Goal: Task Accomplishment & Management: Complete application form

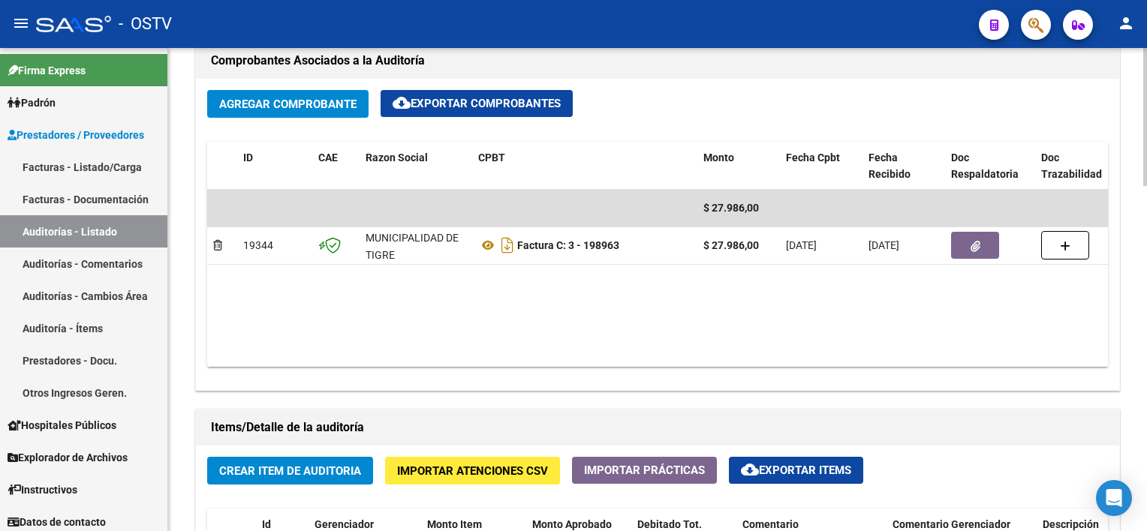
scroll to position [900, 0]
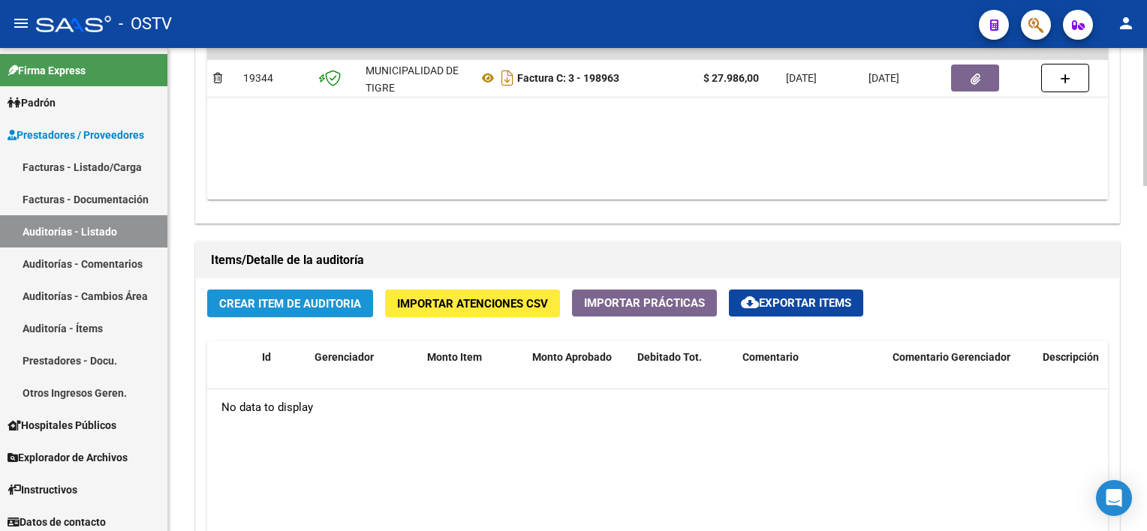
click at [341, 297] on span "Crear Item de Auditoria" at bounding box center [290, 304] width 142 height 14
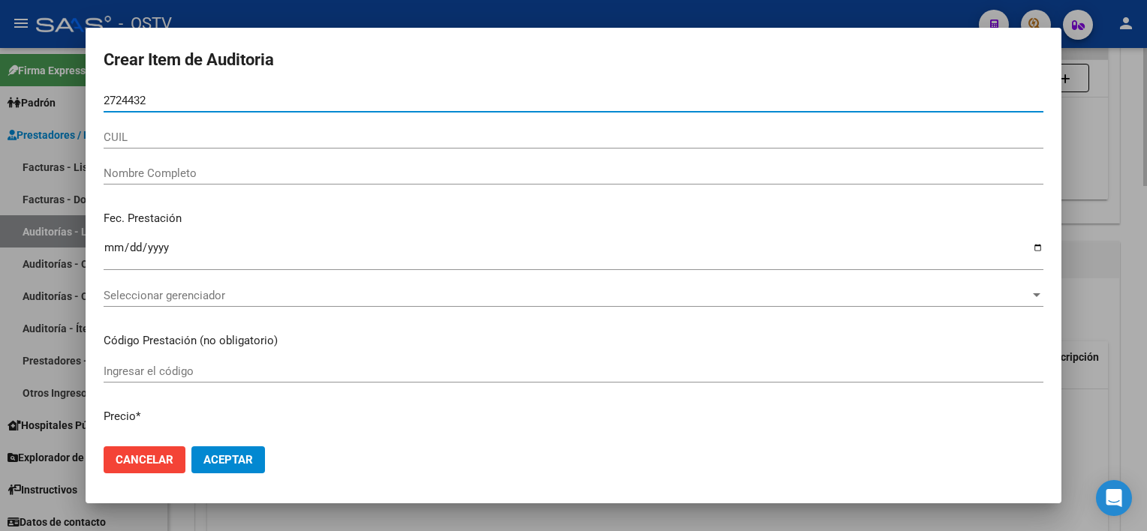
type input "27244325"
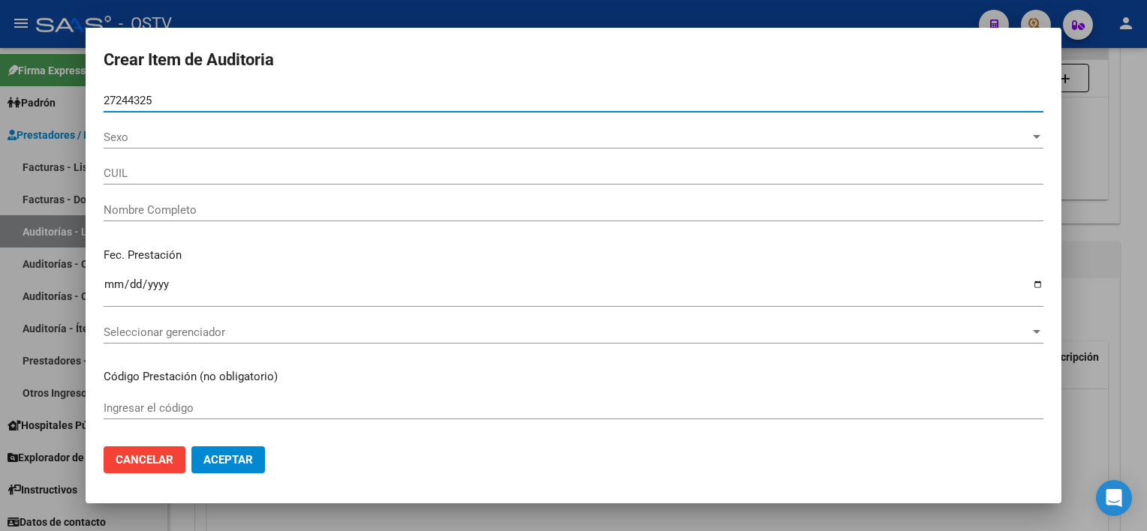
type input "20272443255"
type input "ALMIRON CESAR ANDRES -"
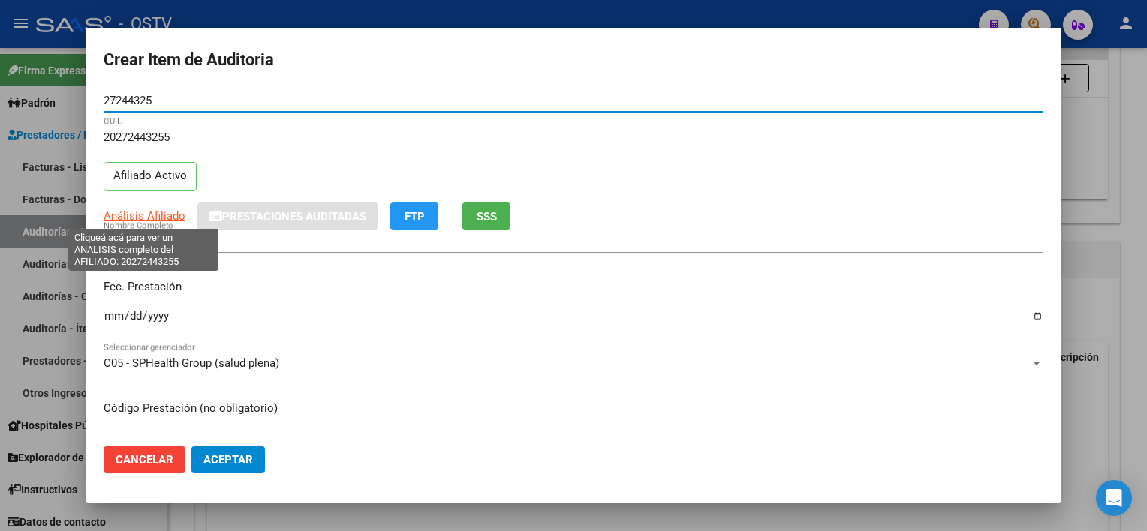
type input "27244325"
click at [144, 215] on span "Análisis Afiliado" at bounding box center [145, 216] width 82 height 14
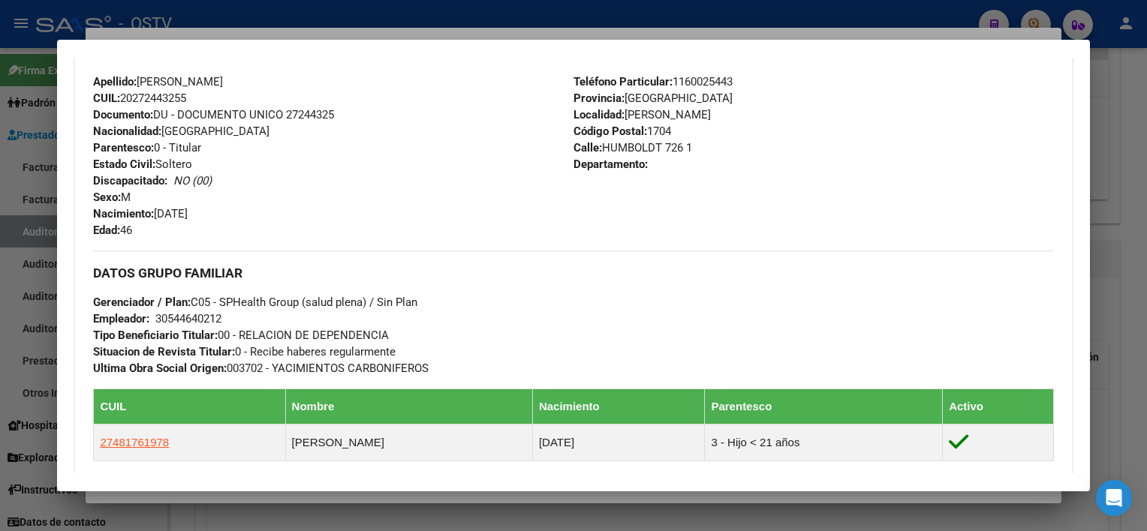
scroll to position [747, 0]
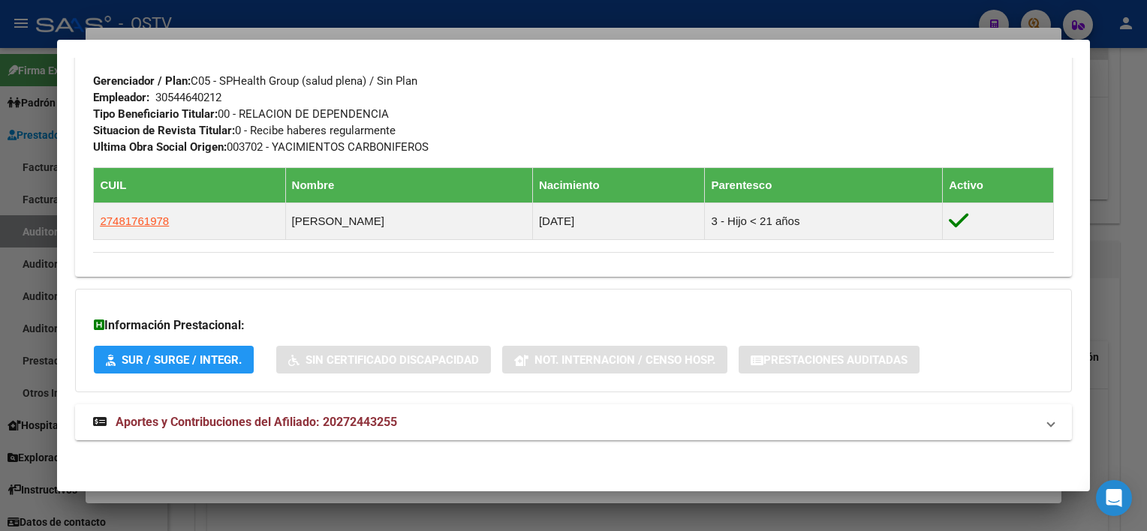
drag, startPoint x: 412, startPoint y: 428, endPoint x: 407, endPoint y: 418, distance: 11.4
click at [411, 429] on mat-panel-title "Aportes y Contribuciones del Afiliado: 20272443255" at bounding box center [564, 422] width 942 height 18
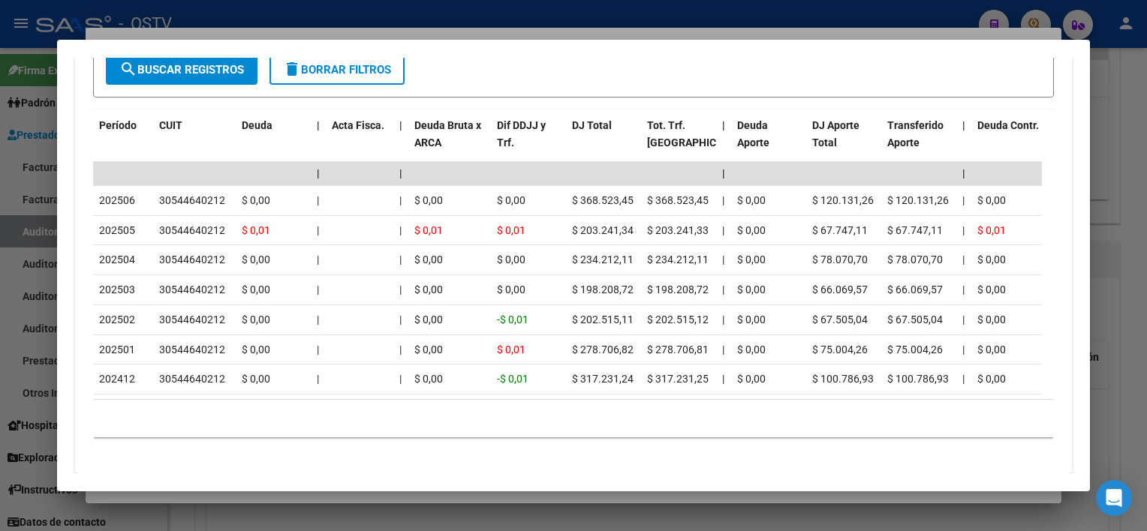
scroll to position [1360, 0]
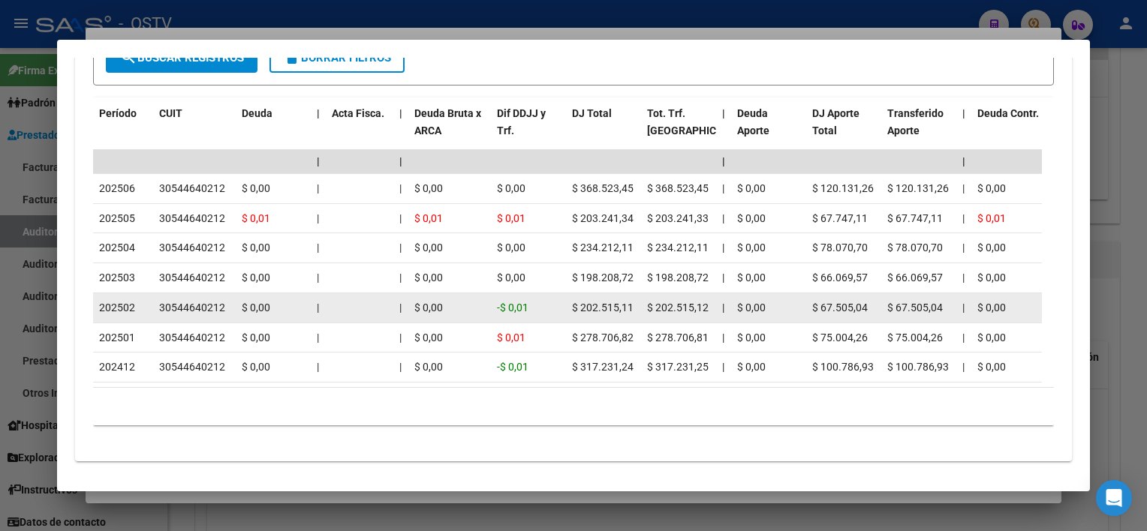
drag, startPoint x: 121, startPoint y: 303, endPoint x: 384, endPoint y: 309, distance: 263.4
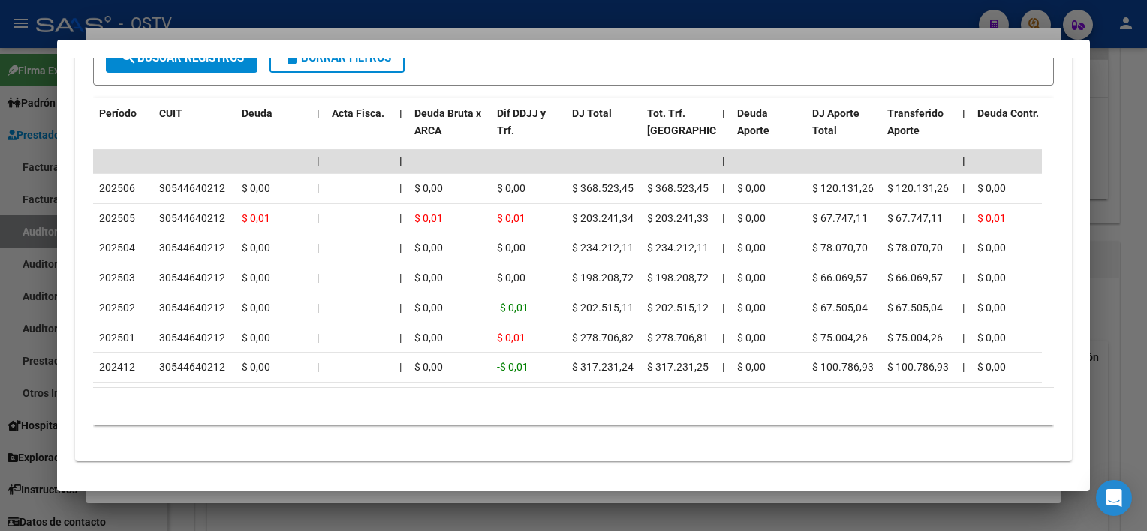
click at [494, 501] on div at bounding box center [573, 265] width 1147 height 531
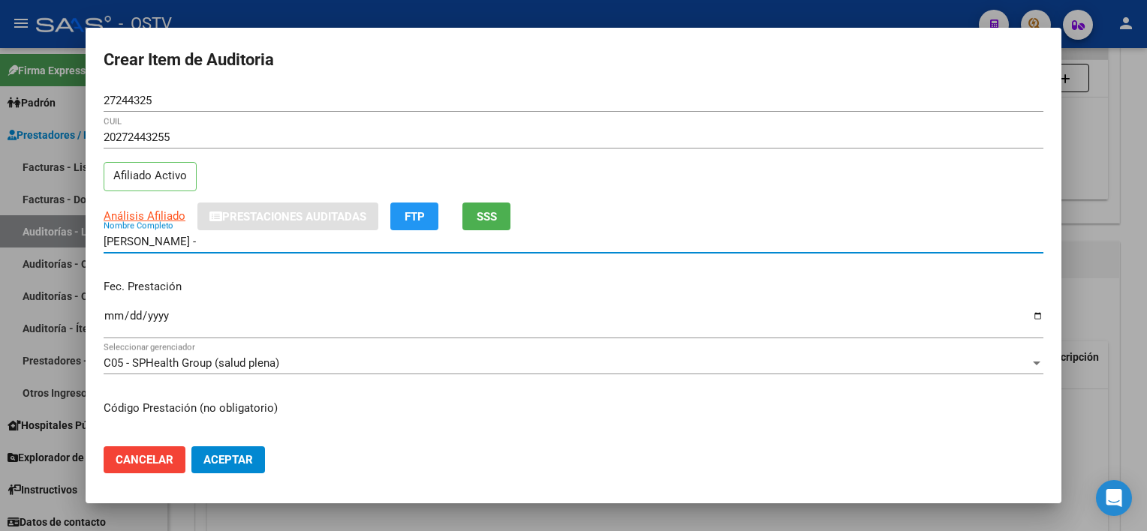
click at [259, 244] on input "ALMIRON CESAR ANDRES -" at bounding box center [573, 242] width 939 height 14
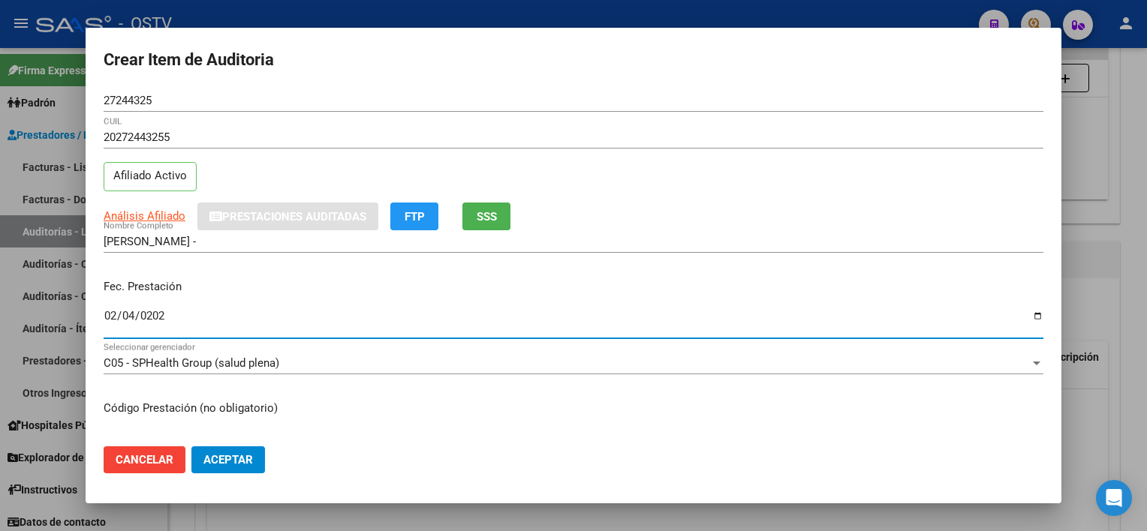
type input "2025-02-04"
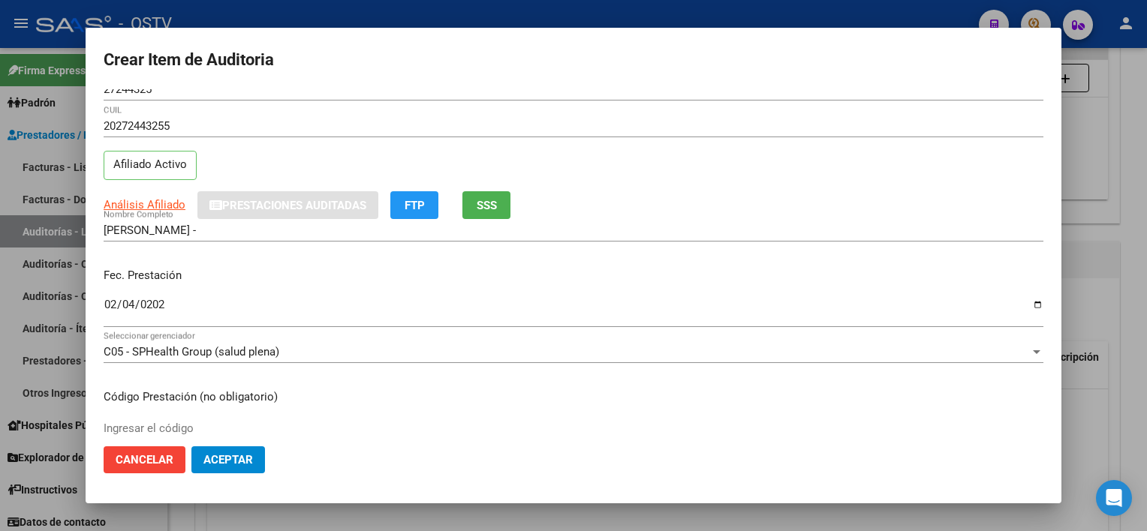
scroll to position [253, 0]
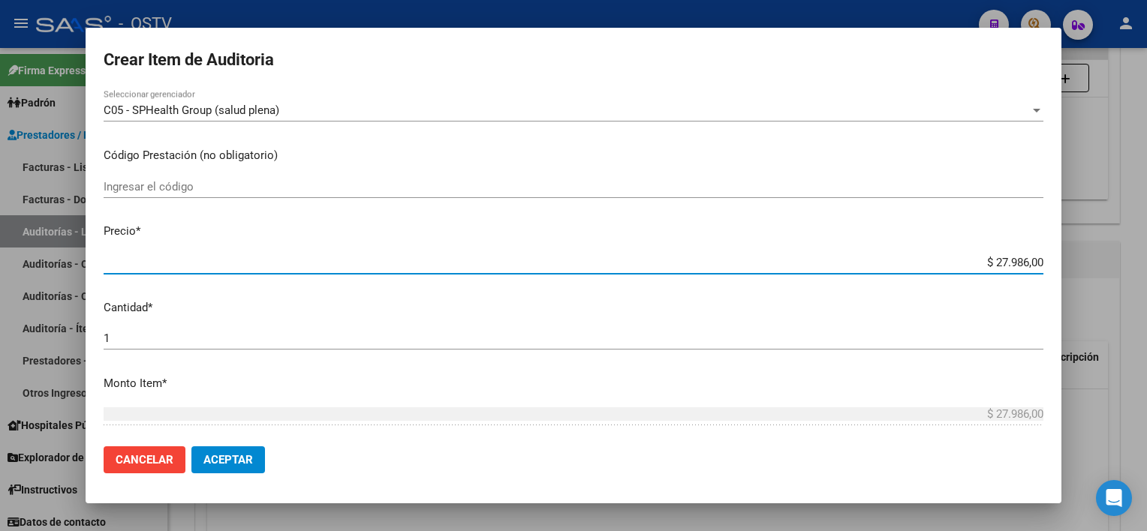
type input "$ 0,03"
type input "$ 0,39"
type input "$ 3,99"
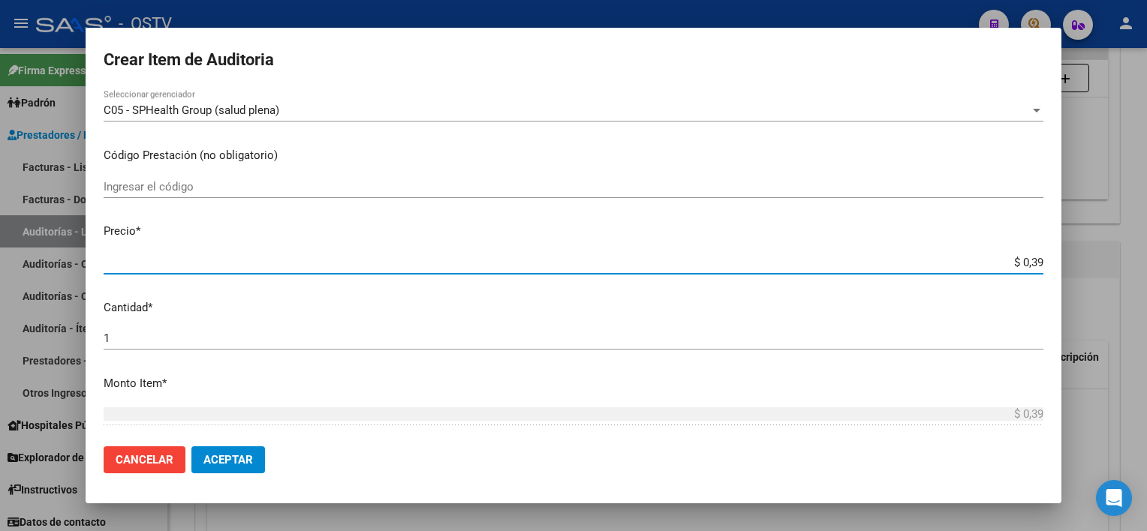
type input "$ 3,99"
type input "$ 39,98"
type input "$ 399,80"
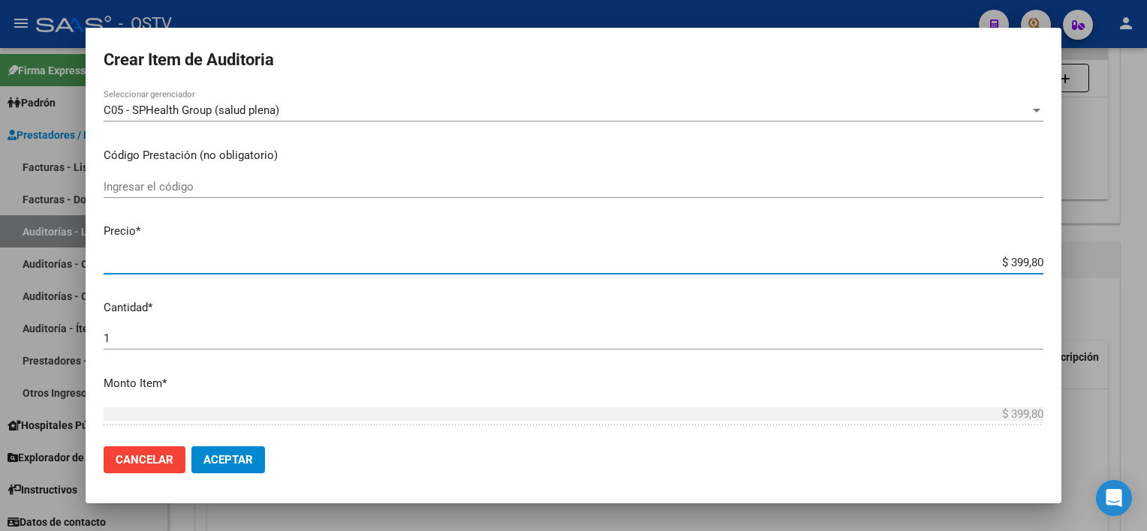
type input "$ 3.998,00"
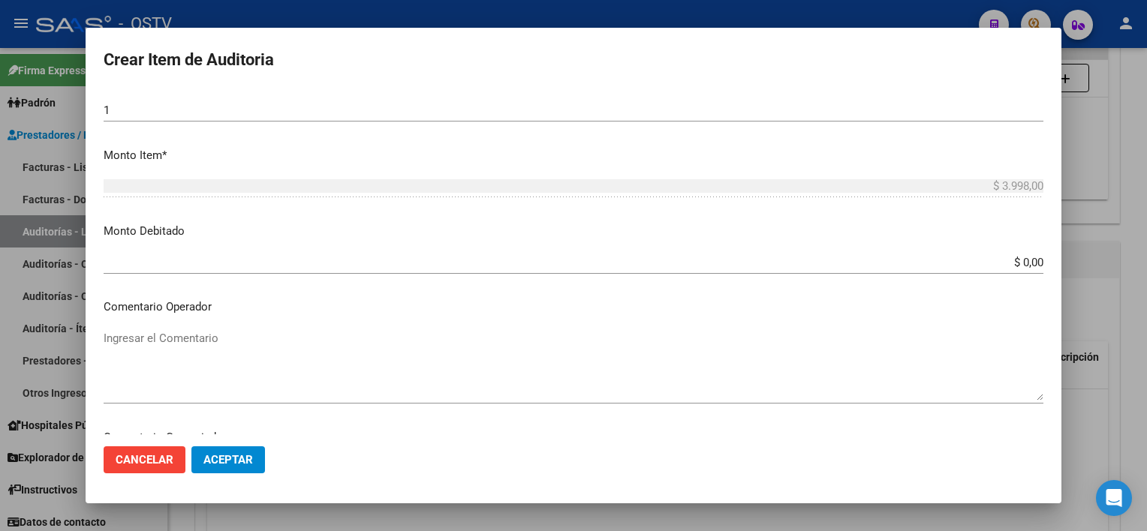
scroll to position [817, 0]
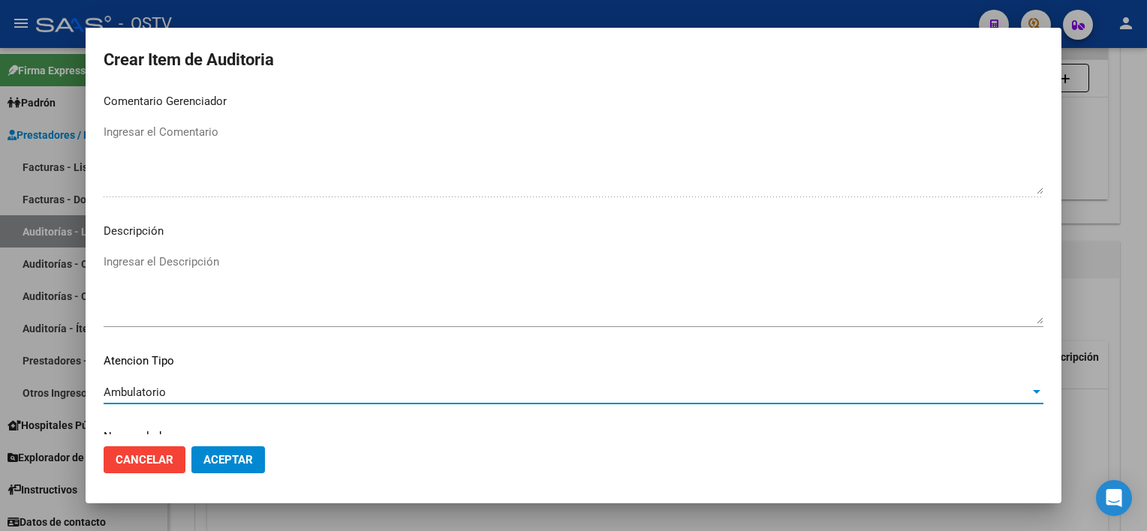
click at [230, 456] on span "Aceptar" at bounding box center [228, 460] width 50 height 14
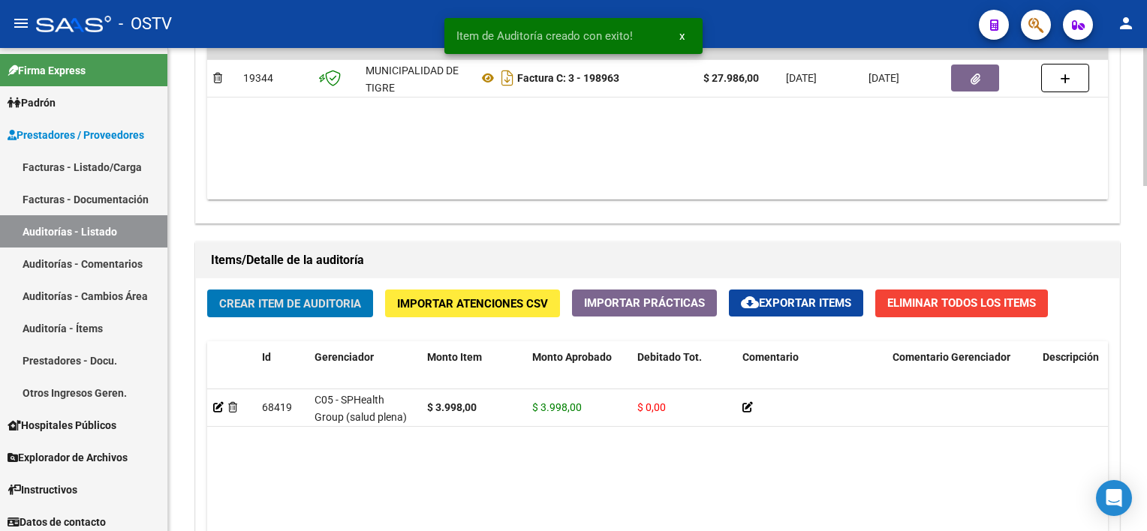
scroll to position [901, 0]
click at [294, 306] on span "Crear Item de Auditoria" at bounding box center [290, 304] width 142 height 14
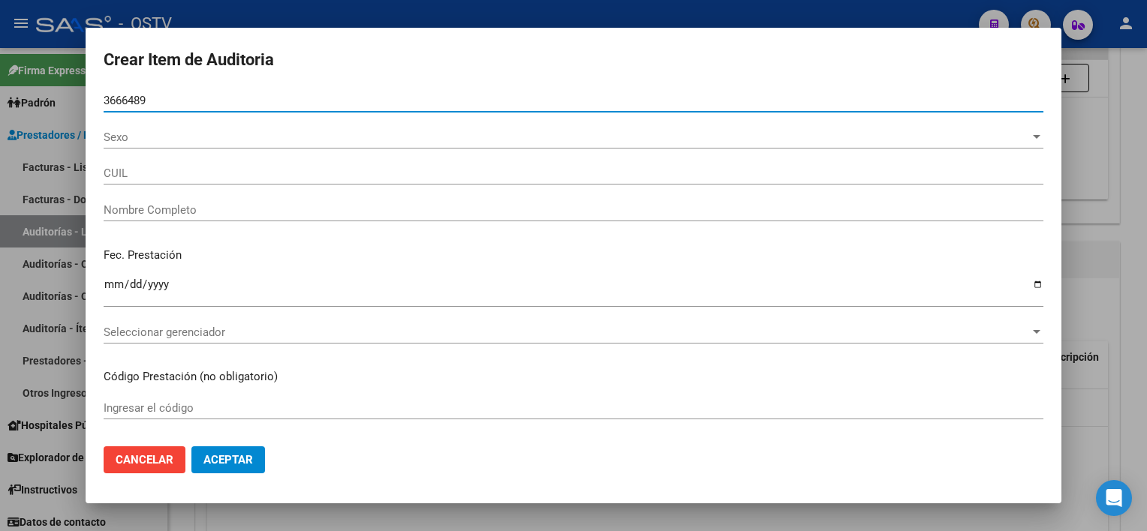
type input "36664898"
type input "20366648985"
type input "SANCHEZ HECTOR OSCAR -"
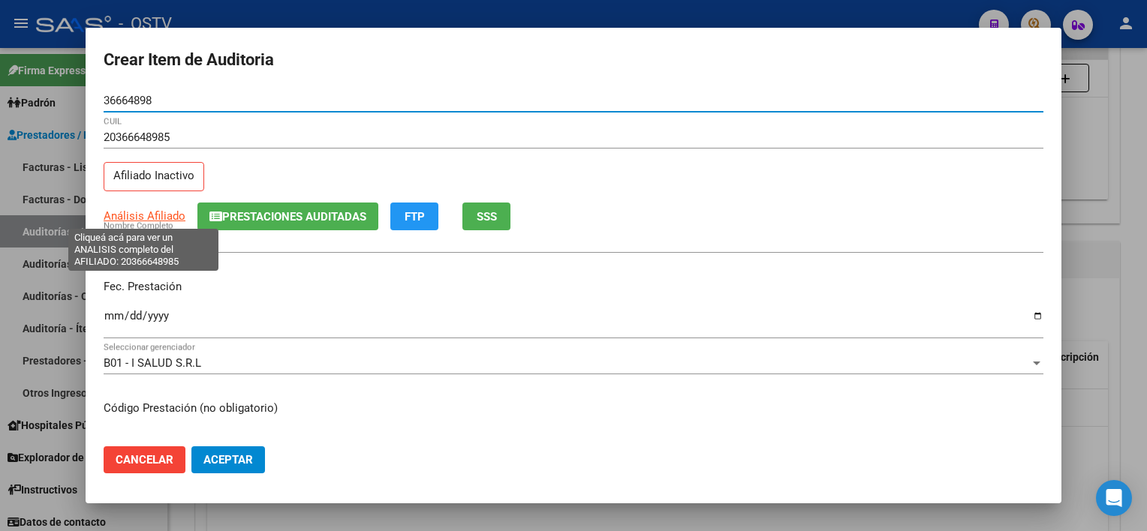
type input "36664898"
click at [152, 213] on span "Análisis Afiliado" at bounding box center [145, 216] width 82 height 14
type textarea "20366648985"
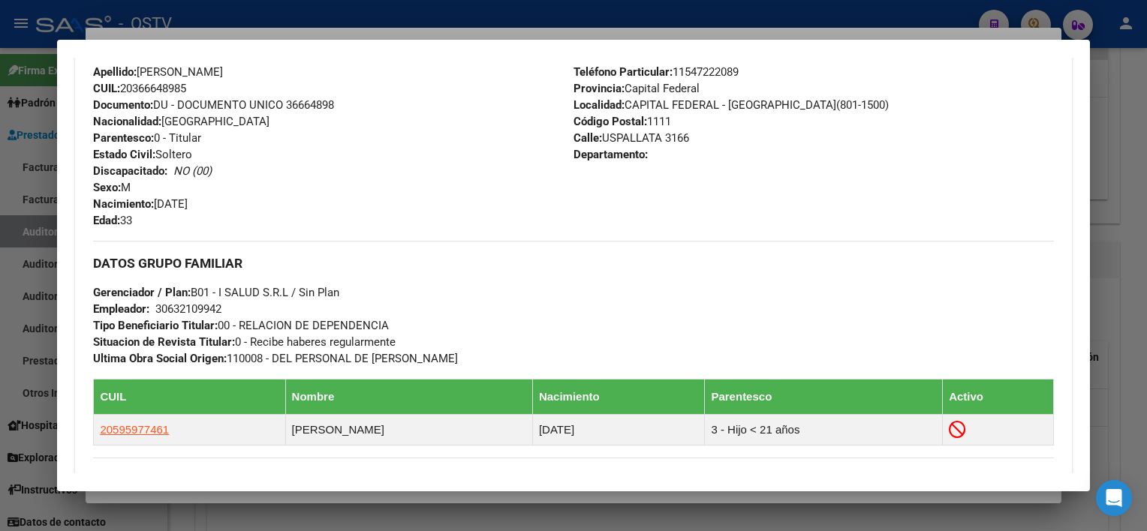
scroll to position [773, 0]
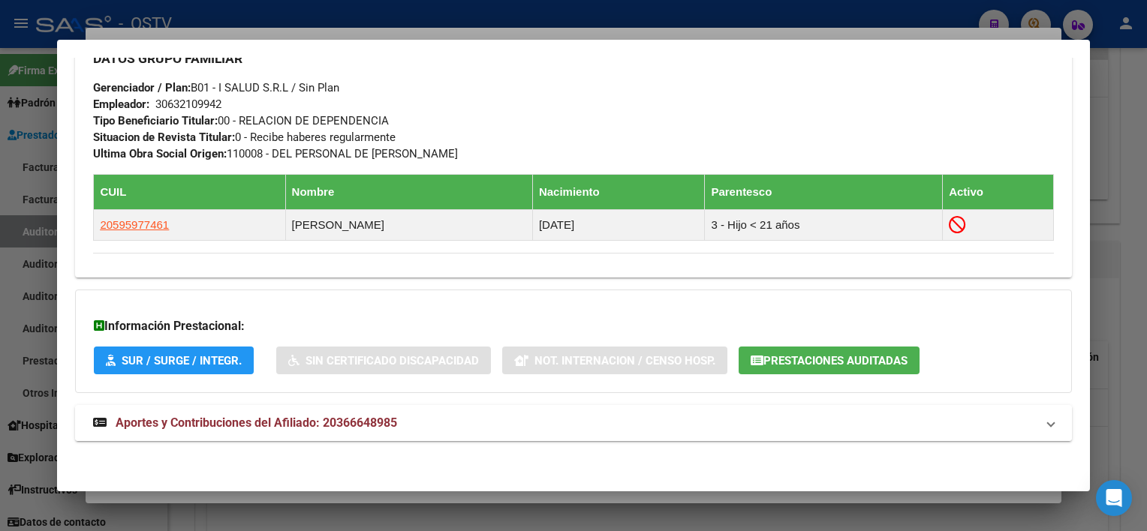
click at [464, 407] on mat-expansion-panel-header "Aportes y Contribuciones del Afiliado: 20366648985" at bounding box center [573, 423] width 996 height 36
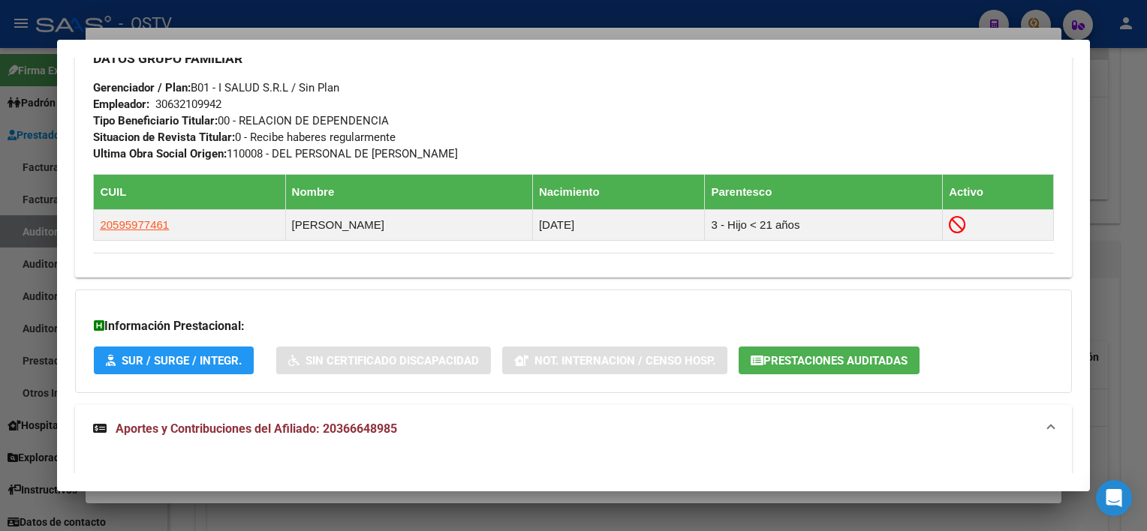
click at [804, 360] on span "Prestaciones Auditadas" at bounding box center [835, 361] width 144 height 14
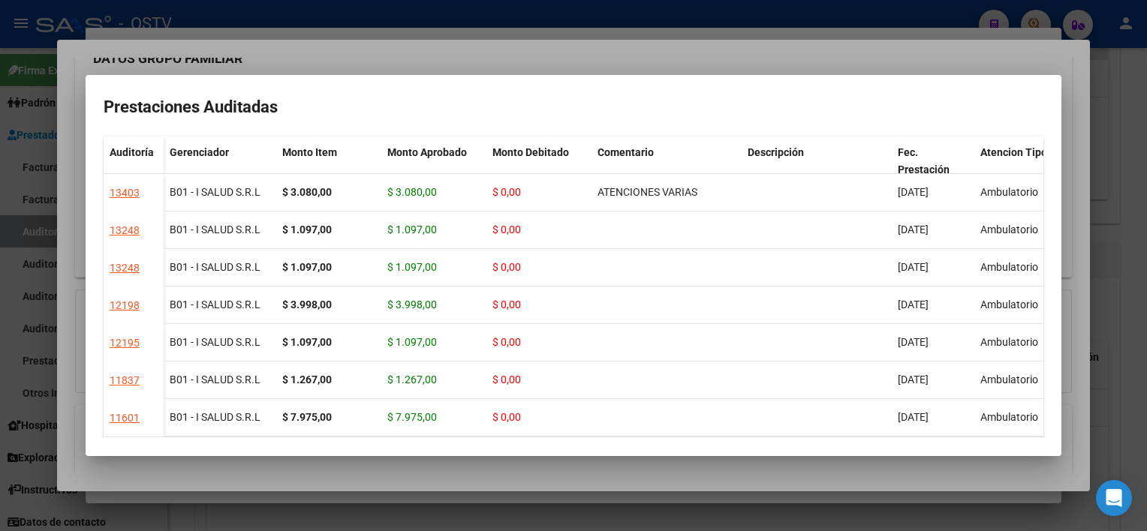
click at [840, 466] on div at bounding box center [573, 265] width 1147 height 531
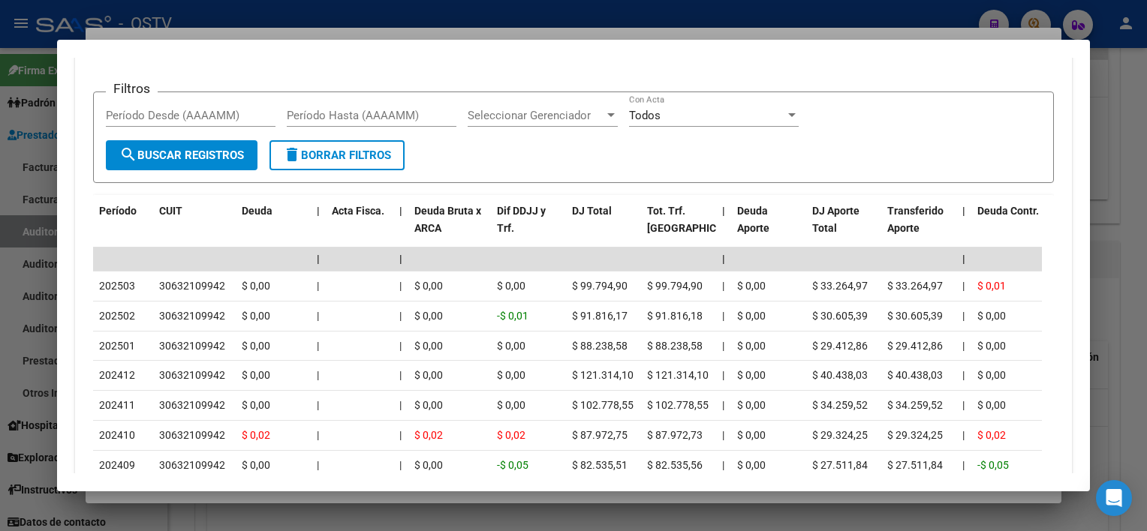
scroll to position [1298, 0]
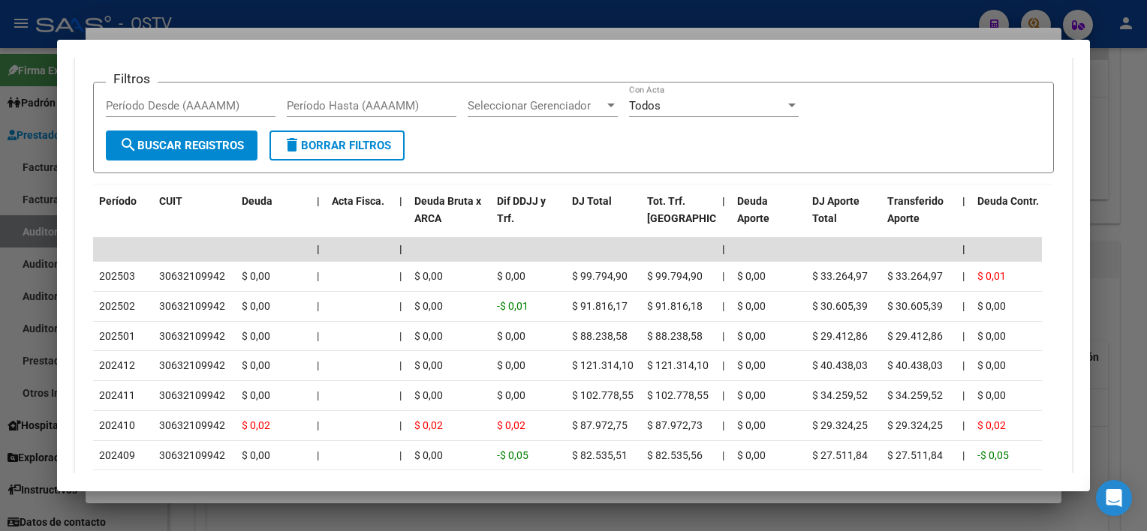
click at [623, 497] on div at bounding box center [573, 265] width 1147 height 531
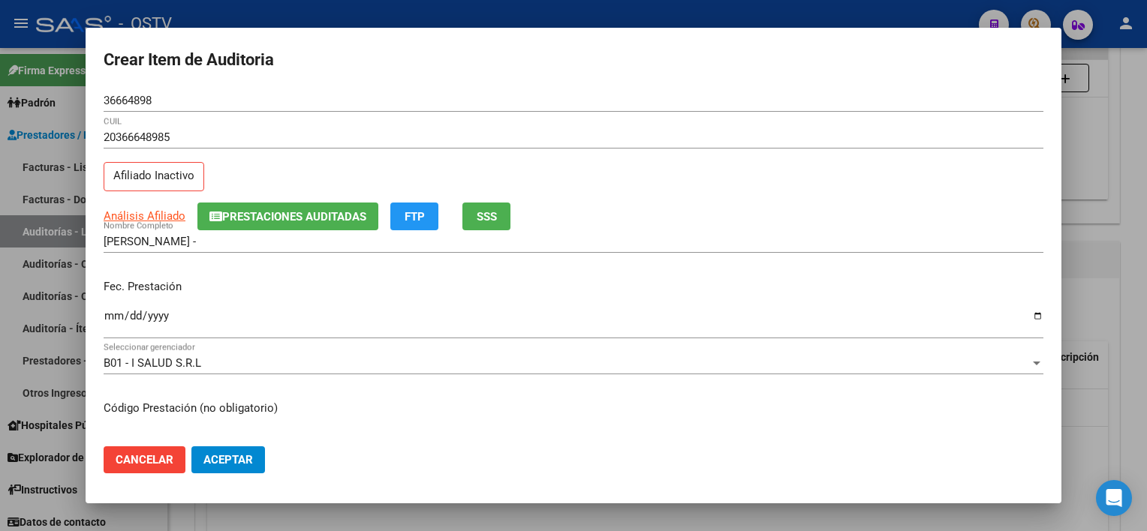
click at [324, 246] on input "SANCHEZ HECTOR OSCAR -" at bounding box center [573, 242] width 939 height 14
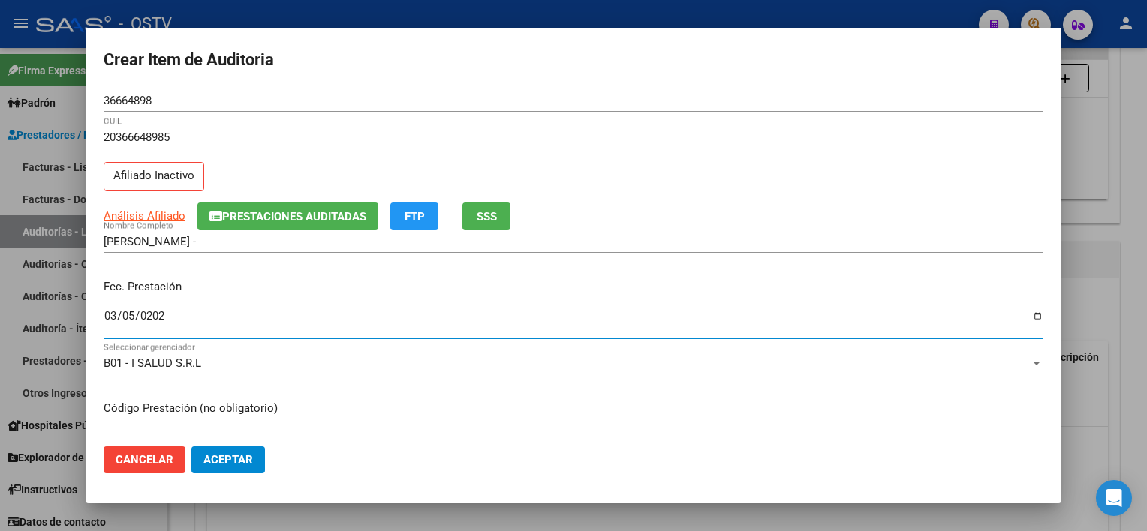
type input "2025-03-05"
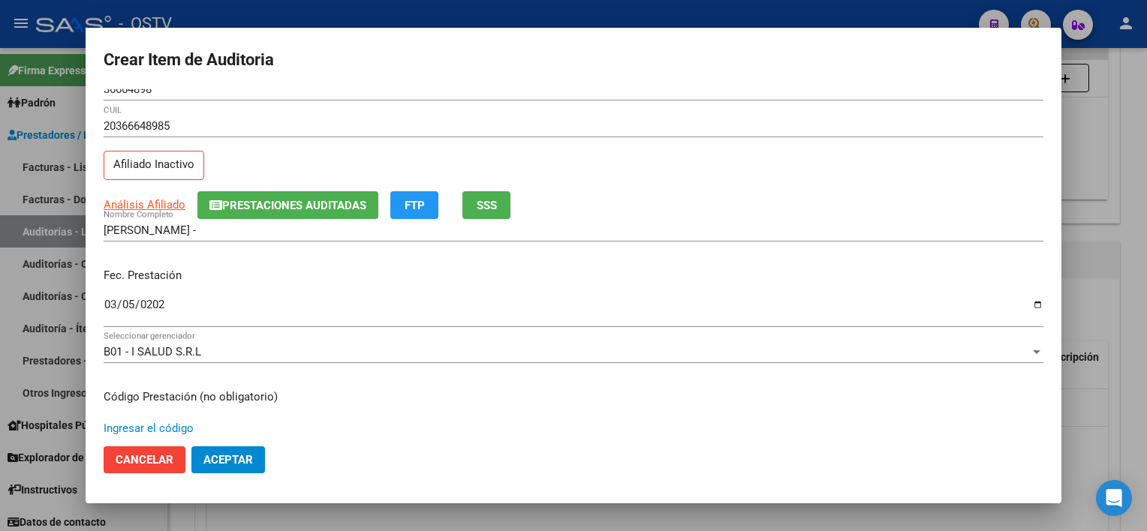
scroll to position [253, 0]
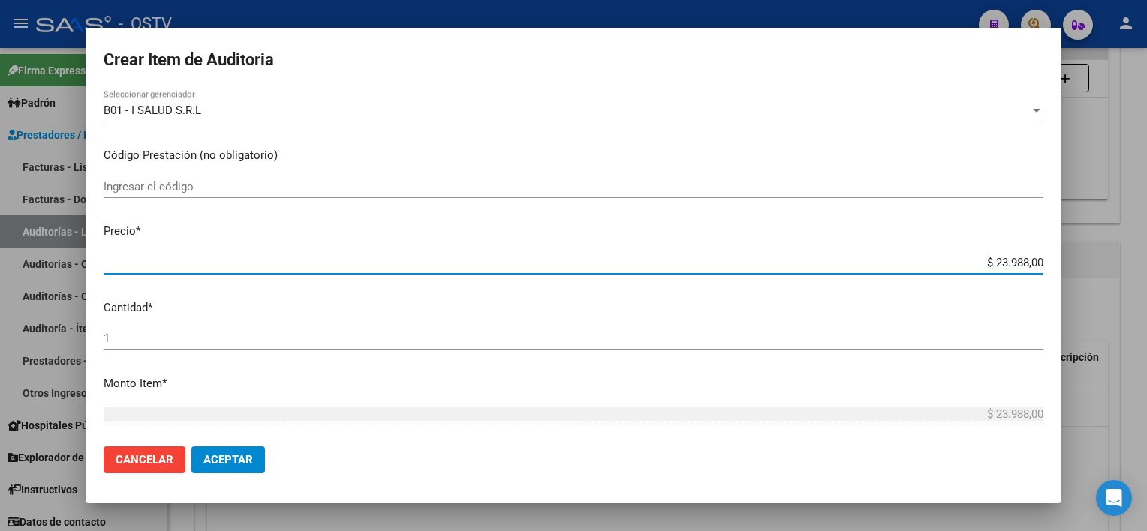
type input "$ 0,03"
type input "$ 0,39"
type input "$ 3,99"
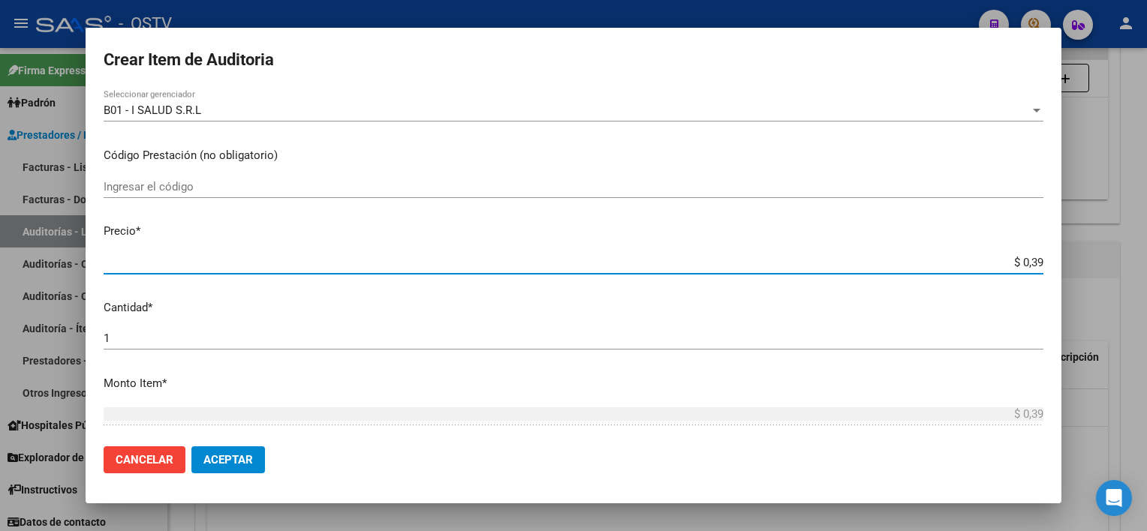
type input "$ 3,99"
type input "$ 39,98"
type input "$ 399,80"
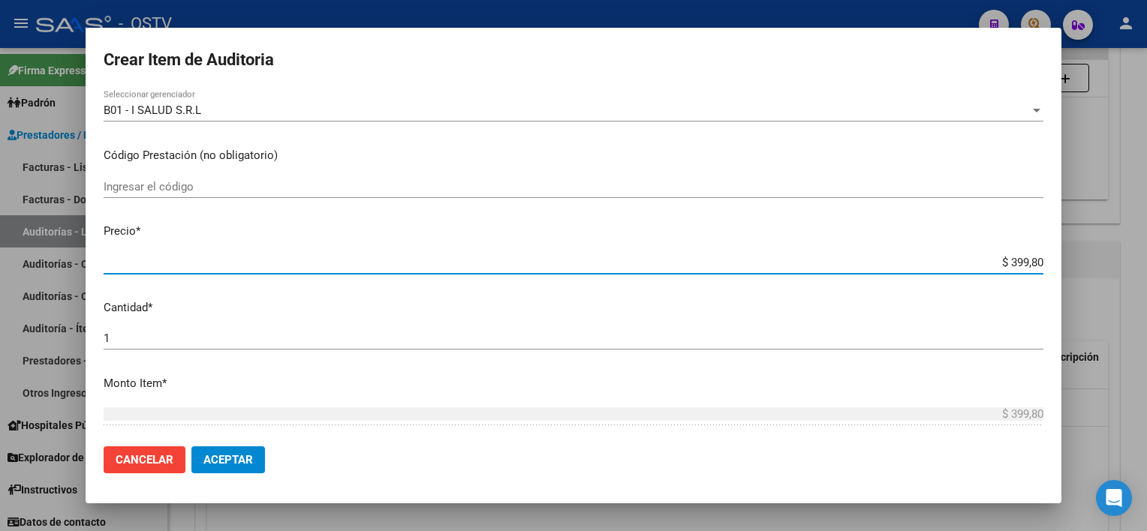
type input "$ 3.998,00"
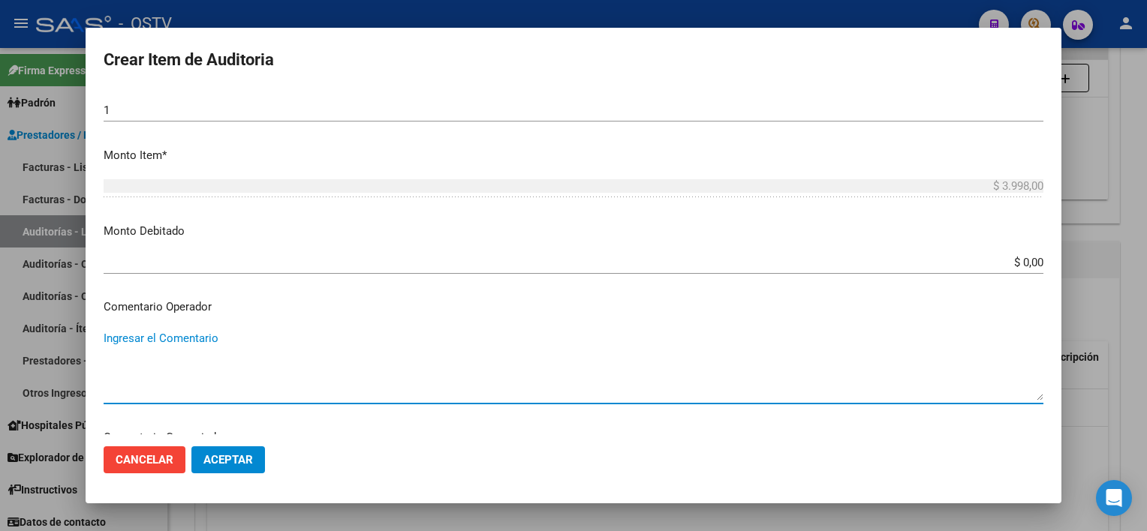
scroll to position [817, 0]
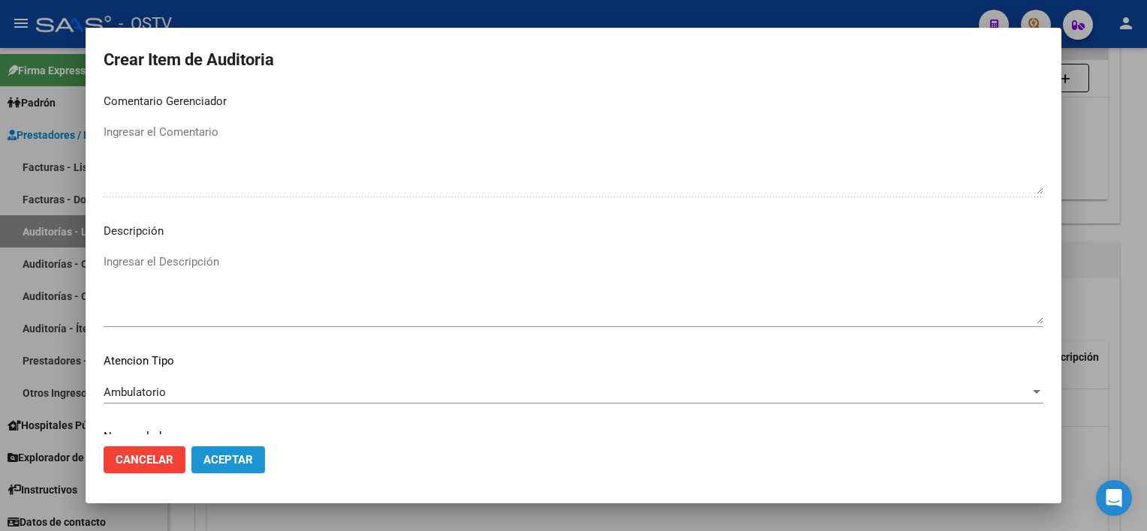
click at [234, 460] on span "Aceptar" at bounding box center [228, 460] width 50 height 14
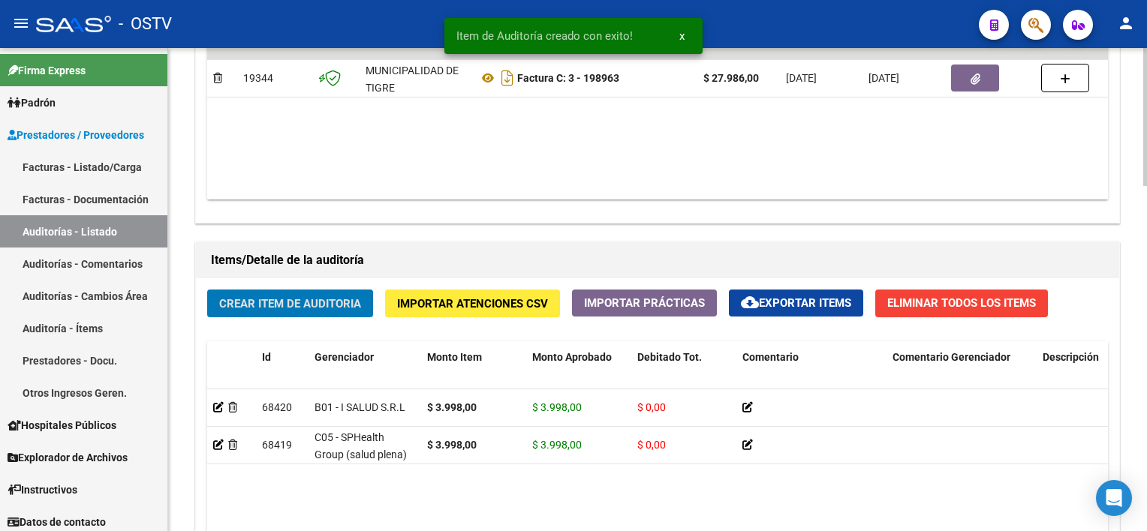
click at [249, 297] on span "Crear Item de Auditoria" at bounding box center [290, 304] width 142 height 14
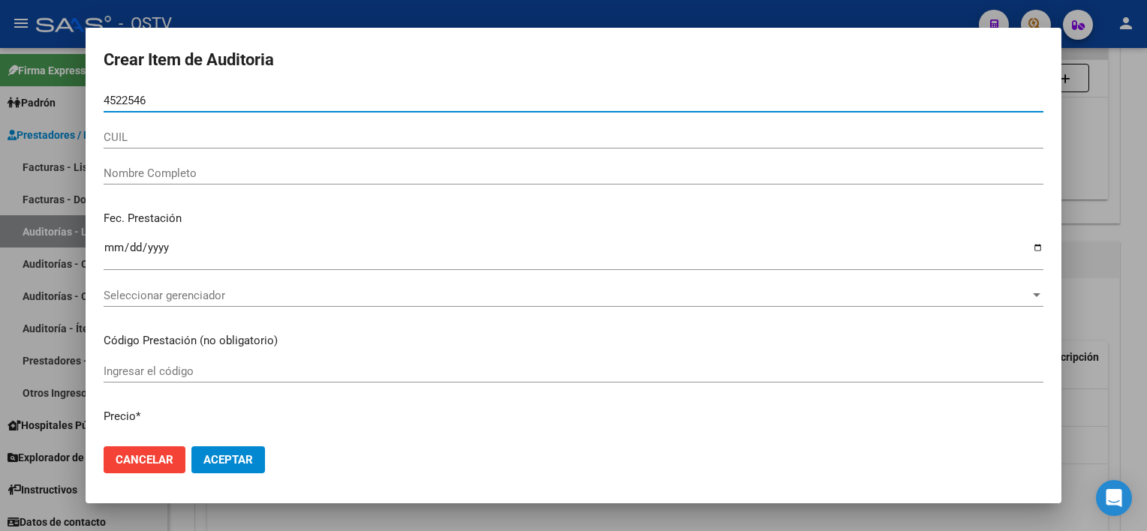
type input "45225464"
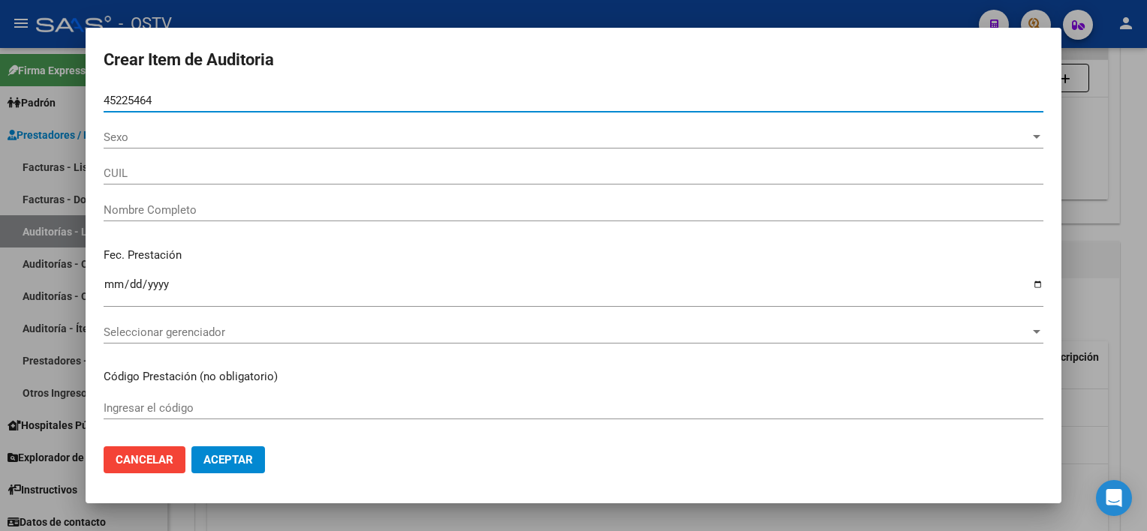
type input "27452254641"
type input "FERNANDEZ MARIELA ROXANA -"
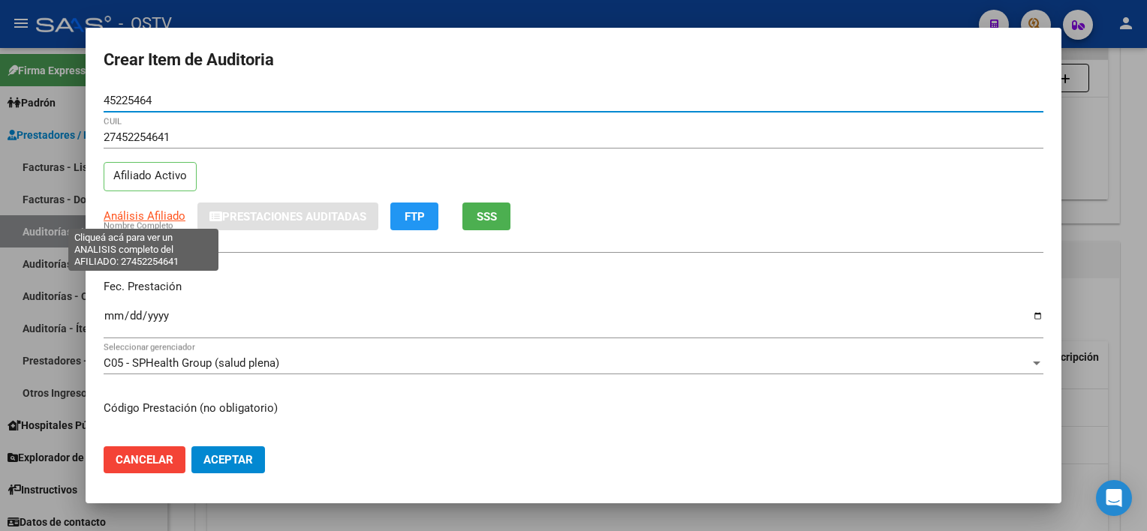
type input "45225464"
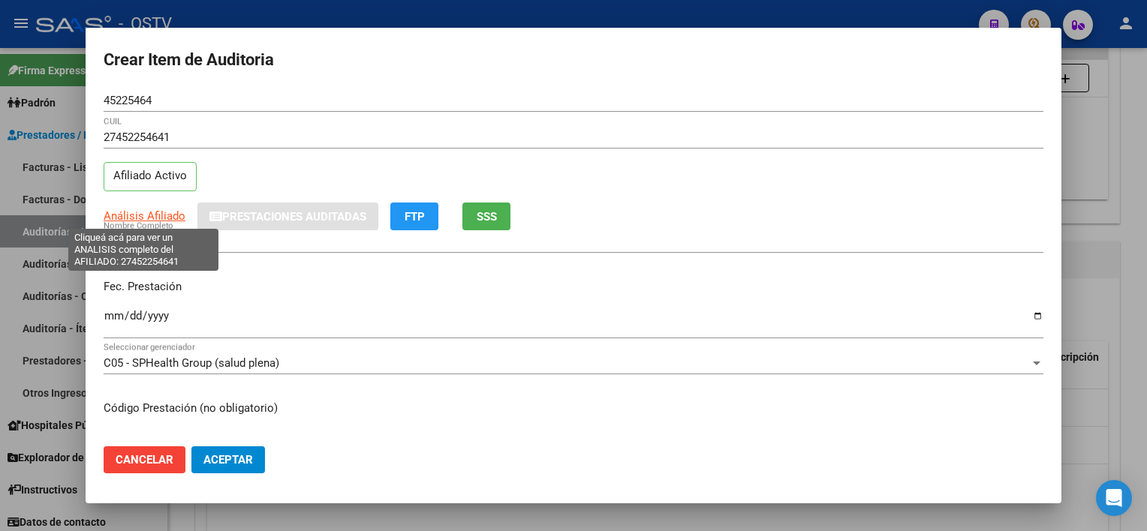
click at [158, 214] on span "Análisis Afiliado" at bounding box center [145, 216] width 82 height 14
type textarea "27452254641"
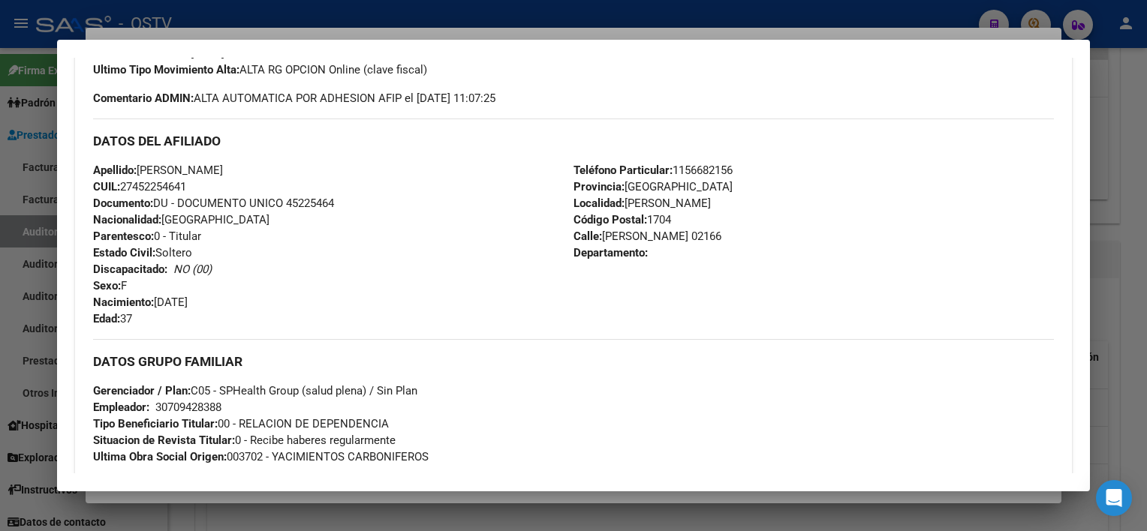
scroll to position [708, 0]
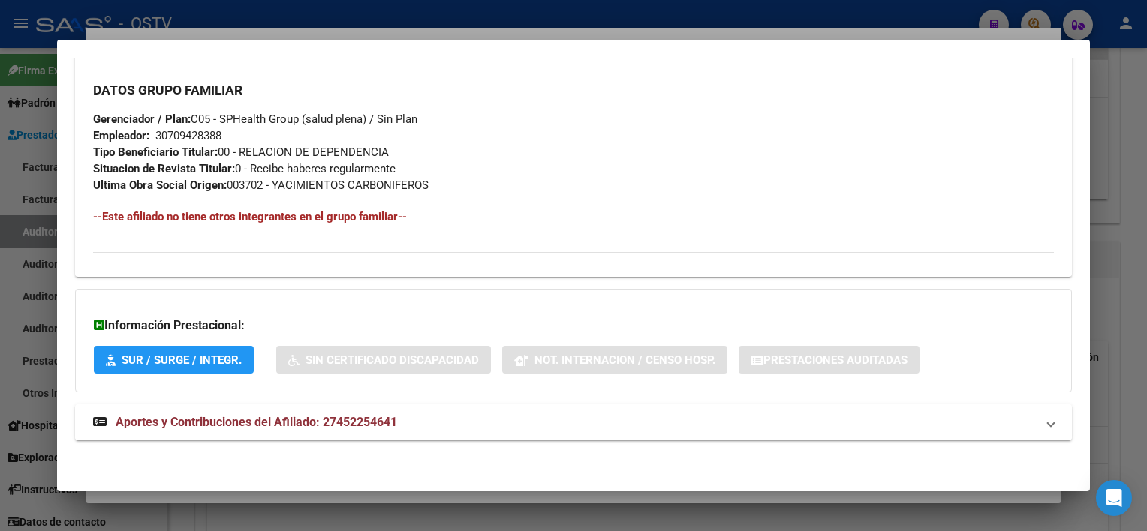
click at [438, 437] on mat-expansion-panel-header "Aportes y Contribuciones del Afiliado: 27452254641" at bounding box center [573, 422] width 996 height 36
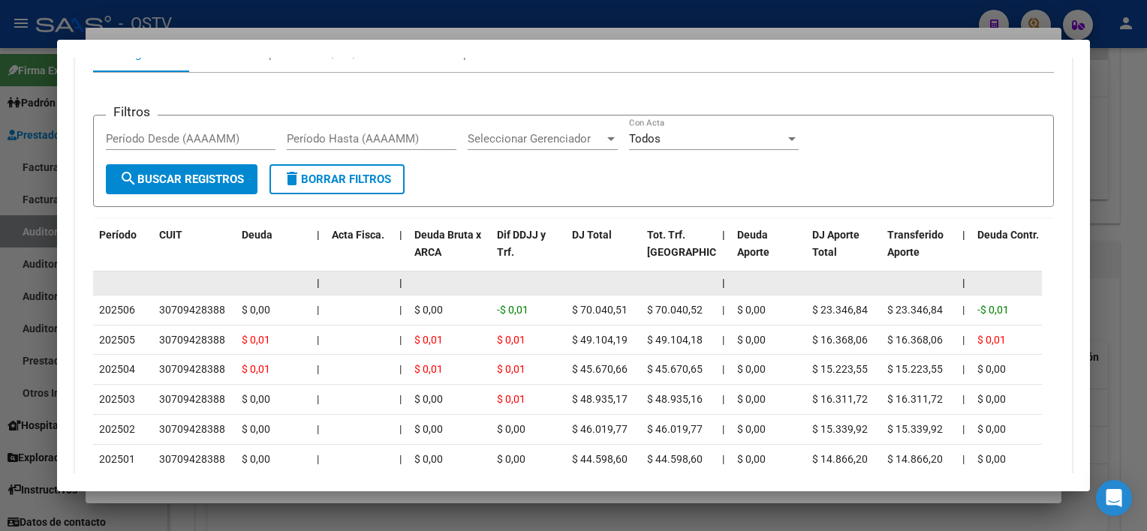
scroll to position [1234, 0]
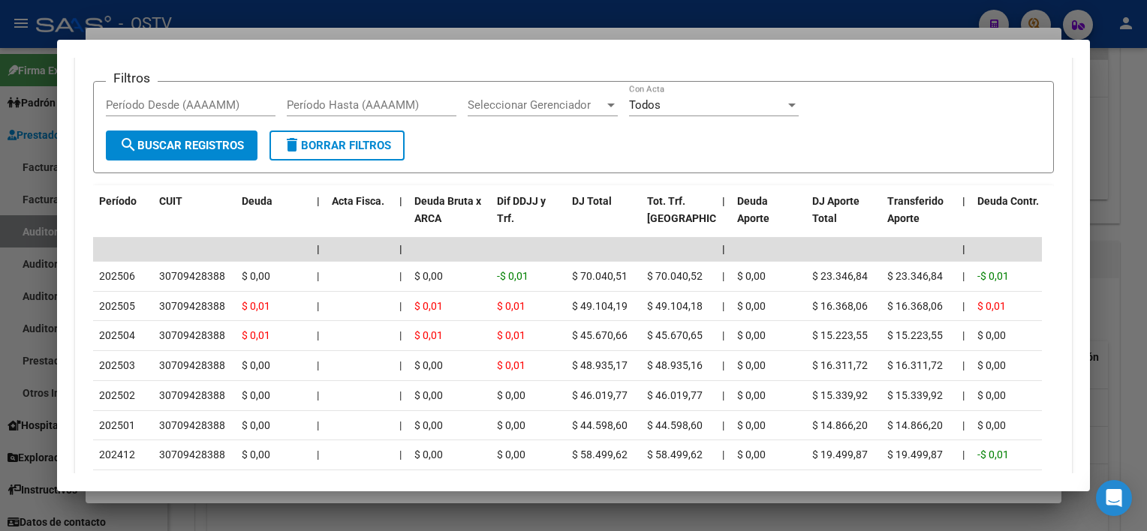
click at [388, 494] on div at bounding box center [573, 265] width 1147 height 531
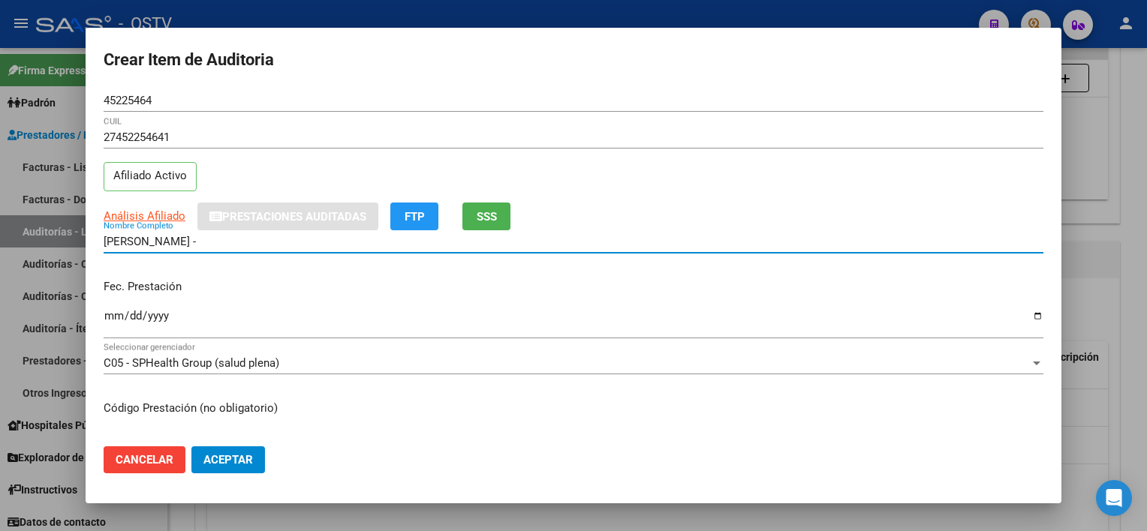
click at [290, 236] on input "FERNANDEZ MARIELA ROXANA -" at bounding box center [573, 242] width 939 height 14
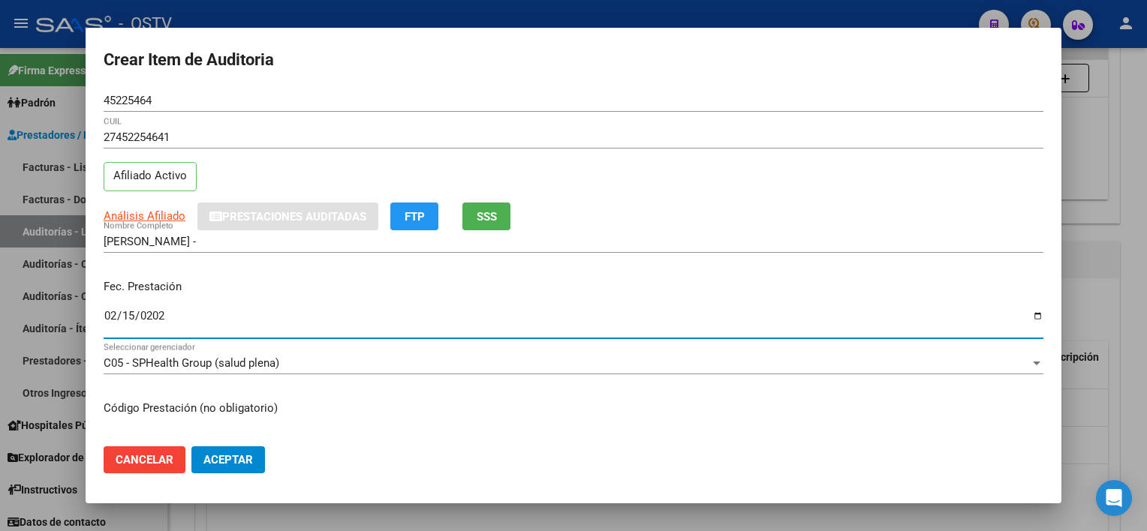
type input "2025-02-15"
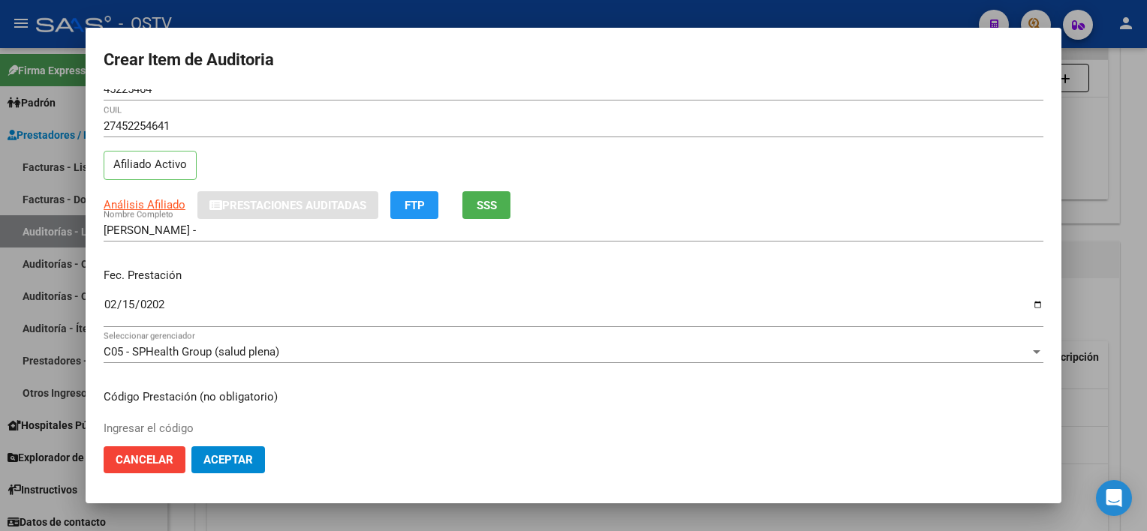
scroll to position [253, 0]
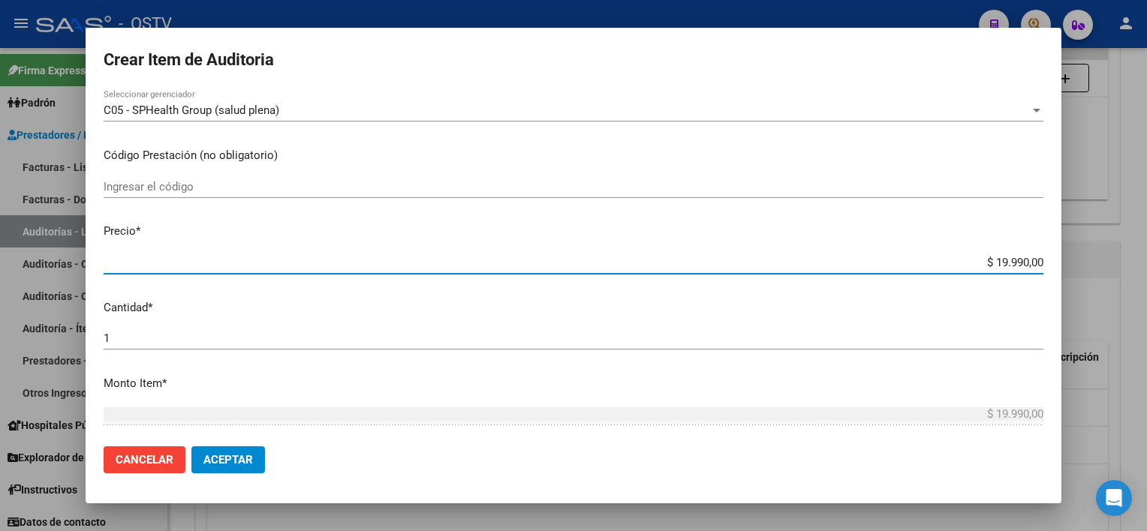
type input "$ 0,03"
type input "$ 0,39"
type input "$ 3,99"
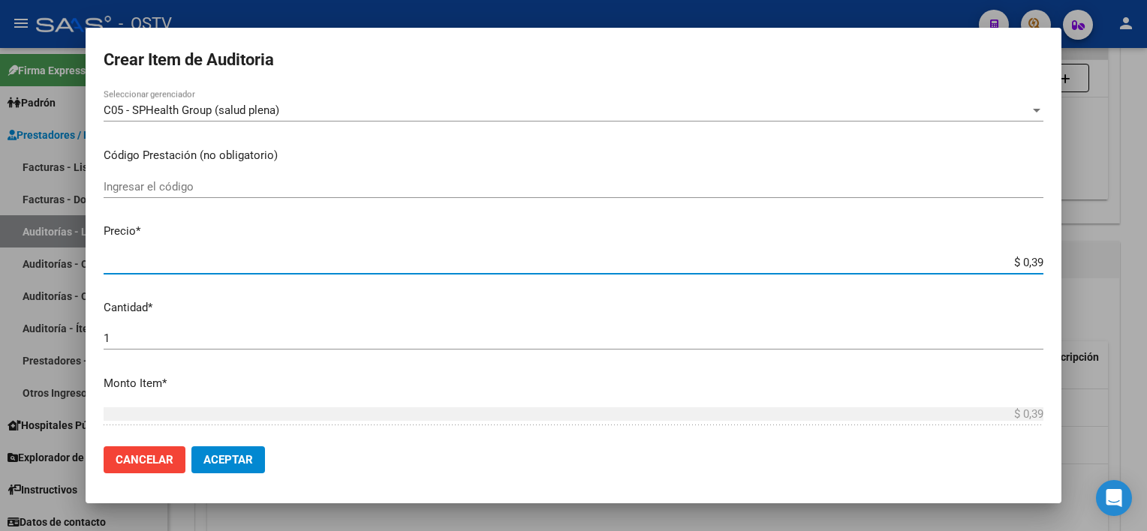
type input "$ 3,99"
type input "$ 39,98"
type input "$ 399,80"
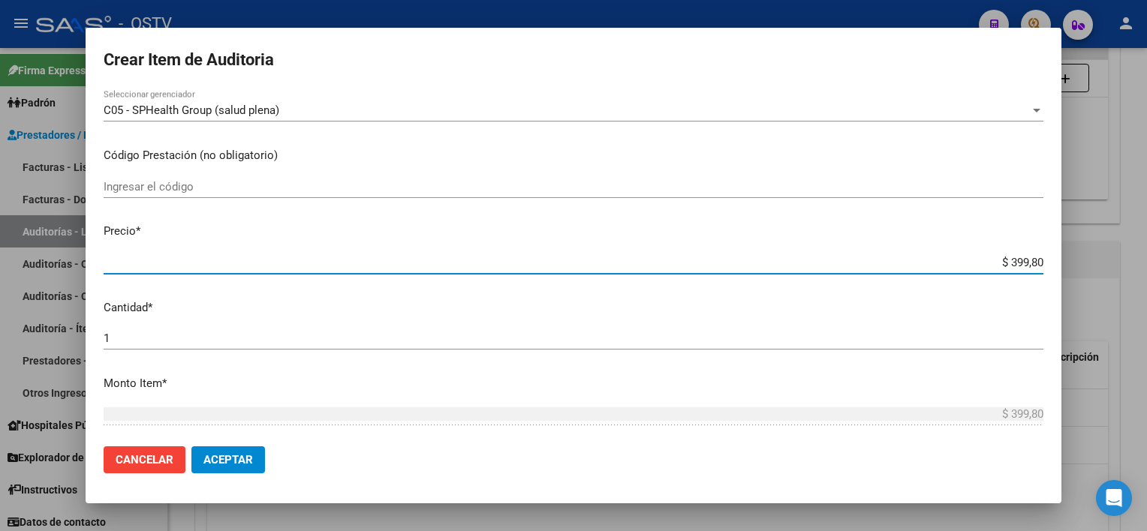
type input "$ 3.998,00"
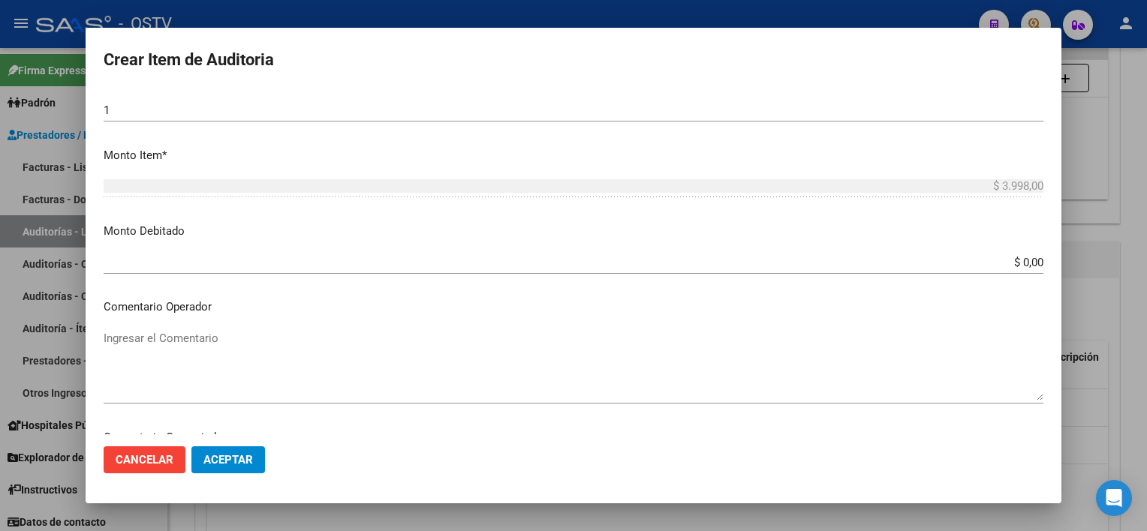
scroll to position [817, 0]
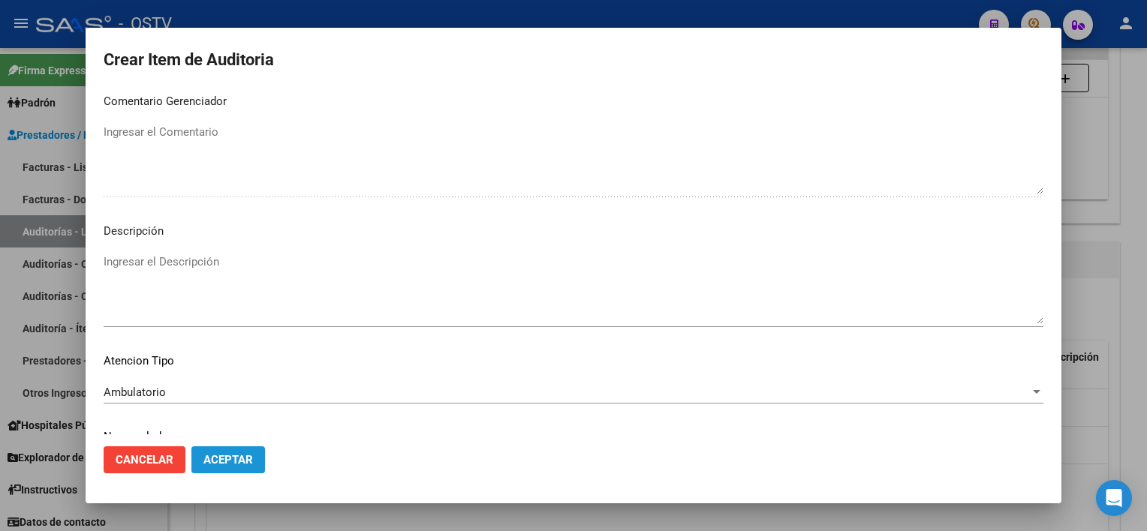
click at [224, 453] on span "Aceptar" at bounding box center [228, 460] width 50 height 14
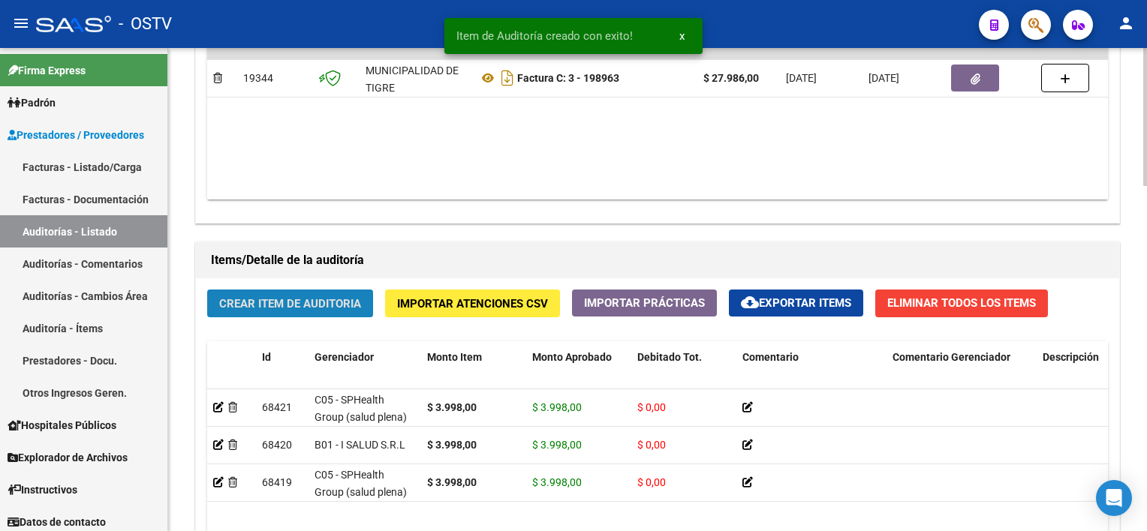
click at [245, 303] on span "Crear Item de Auditoria" at bounding box center [290, 304] width 142 height 14
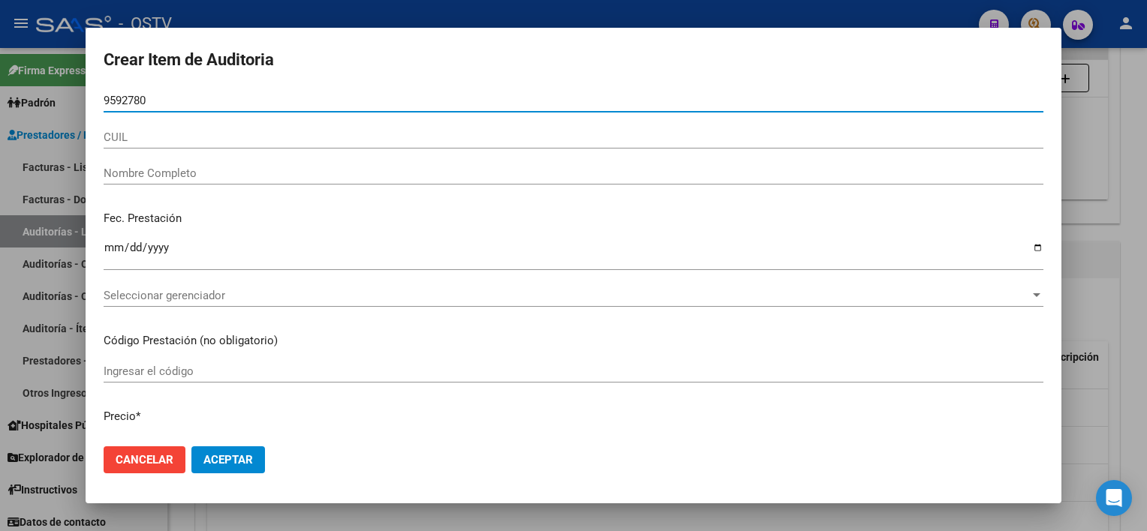
type input "95927804"
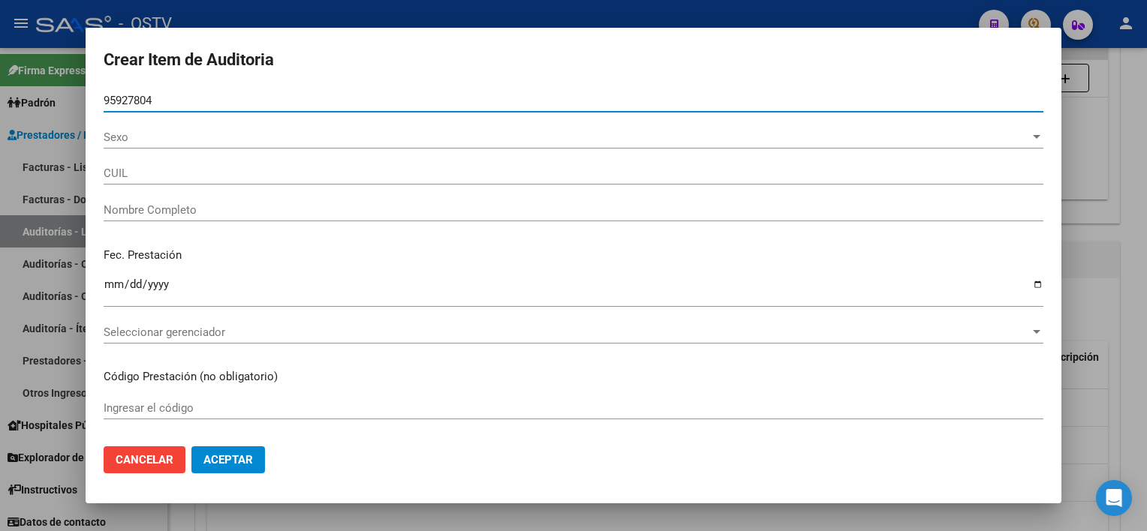
type input "27959278046"
type input "BRICE�O JAIMES YOLEIDY CARINA -"
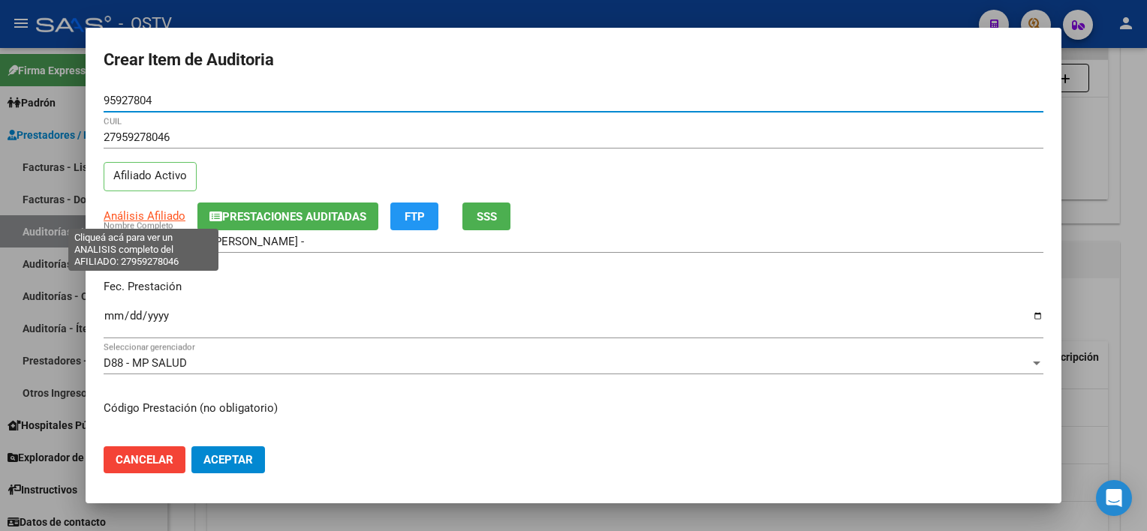
type input "95927804"
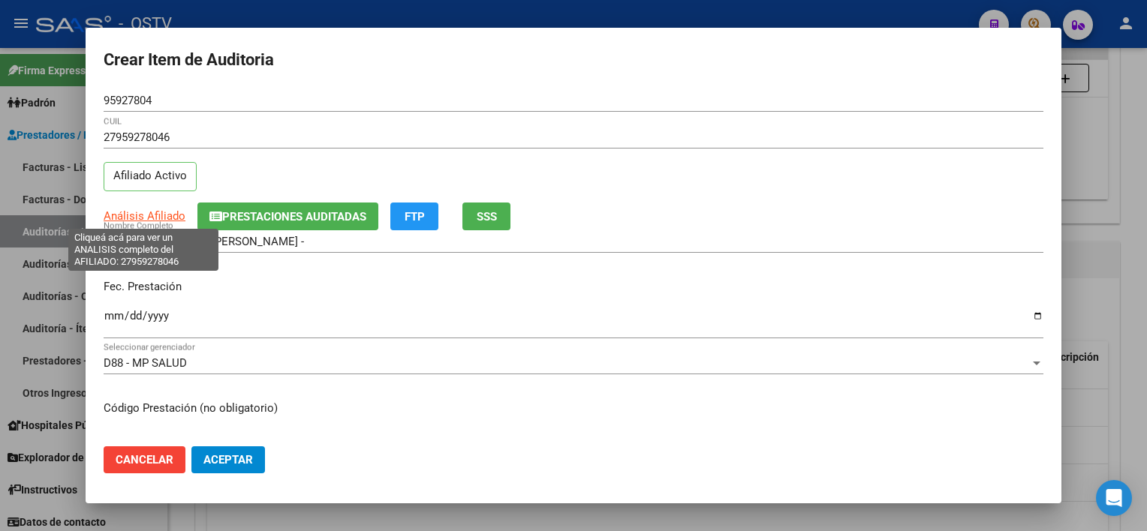
click at [150, 216] on span "Análisis Afiliado" at bounding box center [145, 216] width 82 height 14
type textarea "27959278046"
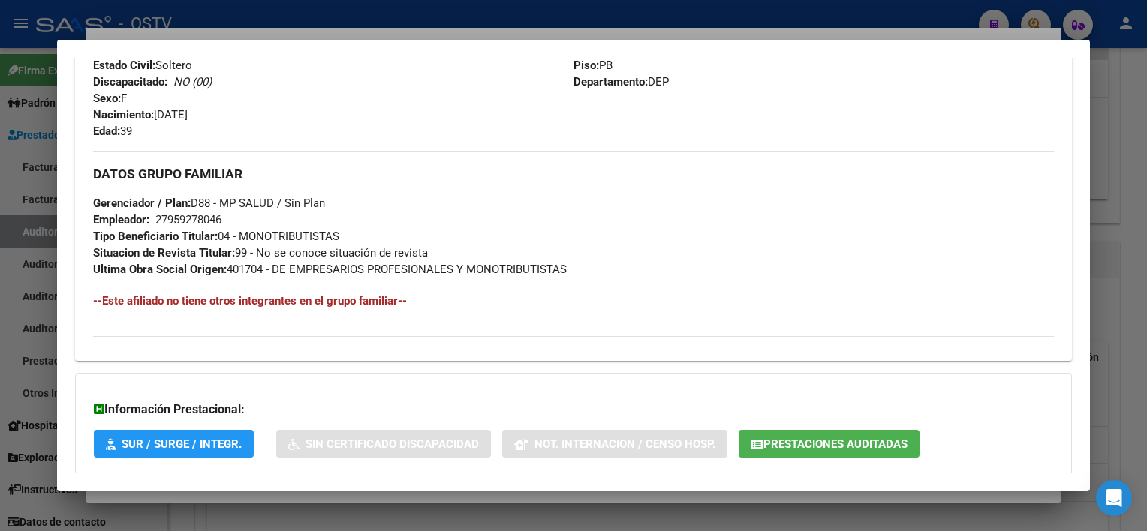
scroll to position [708, 0]
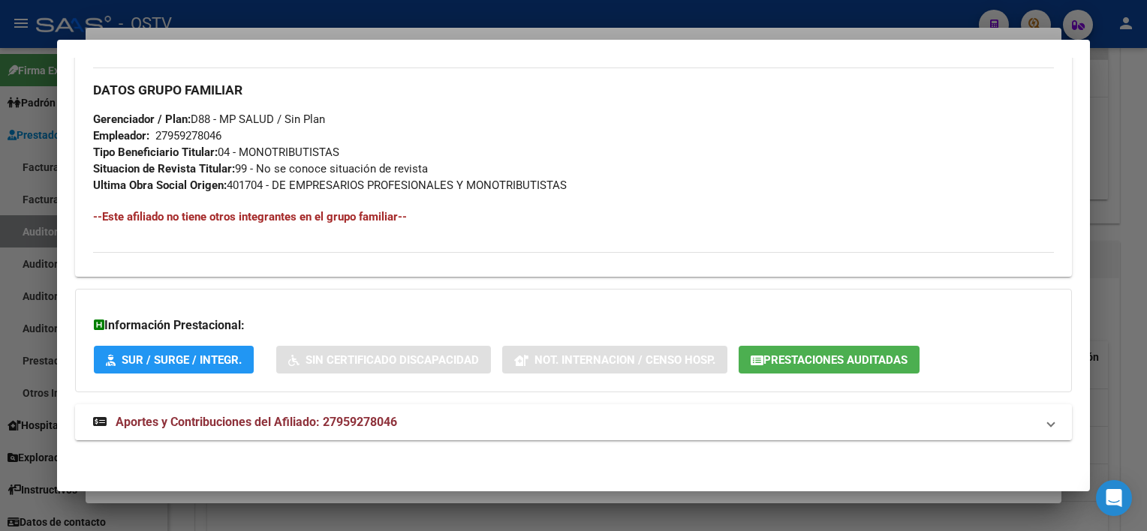
click at [422, 424] on mat-panel-title "Aportes y Contribuciones del Afiliado: 27959278046" at bounding box center [564, 422] width 942 height 18
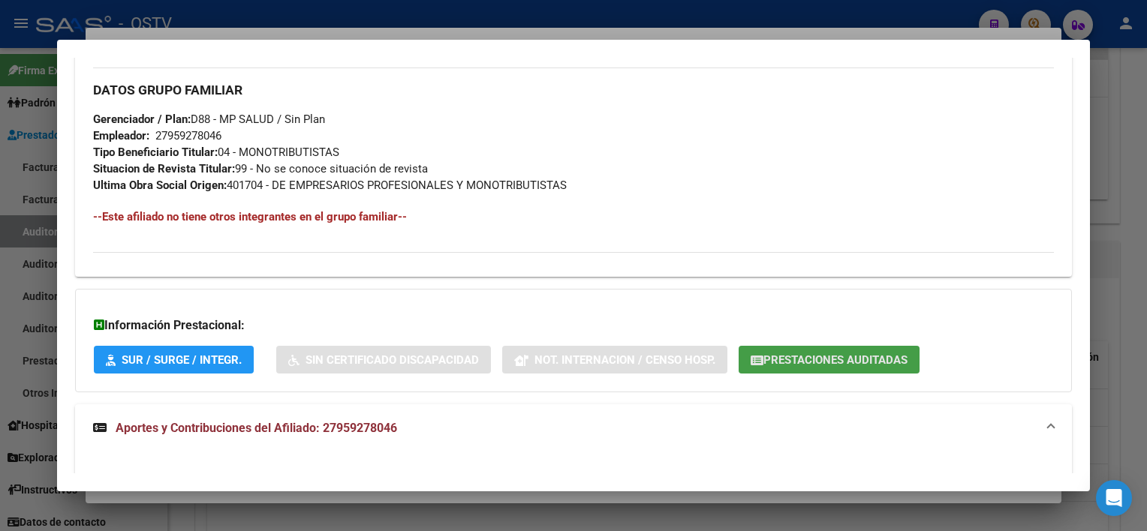
click at [858, 362] on span "Prestaciones Auditadas" at bounding box center [835, 360] width 144 height 14
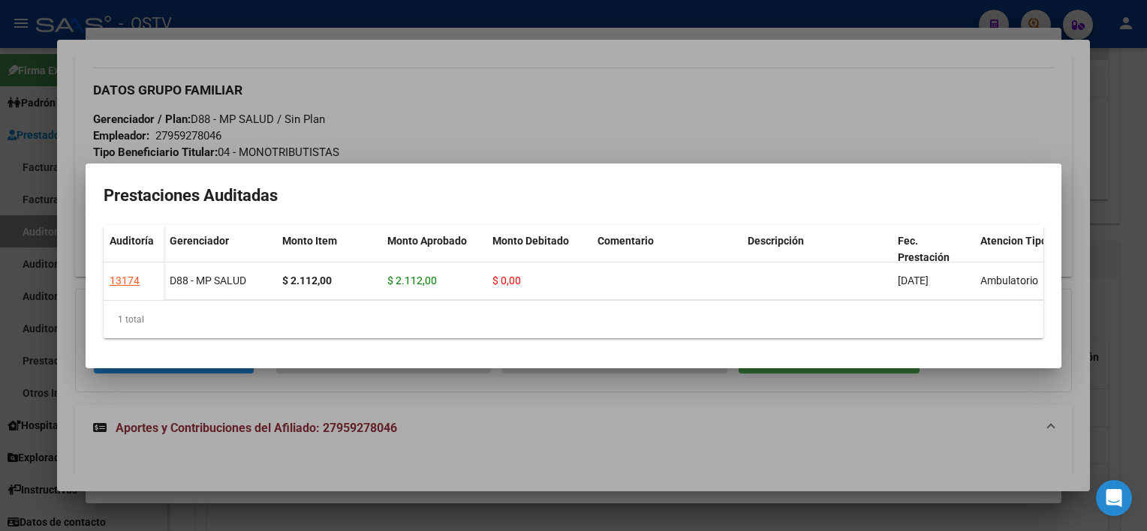
click at [843, 438] on div at bounding box center [573, 265] width 1147 height 531
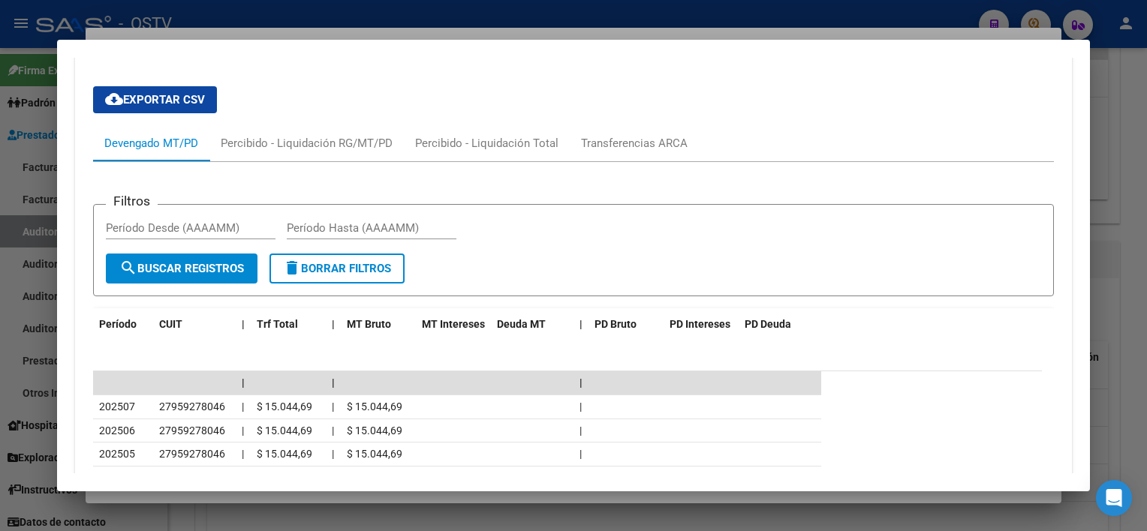
scroll to position [1309, 0]
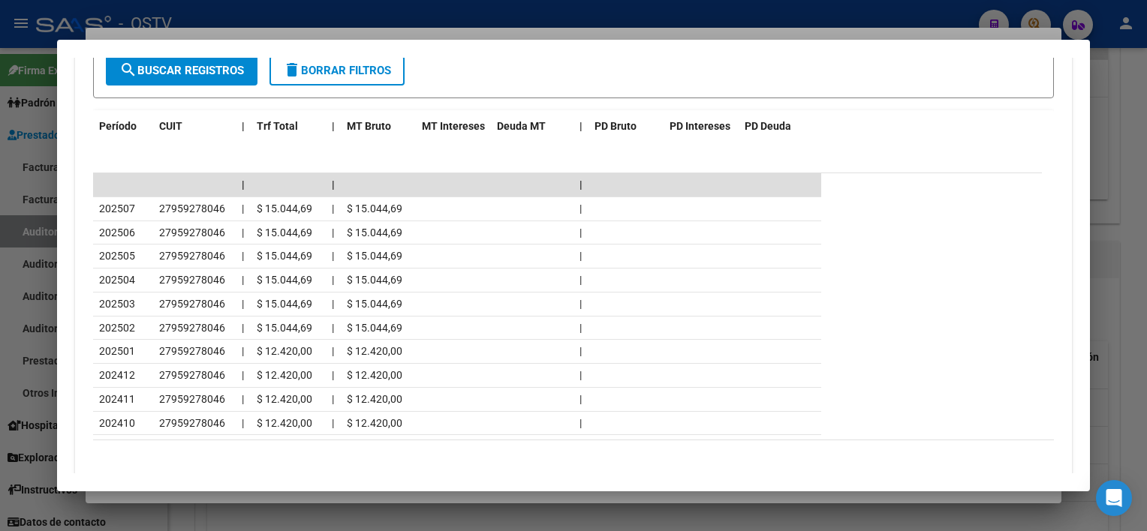
click at [430, 501] on div at bounding box center [573, 265] width 1147 height 531
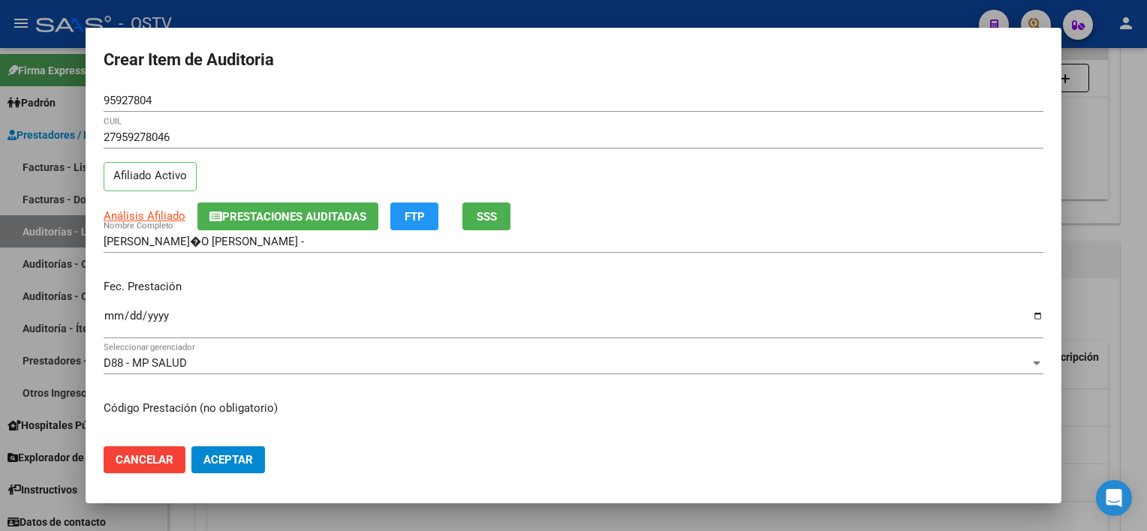
click at [309, 240] on input "BRICE�O JAIMES YOLEIDY CARINA -" at bounding box center [573, 242] width 939 height 14
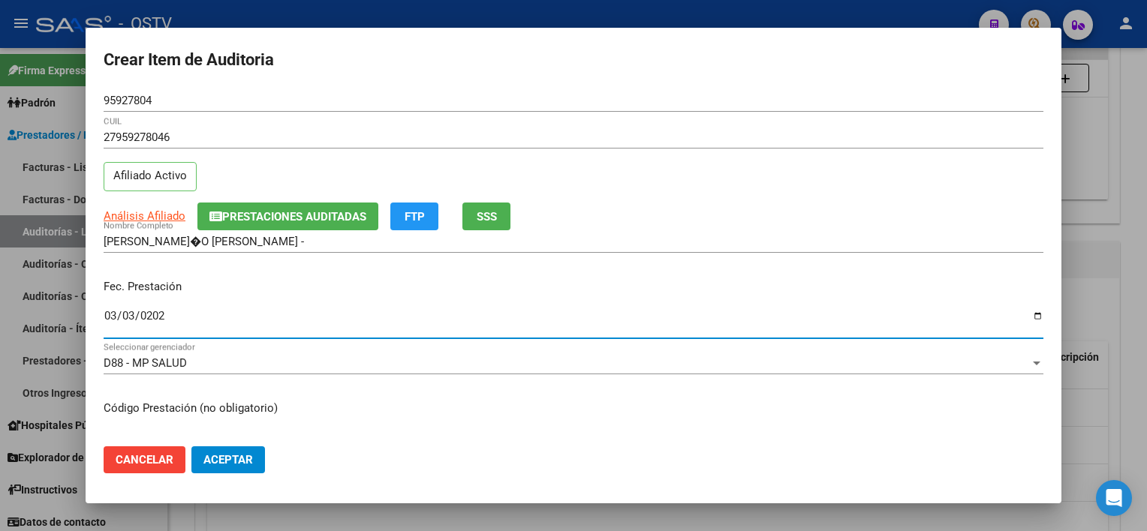
type input "2025-03-03"
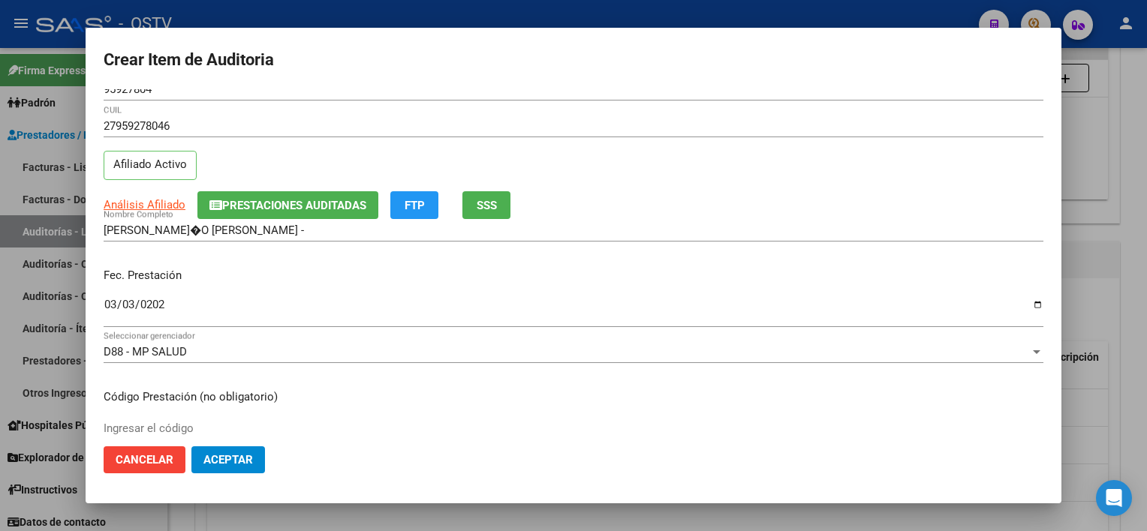
scroll to position [253, 0]
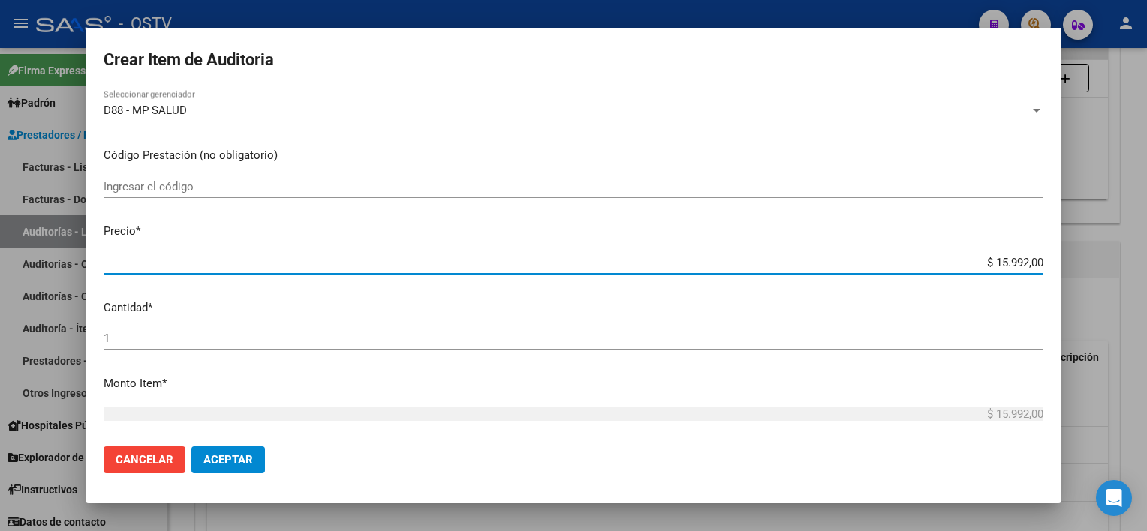
type input "$ 0,03"
type input "$ 0,39"
type input "$ 3,99"
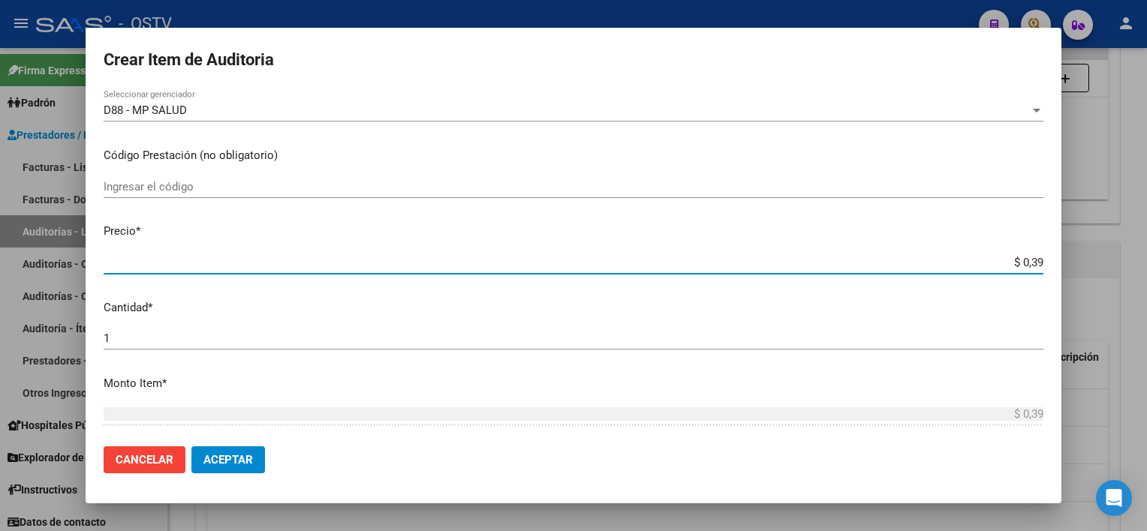
type input "$ 3,99"
type input "$ 39,98"
type input "$ 399,80"
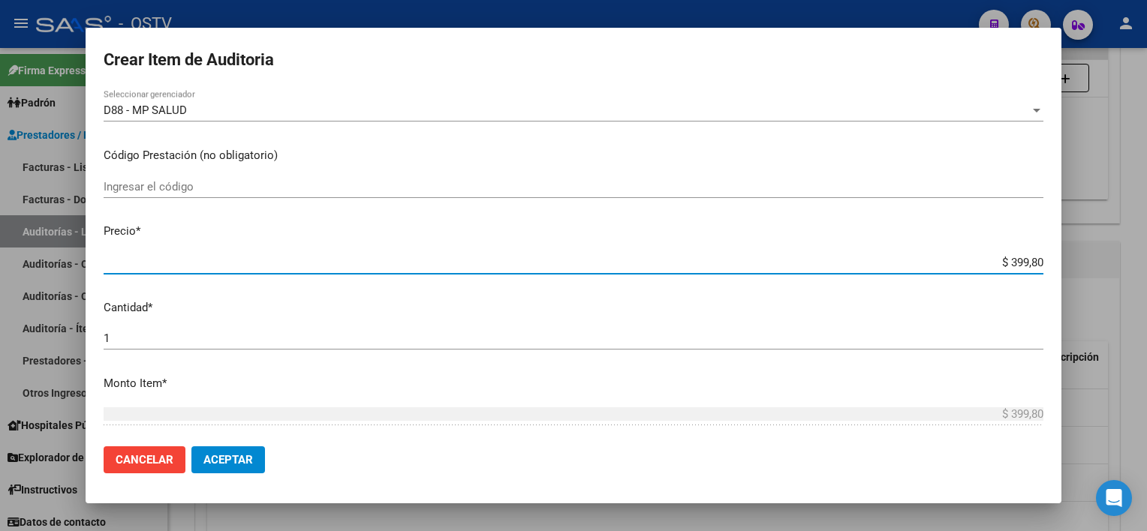
type input "$ 3.998,00"
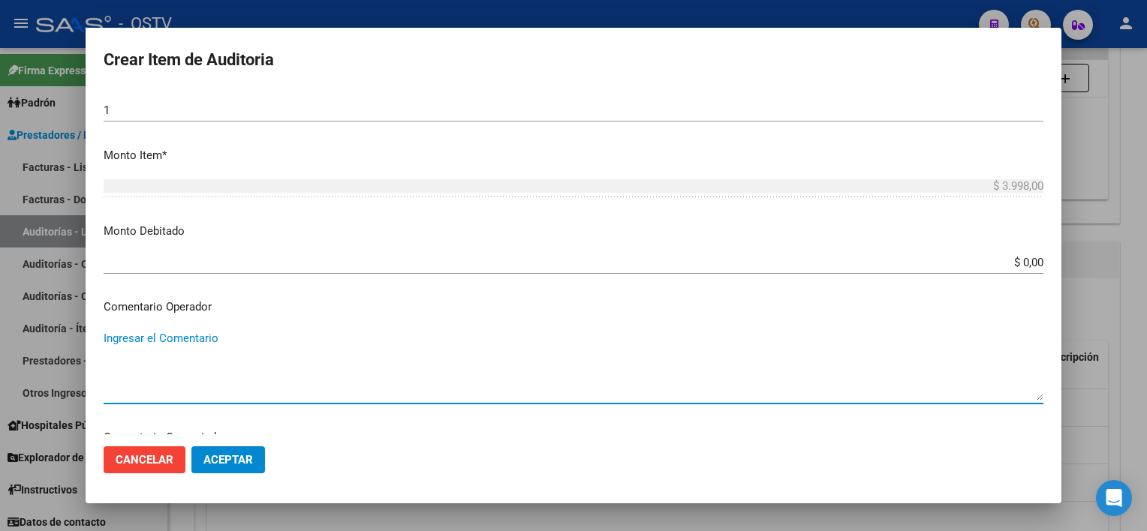
scroll to position [817, 0]
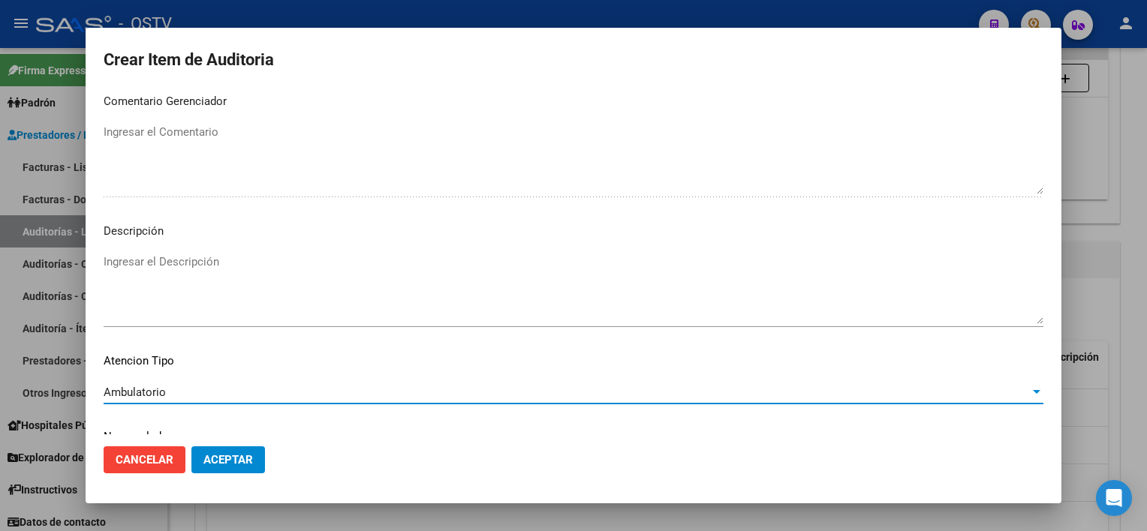
click at [238, 453] on span "Aceptar" at bounding box center [228, 460] width 50 height 14
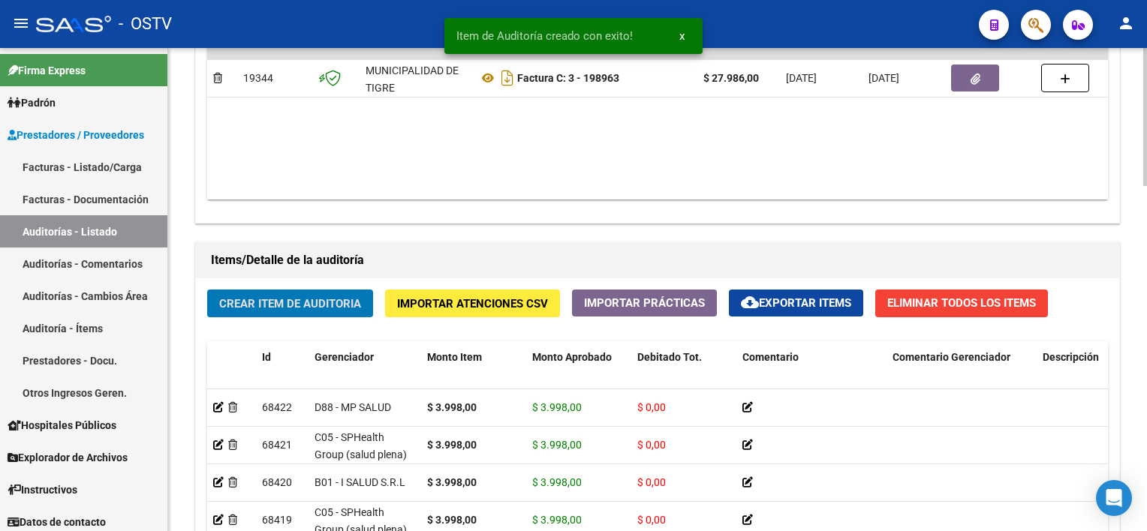
click at [273, 301] on span "Crear Item de Auditoria" at bounding box center [290, 304] width 142 height 14
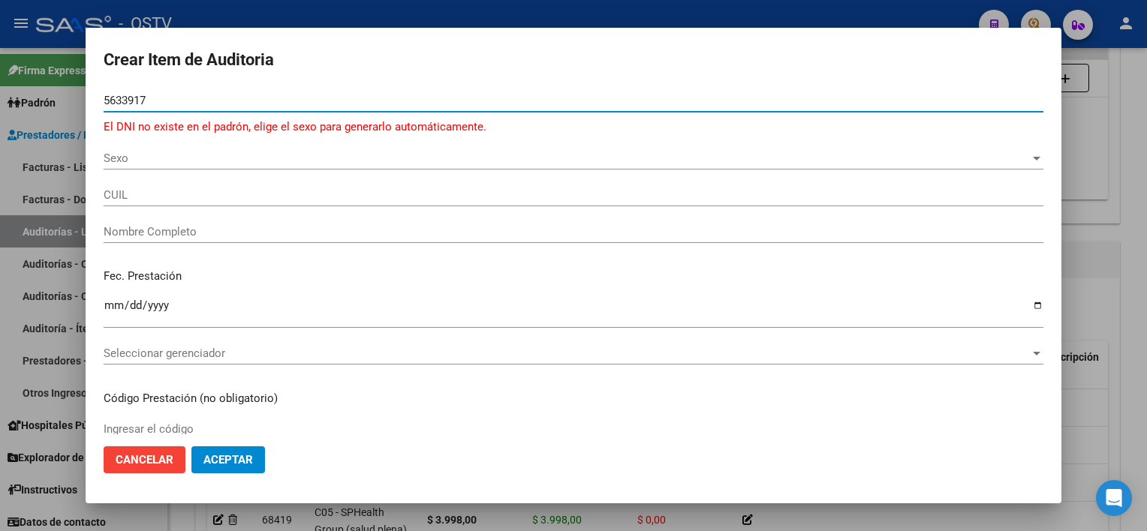
type input "56339173"
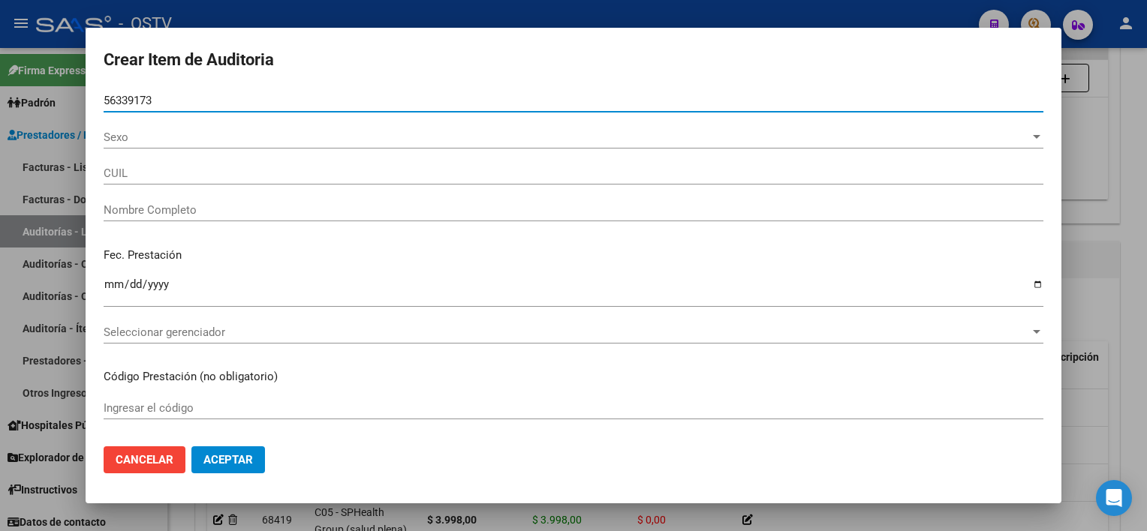
type input "27563391737"
type input "FERREYRA LUCIANA CATALINA"
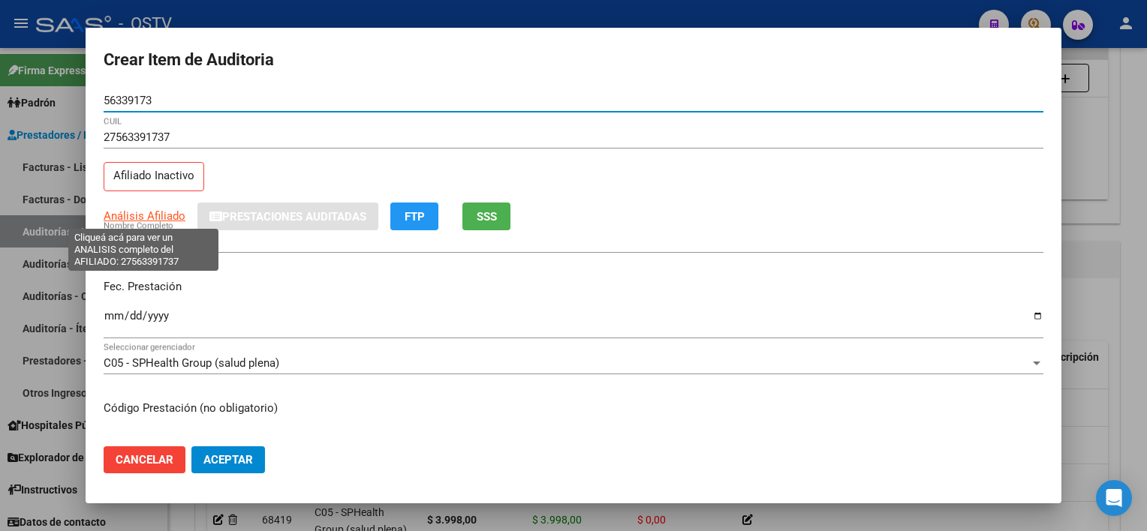
type input "56339173"
click at [154, 213] on span "Análisis Afiliado" at bounding box center [145, 216] width 82 height 14
type textarea "27563391737"
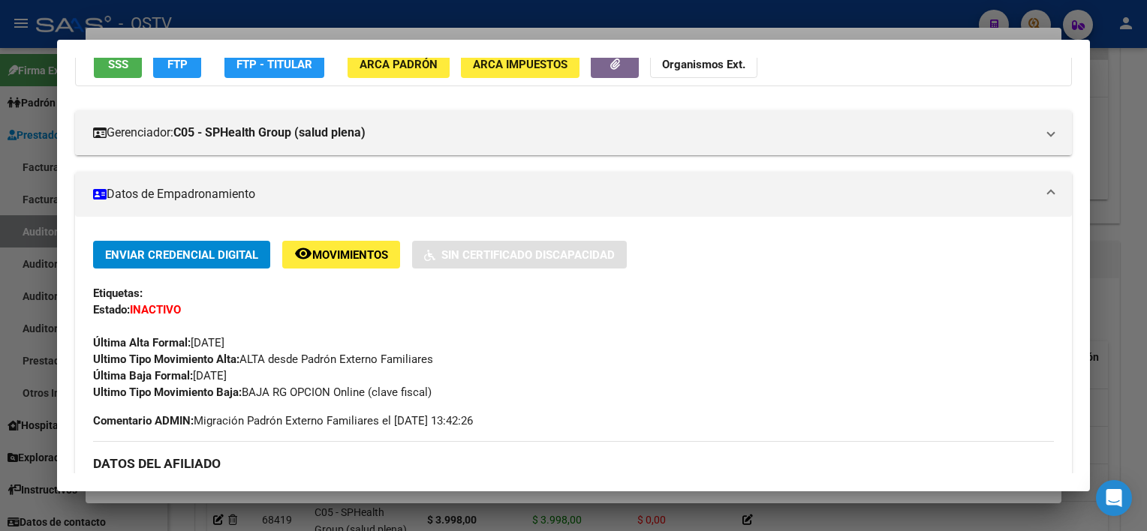
scroll to position [375, 0]
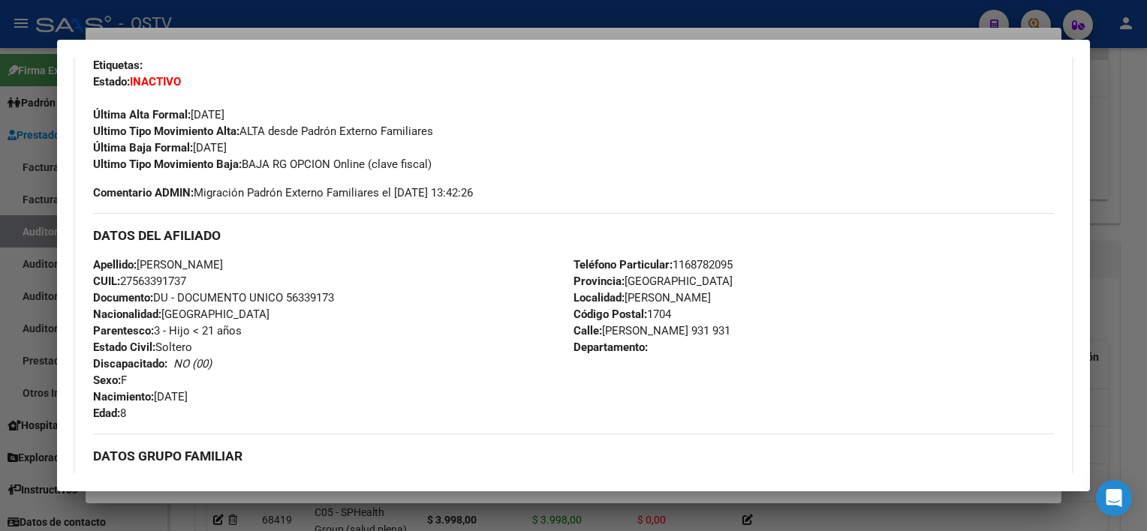
click at [435, 497] on div at bounding box center [573, 265] width 1147 height 531
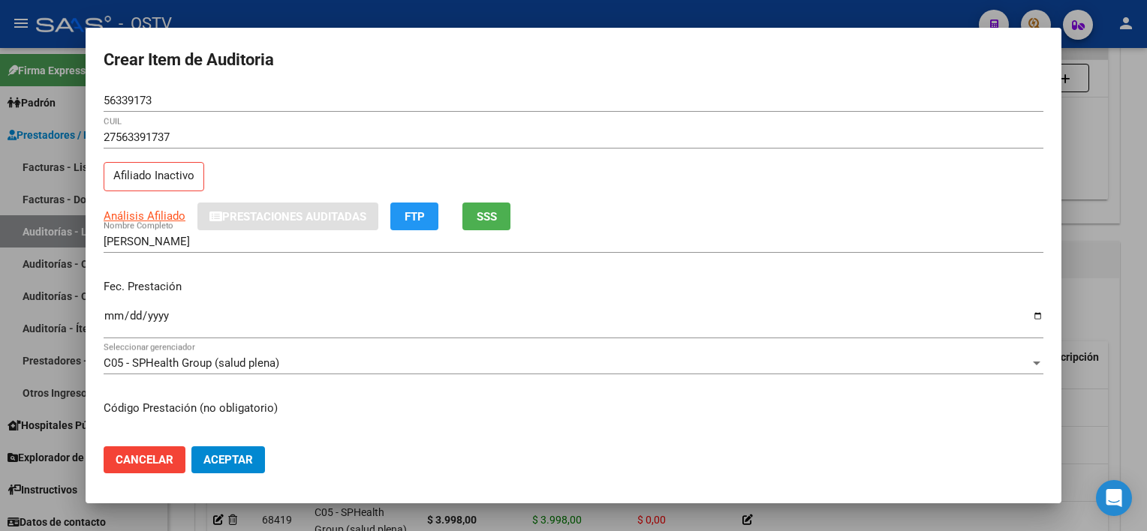
click at [306, 237] on input "FERREYRA LUCIANA CATALINA" at bounding box center [573, 242] width 939 height 14
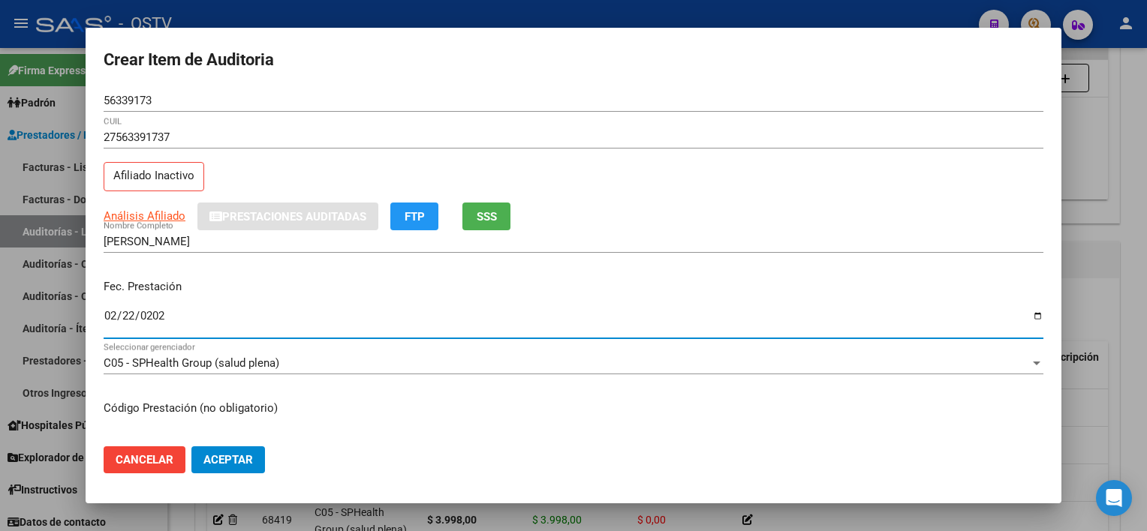
type input "2025-02-22"
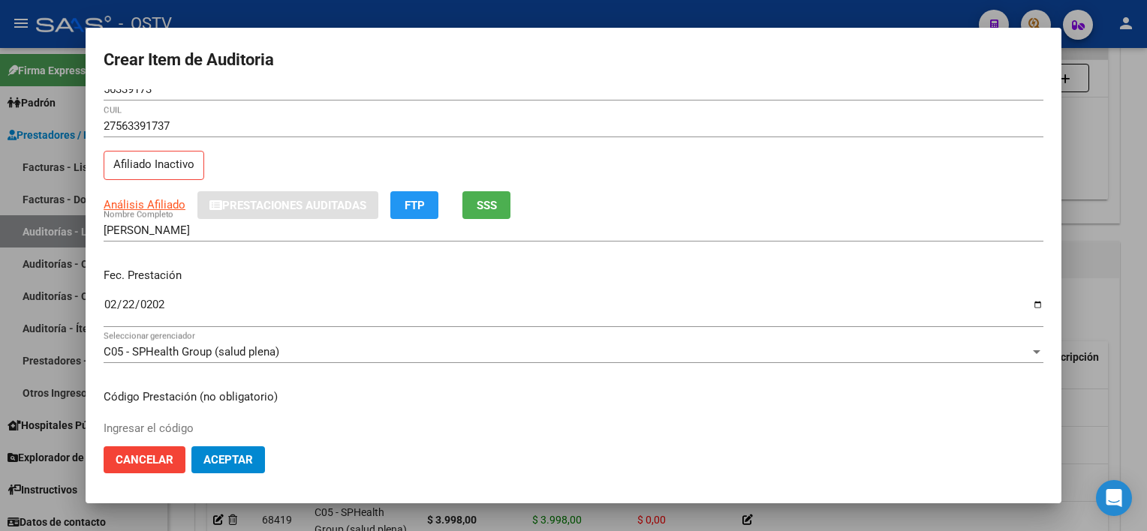
scroll to position [253, 0]
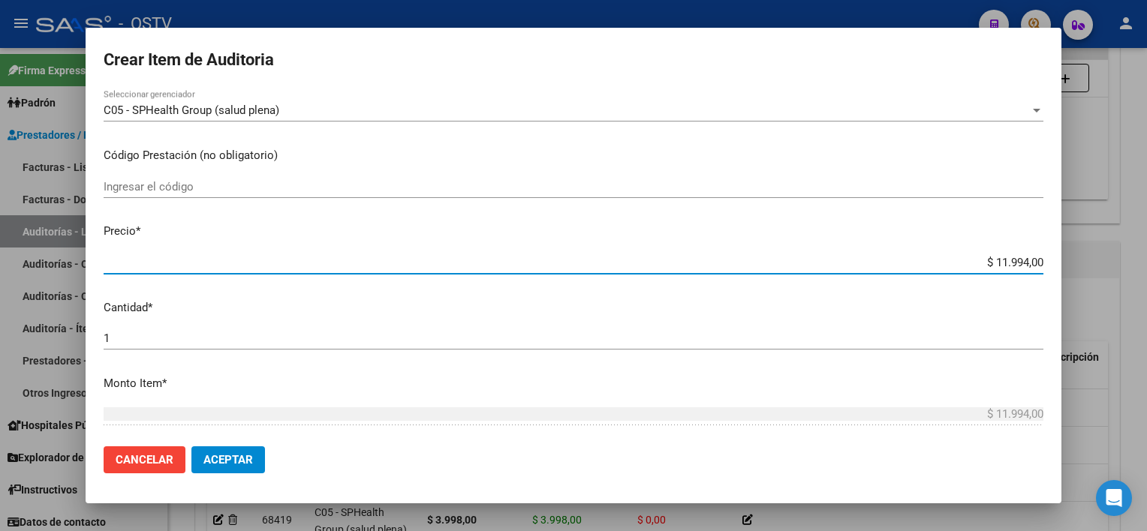
type input "$ 0,03"
type input "$ 0,39"
type input "$ 3,99"
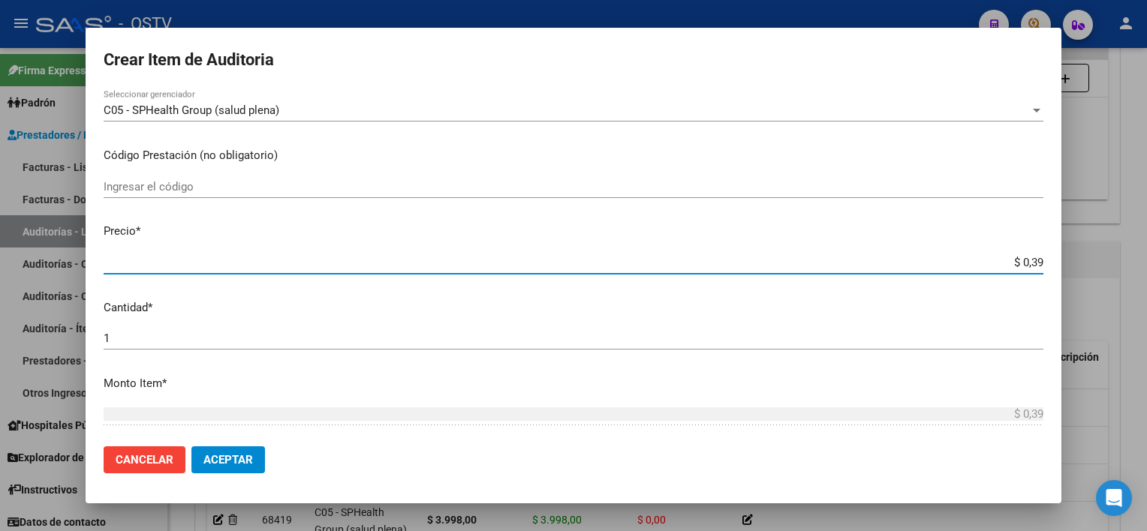
type input "$ 3,99"
type input "$ 39,98"
type input "$ 399,80"
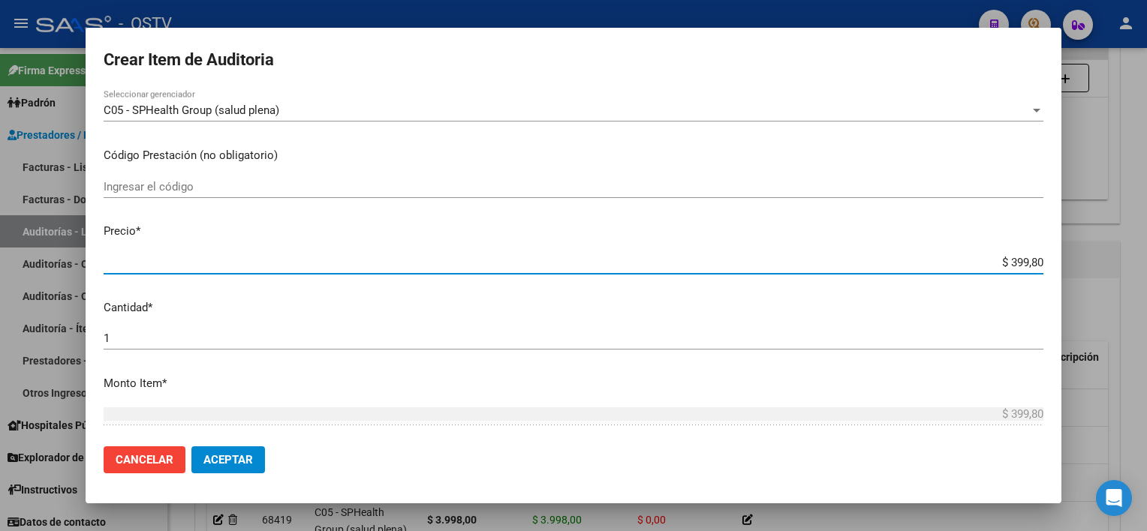
type input "$ 3.998,00"
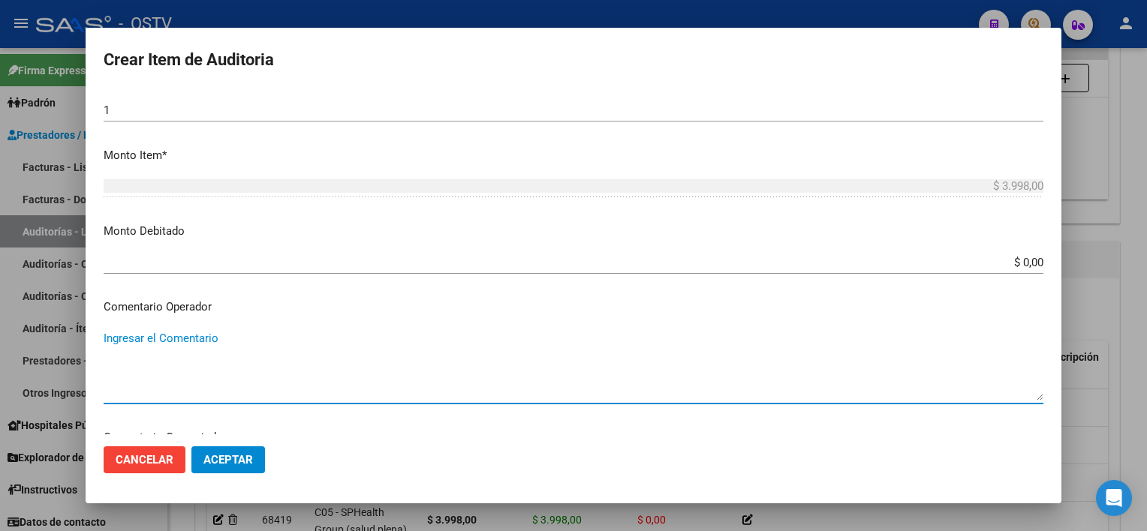
scroll to position [817, 0]
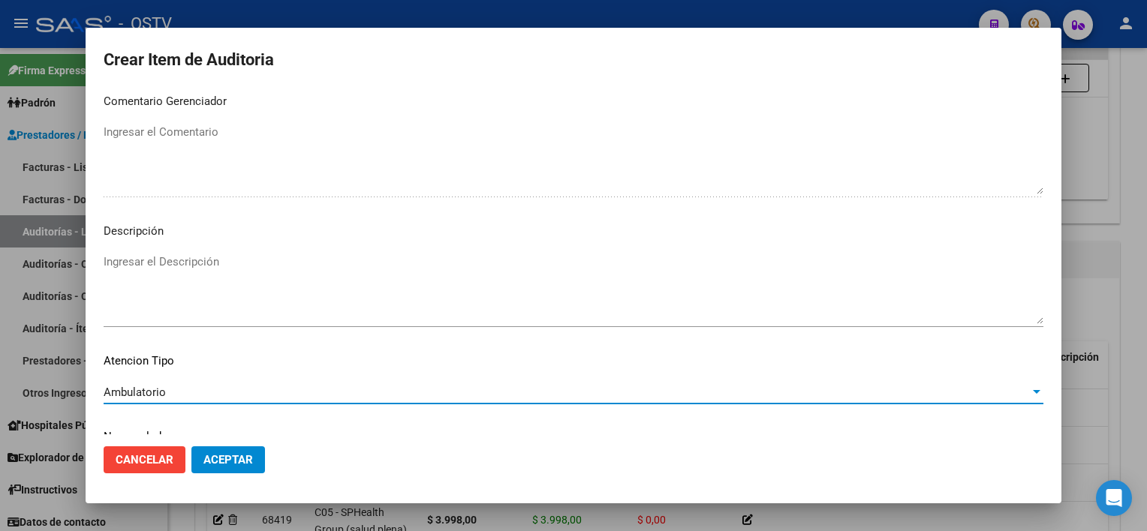
click at [238, 457] on span "Aceptar" at bounding box center [228, 460] width 50 height 14
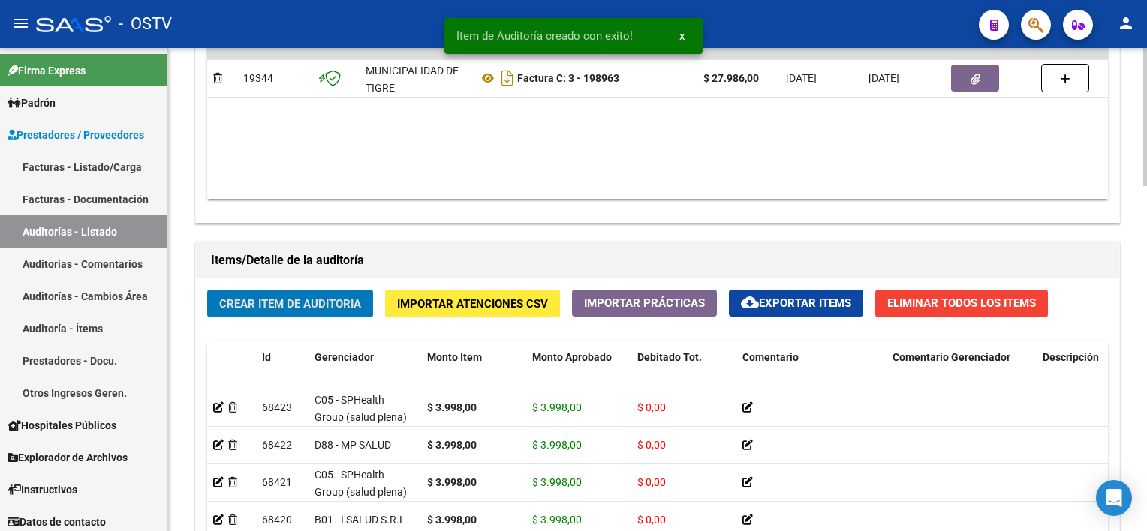
click at [275, 305] on button "Crear Item de Auditoria" at bounding box center [290, 304] width 166 height 28
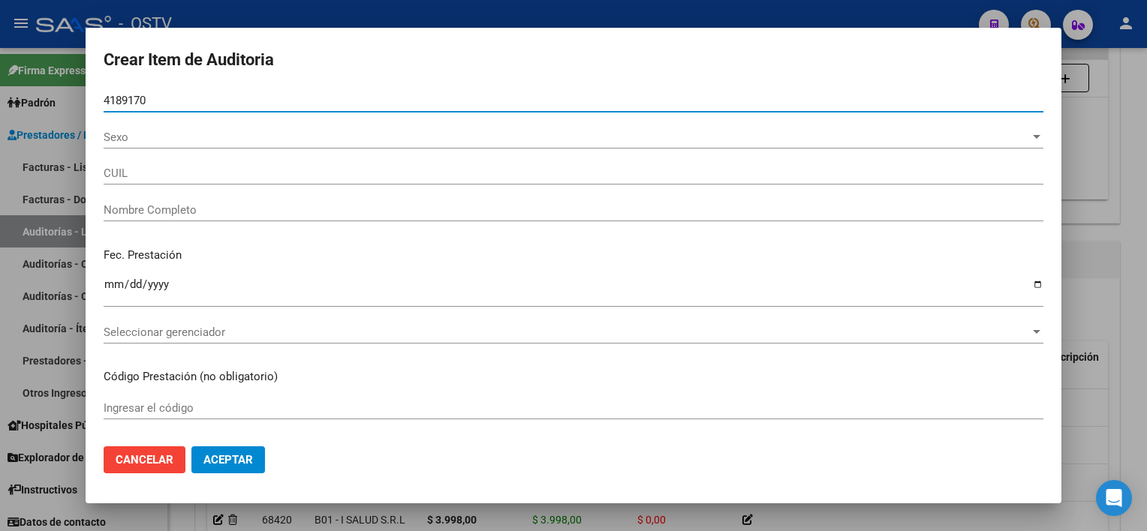
type input "41891707"
type input "27418917070"
type input "ANCHAVA PAZ MARIA INES"
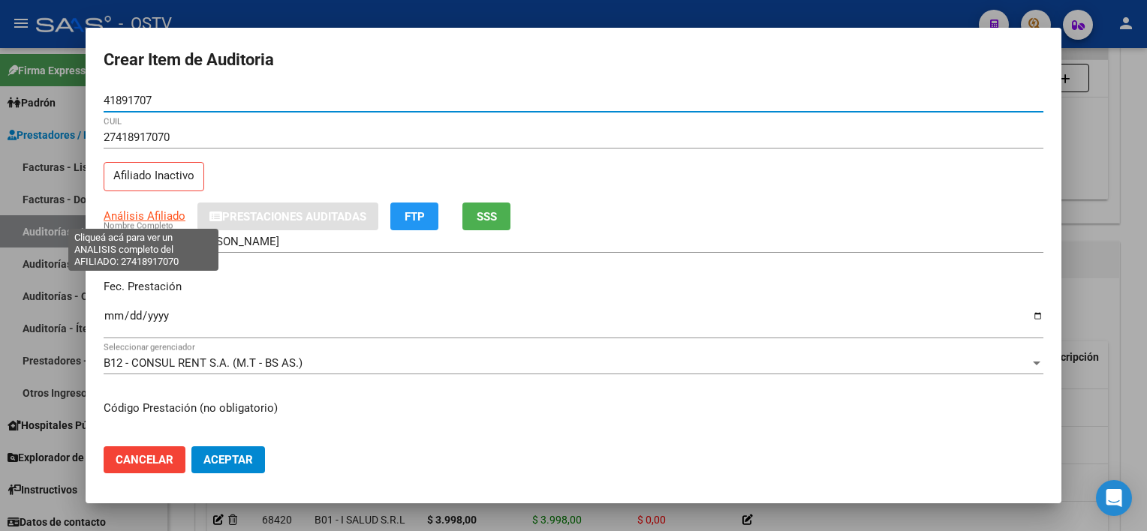
type input "41891707"
click at [143, 214] on span "Análisis Afiliado" at bounding box center [145, 216] width 82 height 14
type textarea "27418917070"
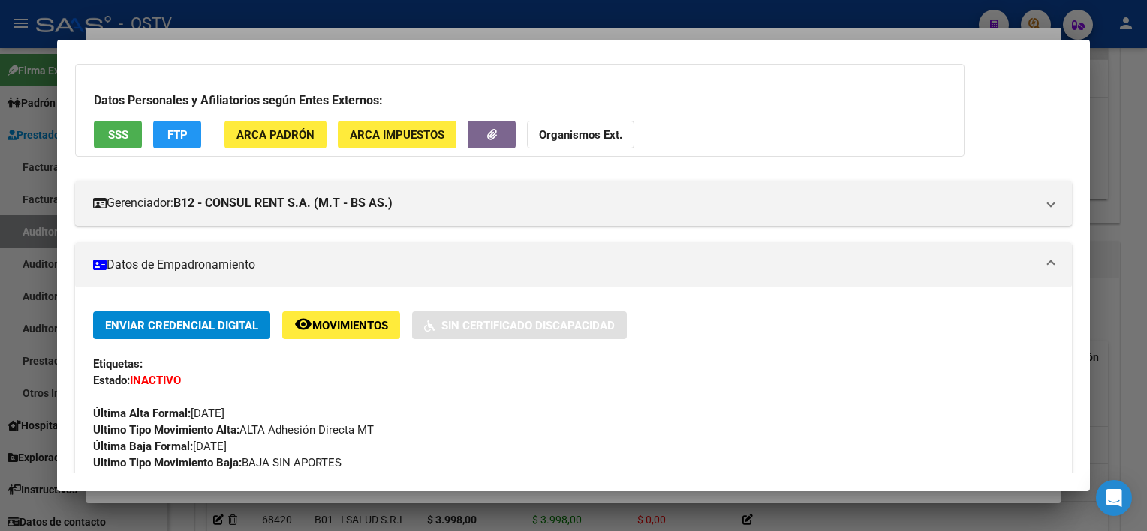
scroll to position [75, 0]
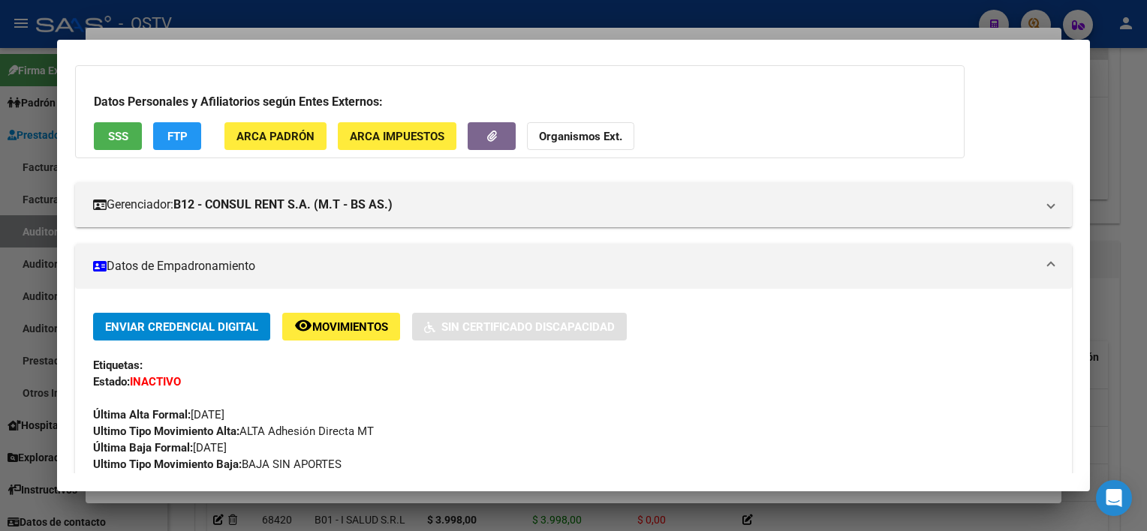
click at [124, 133] on span "SSS" at bounding box center [118, 137] width 20 height 14
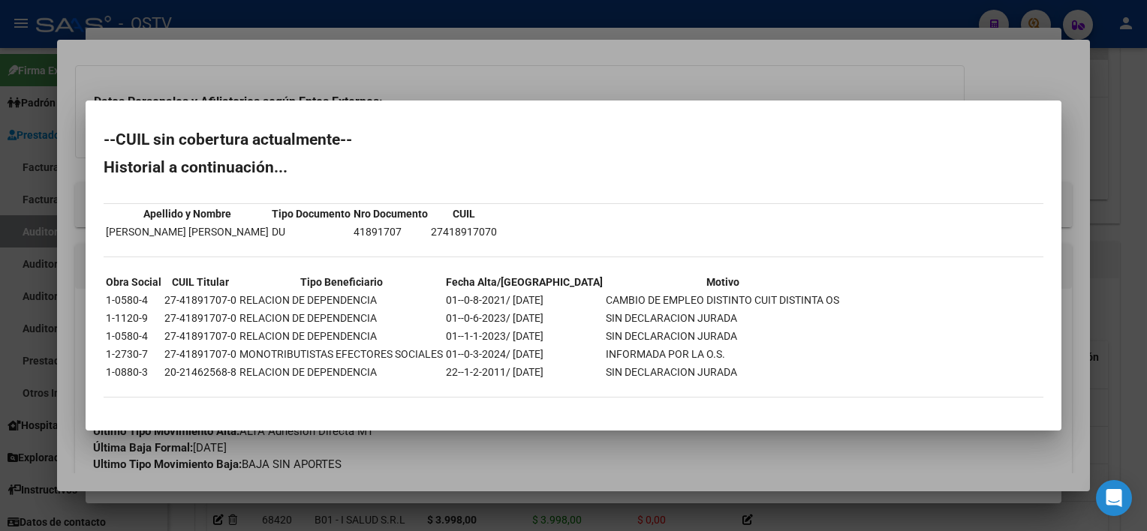
drag, startPoint x: 499, startPoint y: 351, endPoint x: 717, endPoint y: 351, distance: 218.4
click at [717, 351] on tr "1-2730-7 27-41891707-0 MONOTRIBUTISTAS EFECTORES SOCIALES 01--0-3-2024/ 31-05-2…" at bounding box center [472, 354] width 735 height 17
drag, startPoint x: 717, startPoint y: 351, endPoint x: 651, endPoint y: 443, distance: 113.3
click at [651, 443] on div at bounding box center [573, 265] width 1147 height 531
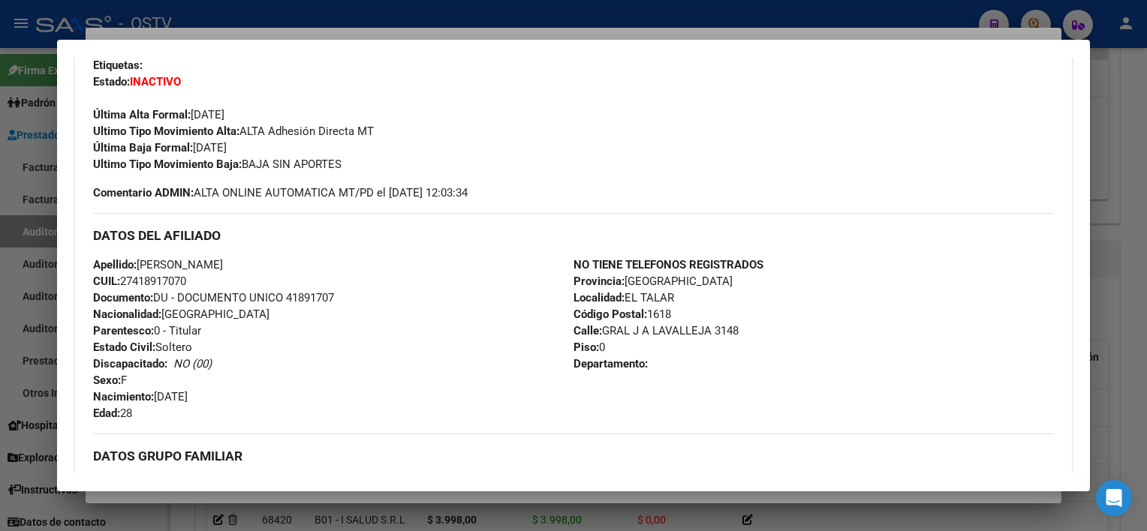
scroll to position [725, 0]
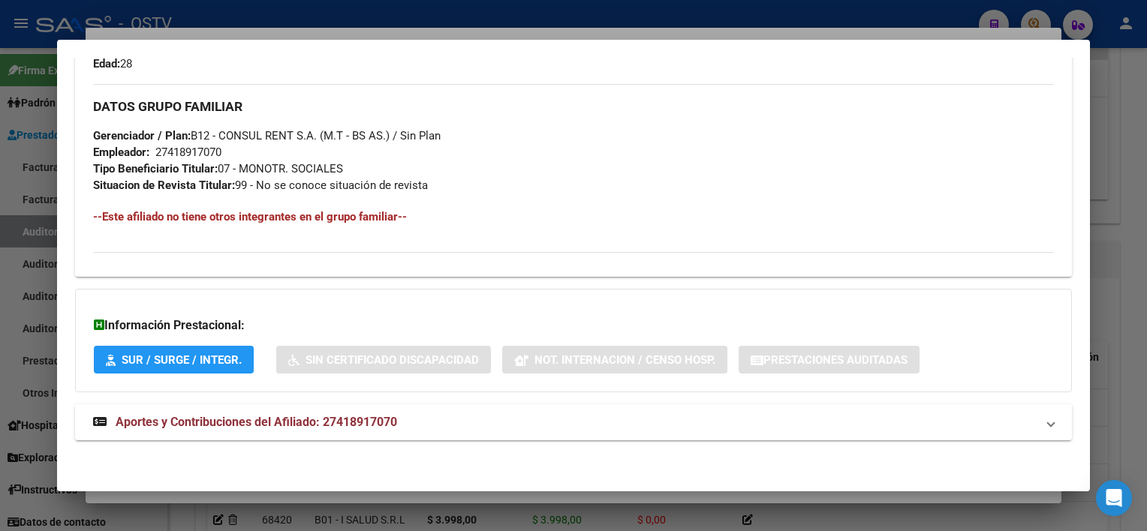
click at [515, 422] on mat-panel-title "Aportes y Contribuciones del Afiliado: 27418917070" at bounding box center [564, 422] width 942 height 18
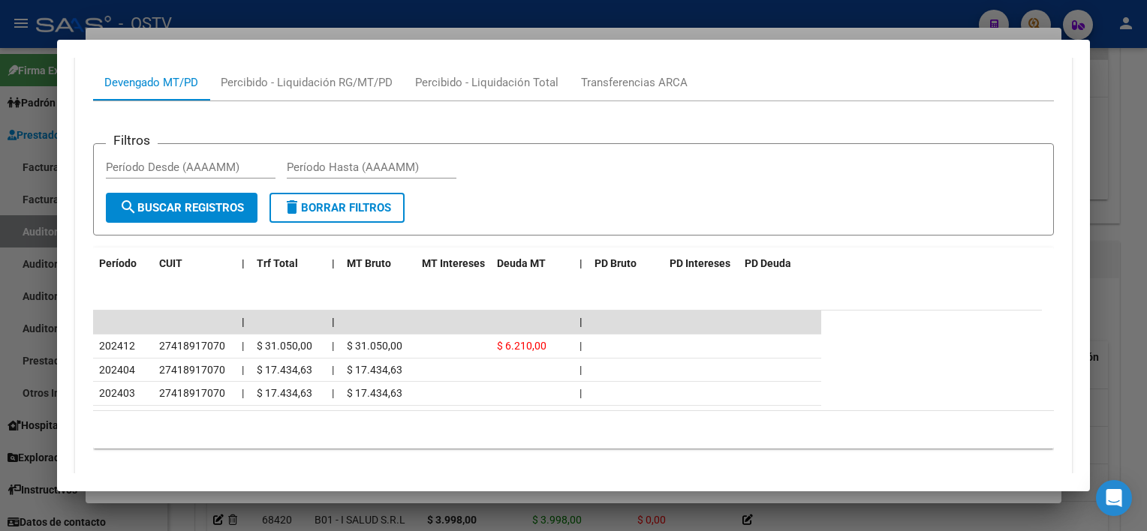
scroll to position [1231, 0]
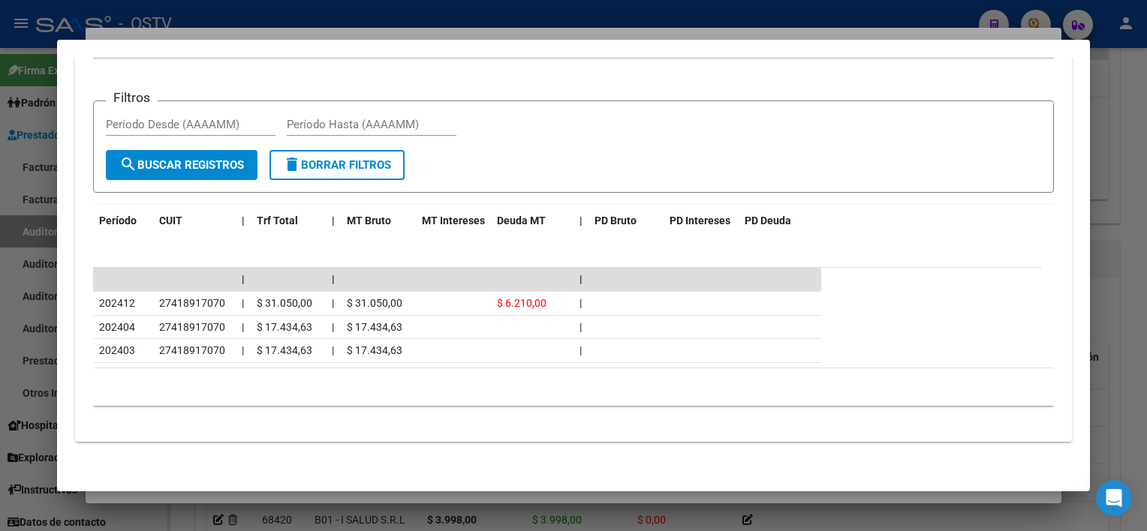
drag, startPoint x: 451, startPoint y: 494, endPoint x: 498, endPoint y: 388, distance: 116.6
click at [498, 388] on div "Crear Item de Auditoria 41891707 Nro Documento 27418917070 CUIL Afiliado Inacti…" at bounding box center [573, 265] width 1147 height 531
click at [498, 392] on div "10 total 1" at bounding box center [573, 387] width 960 height 38
click at [372, 399] on div "10 total 1" at bounding box center [573, 387] width 960 height 38
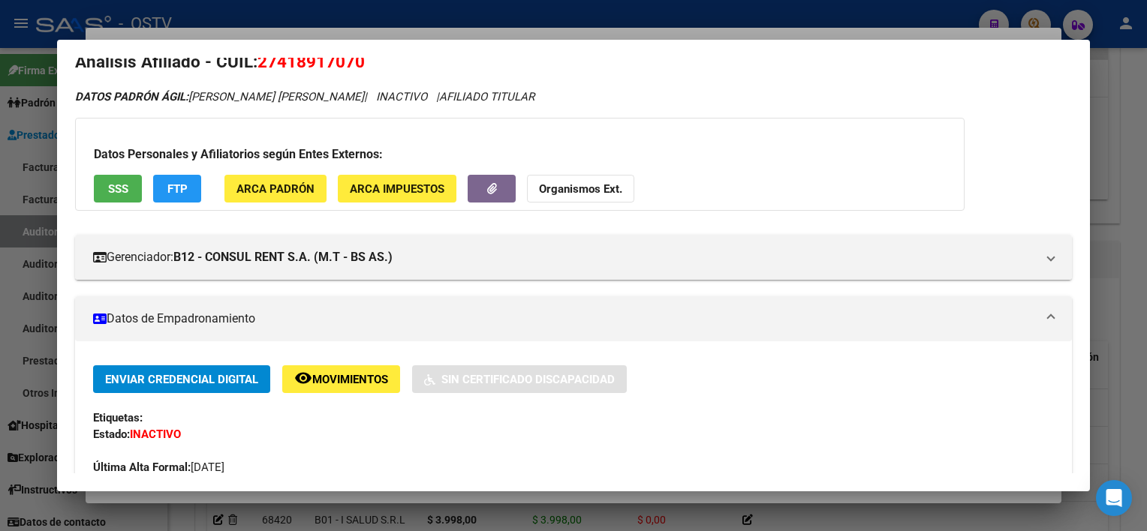
scroll to position [0, 0]
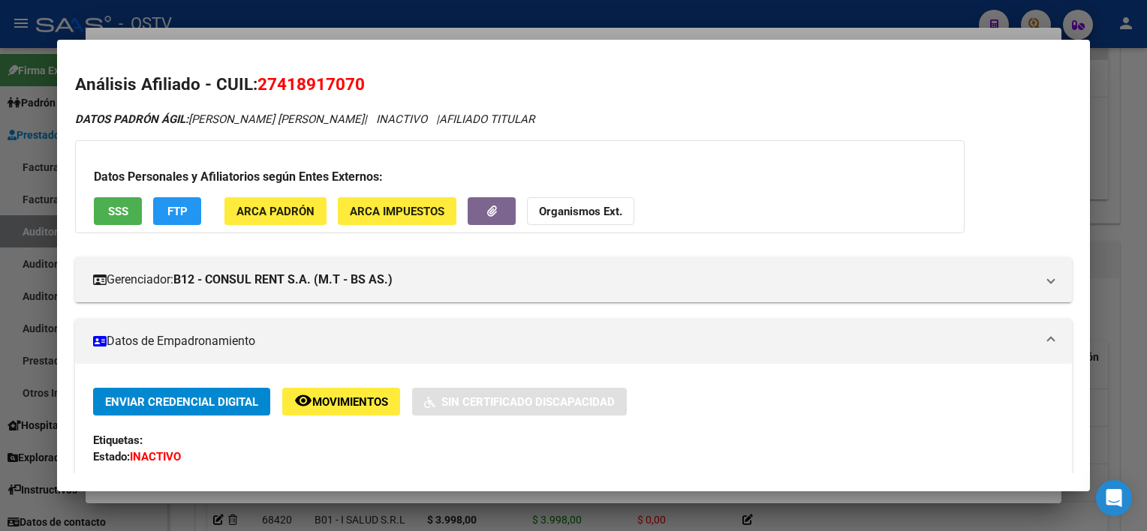
click at [106, 204] on button "SSS" at bounding box center [118, 211] width 48 height 28
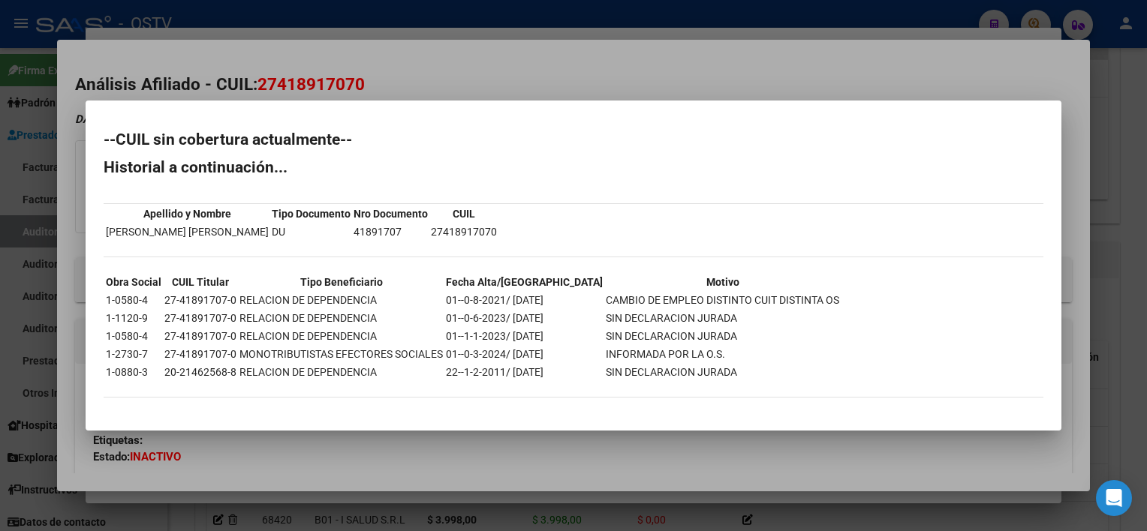
drag, startPoint x: 513, startPoint y: 335, endPoint x: 714, endPoint y: 336, distance: 201.1
click at [714, 336] on tr "1-0580-4 27-41891707-0 RELACION DE DEPENDENCIA 01--1-1-2023/ 31-05-2024 SIN DEC…" at bounding box center [472, 336] width 735 height 17
click at [590, 442] on div at bounding box center [573, 265] width 1147 height 531
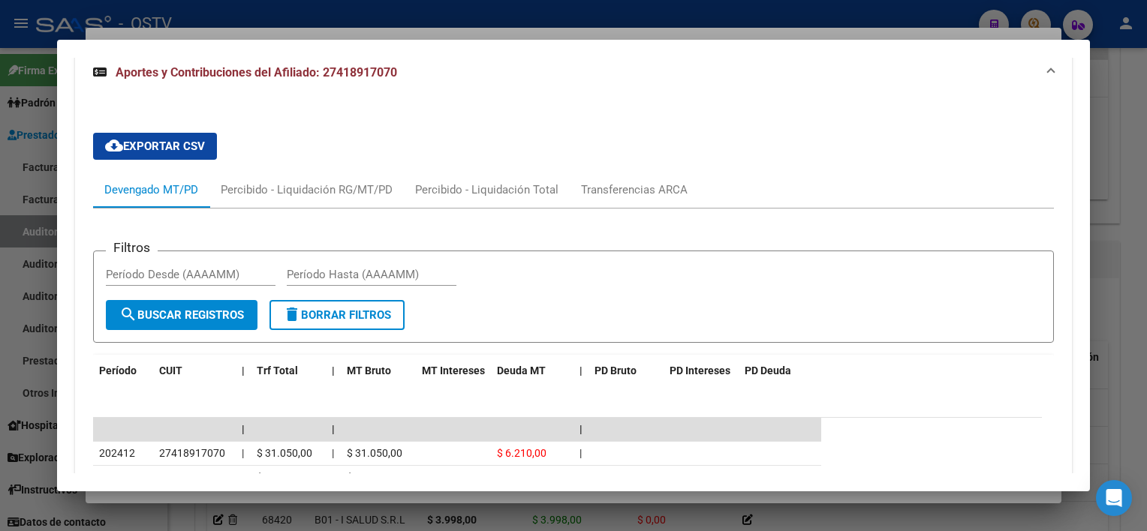
scroll to position [1231, 0]
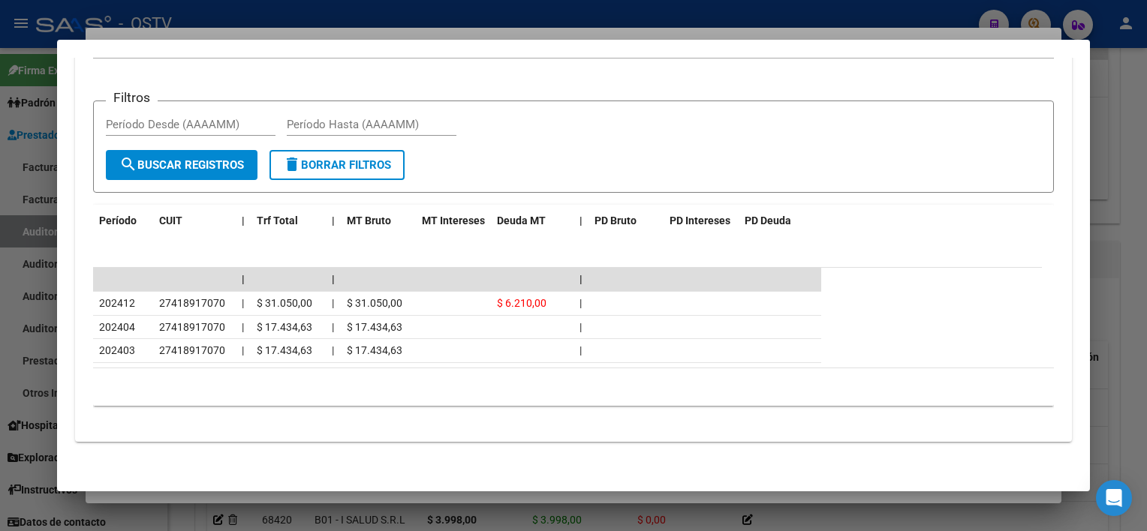
click at [498, 503] on div at bounding box center [573, 265] width 1147 height 531
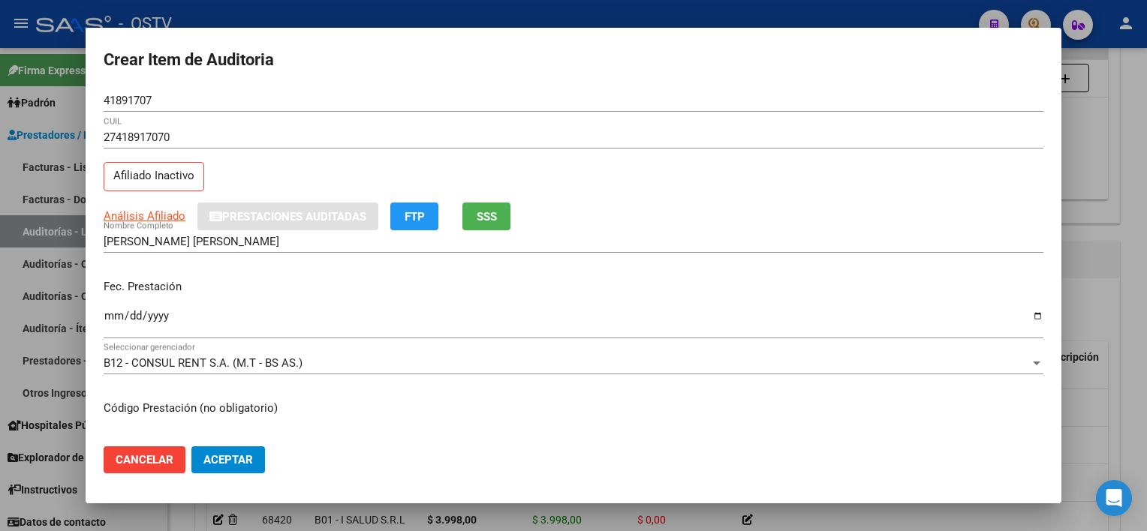
click at [317, 237] on input "ANCHAVA PAZ MARIA INES" at bounding box center [573, 242] width 939 height 14
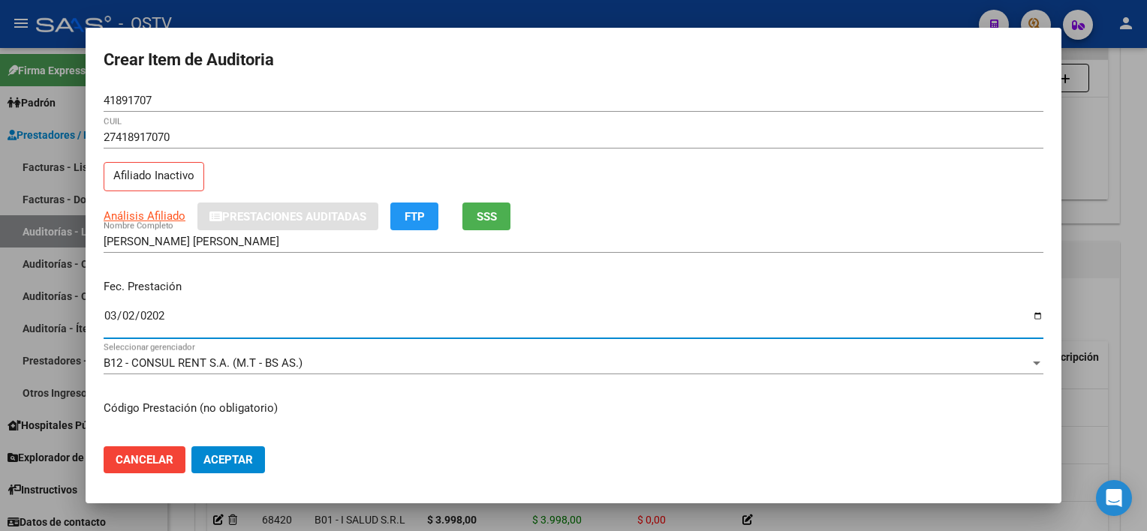
type input "2025-03-02"
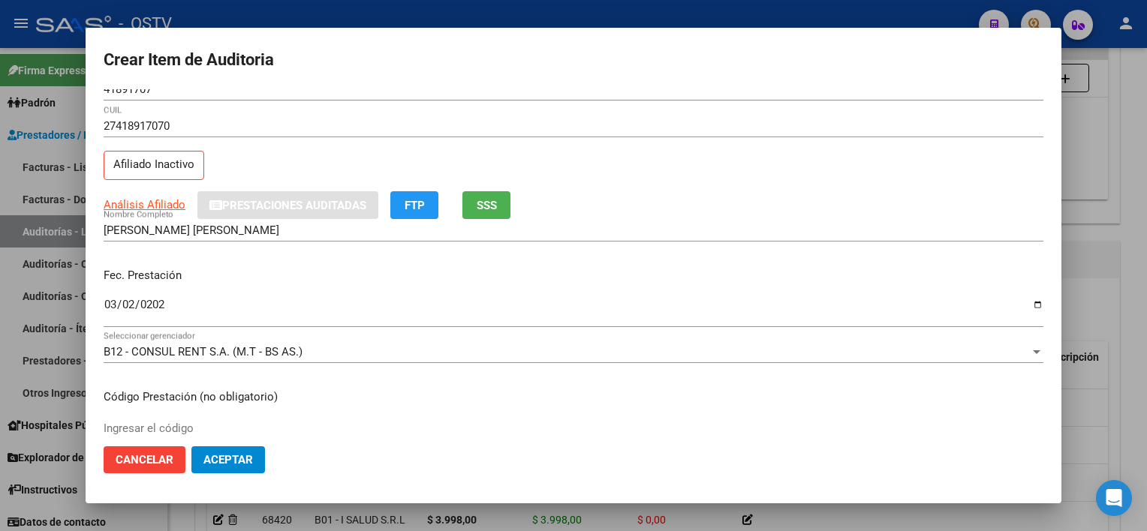
scroll to position [253, 0]
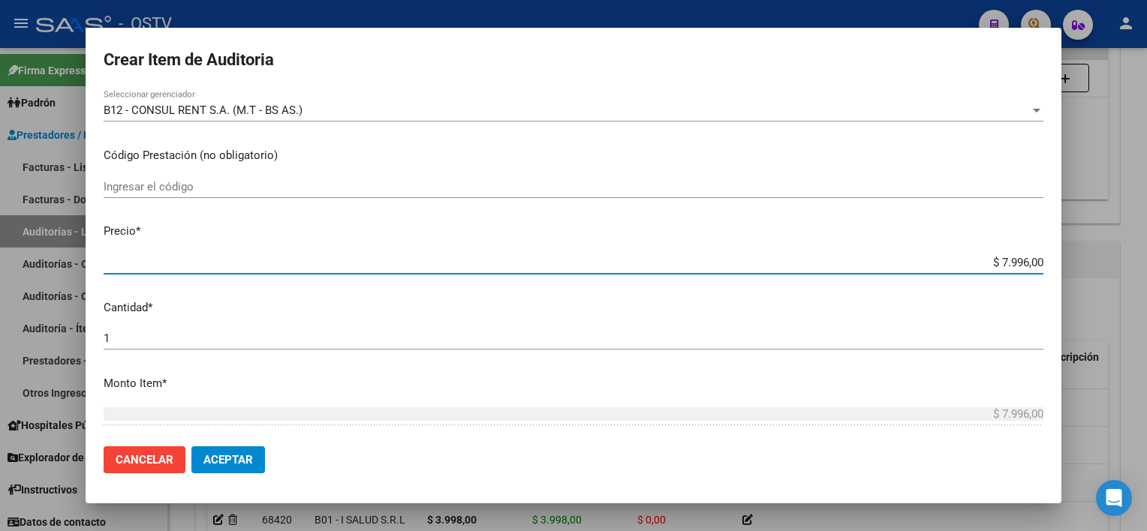
click at [946, 256] on input "$ 7.996,00" at bounding box center [573, 263] width 939 height 14
click at [945, 254] on div "$ 7.996,00 Ingresar el precio" at bounding box center [573, 262] width 939 height 23
type input "$ 0,03"
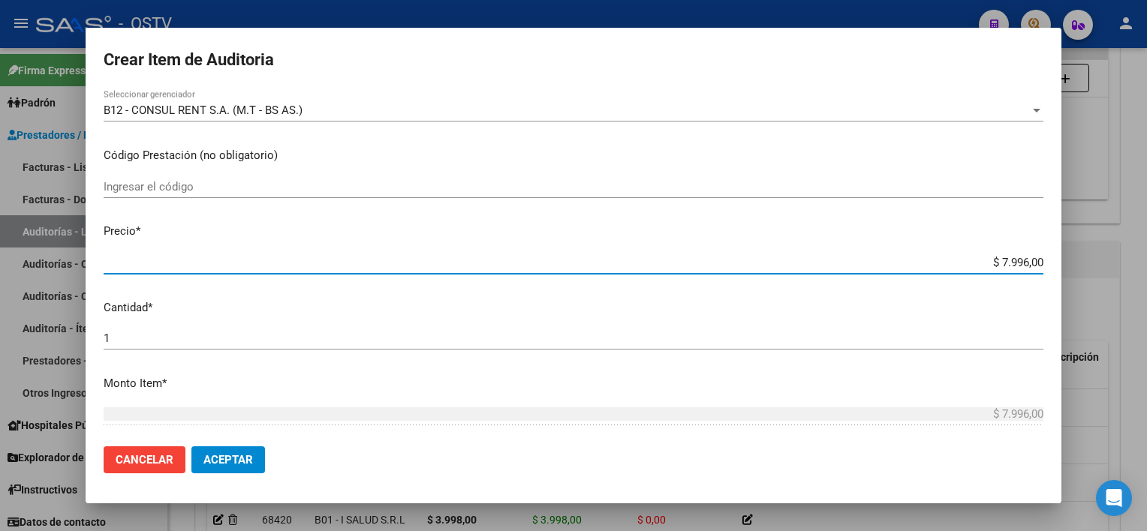
type input "$ 0,03"
type input "$ 0,39"
type input "$ 3,99"
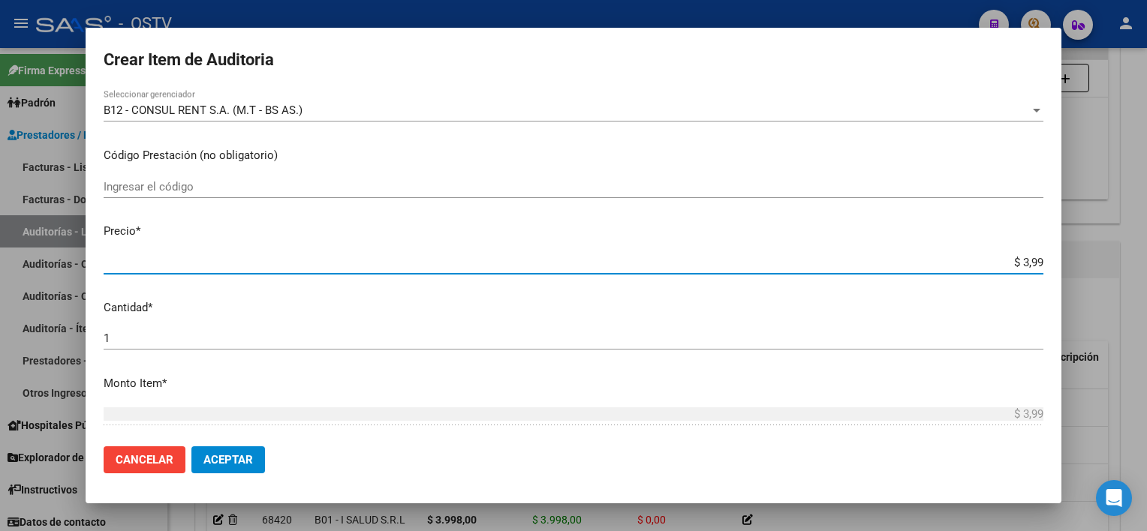
type input "$ 39,98"
type input "$ 399,80"
type input "$ 3.998,00"
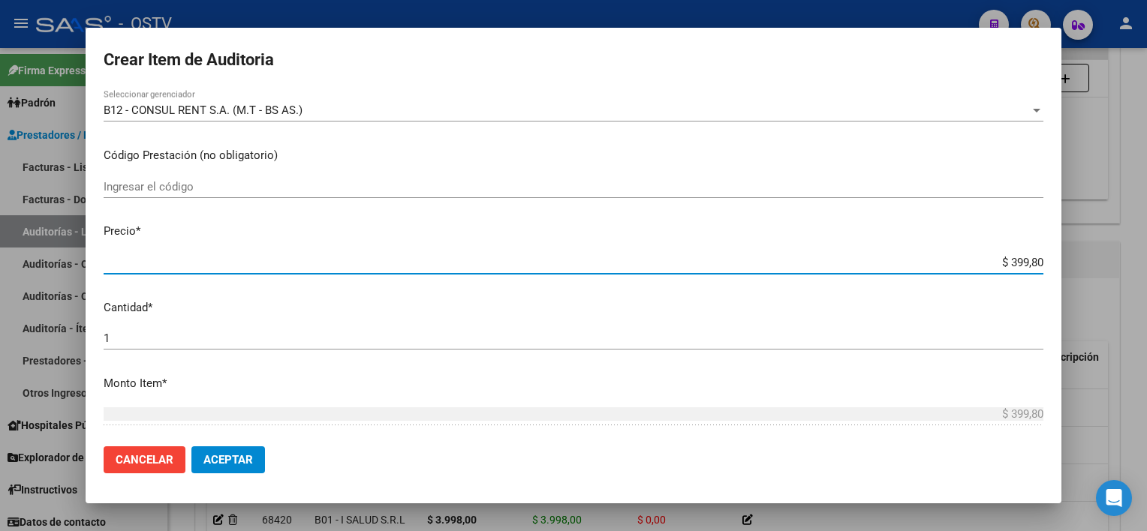
type input "$ 3.998,00"
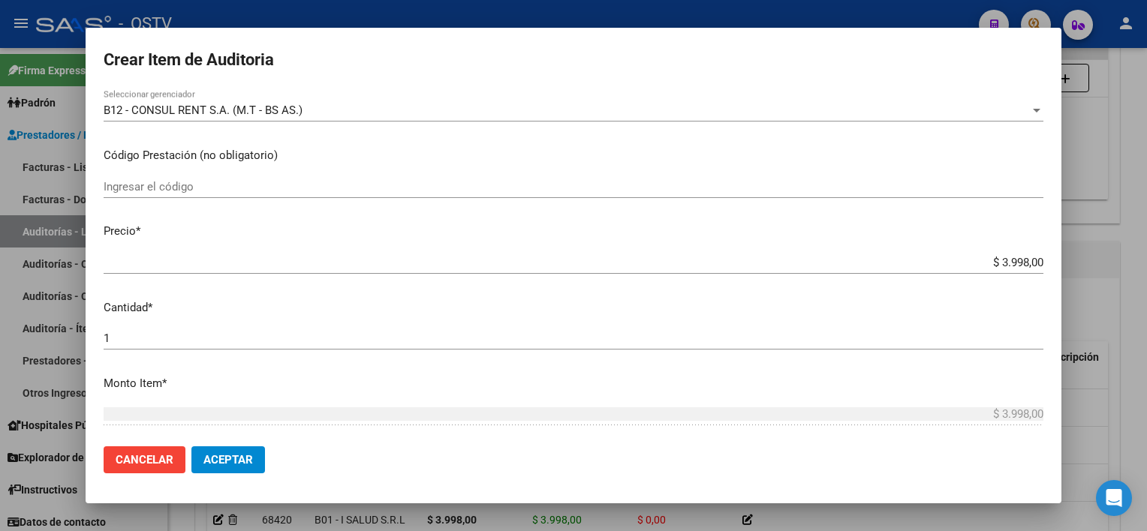
scroll to position [481, 0]
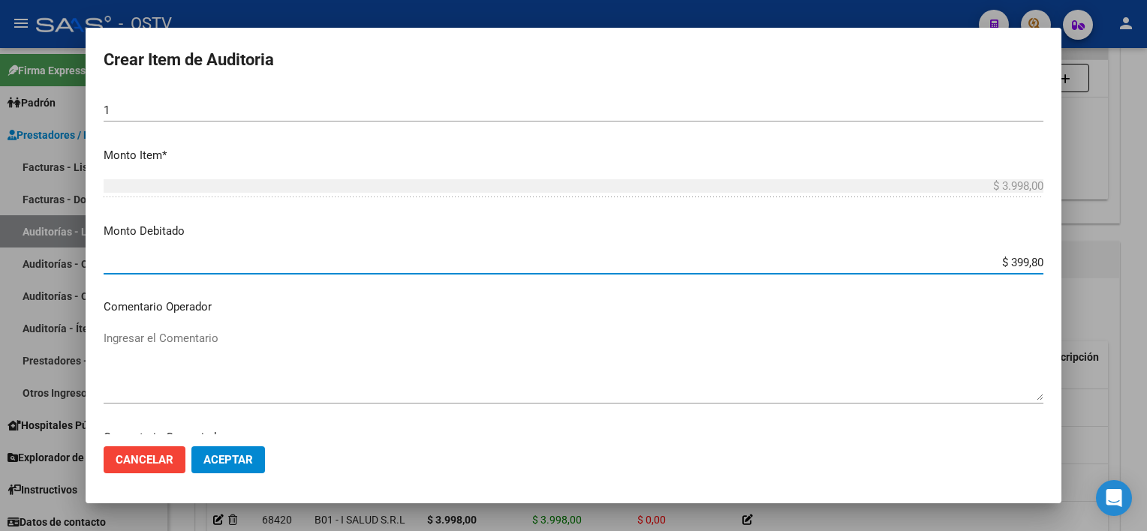
type input "$ 3.998,00"
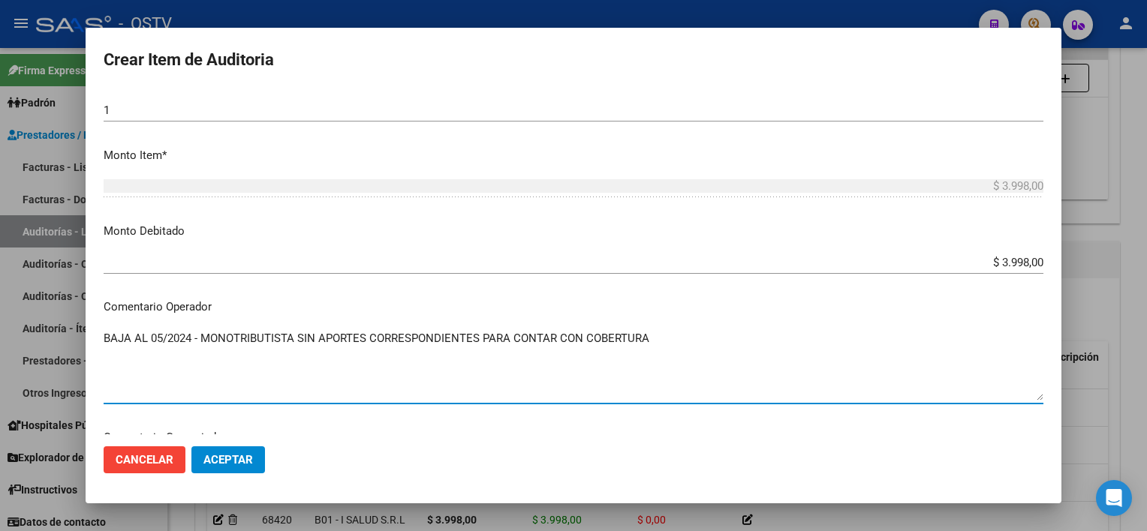
type textarea "BAJA AL 05/2024 - MONOTRIBUTISTA SIN APORTES CORRESPONDIENTES PARA CONTAR CON C…"
click at [252, 457] on span "Aceptar" at bounding box center [228, 460] width 50 height 14
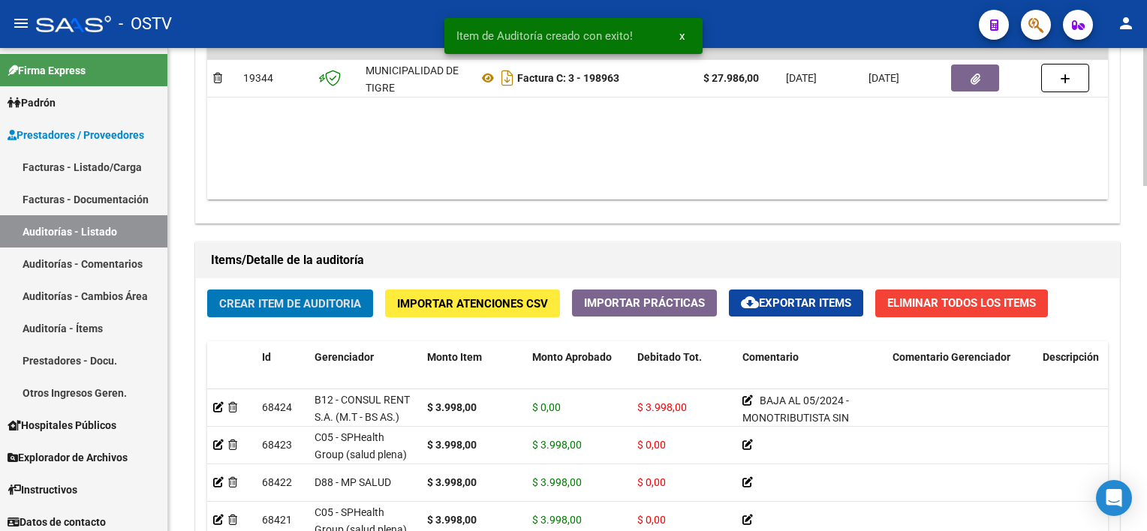
click at [288, 305] on span "Crear Item de Auditoria" at bounding box center [290, 304] width 142 height 14
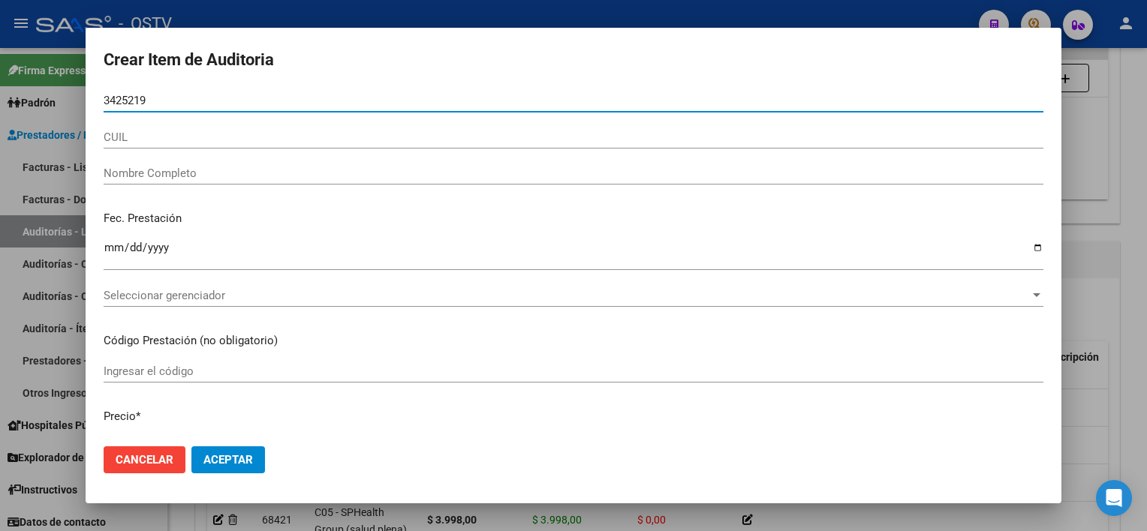
type input "34252197"
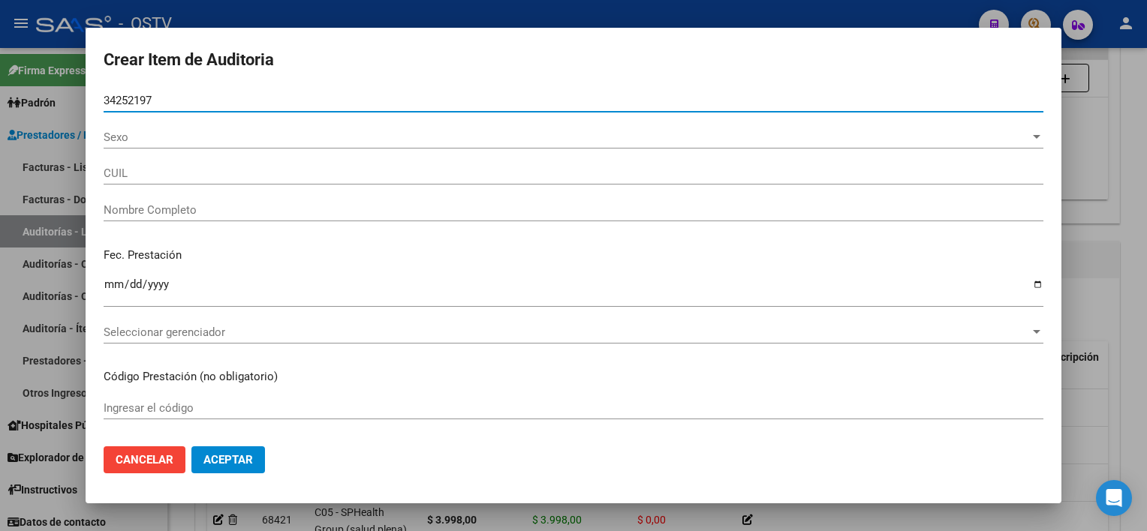
type input "20342521976"
type input "PONCE WALTER GERONIMO"
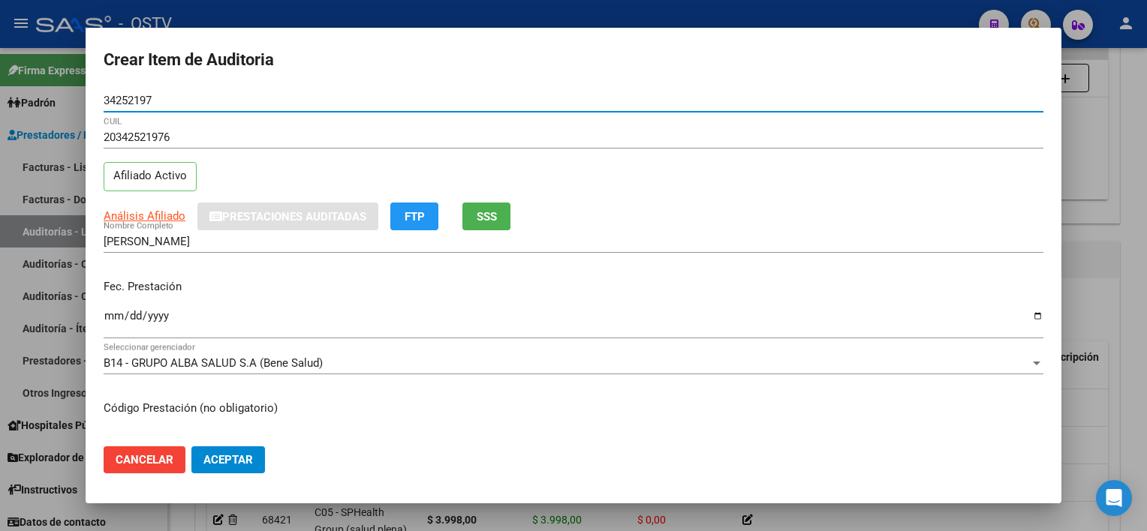
type input "34252197"
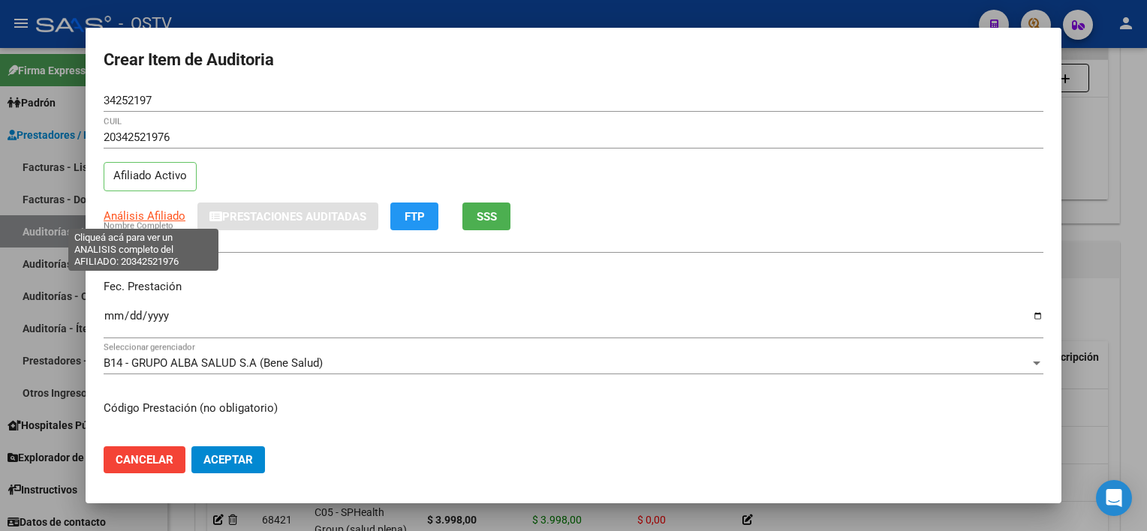
click at [128, 222] on span "Análisis Afiliado" at bounding box center [145, 216] width 82 height 14
type textarea "20342521976"
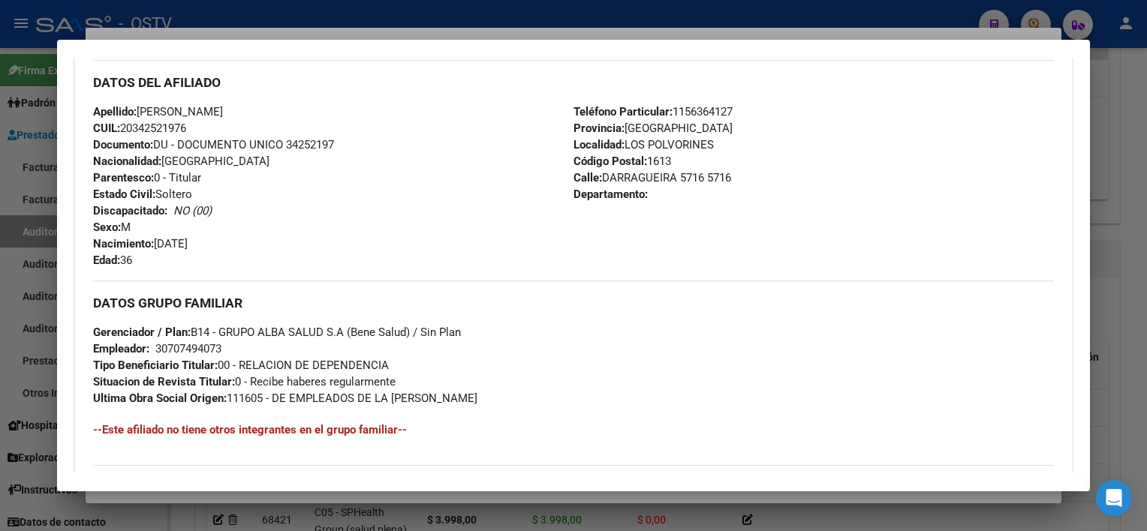
scroll to position [708, 0]
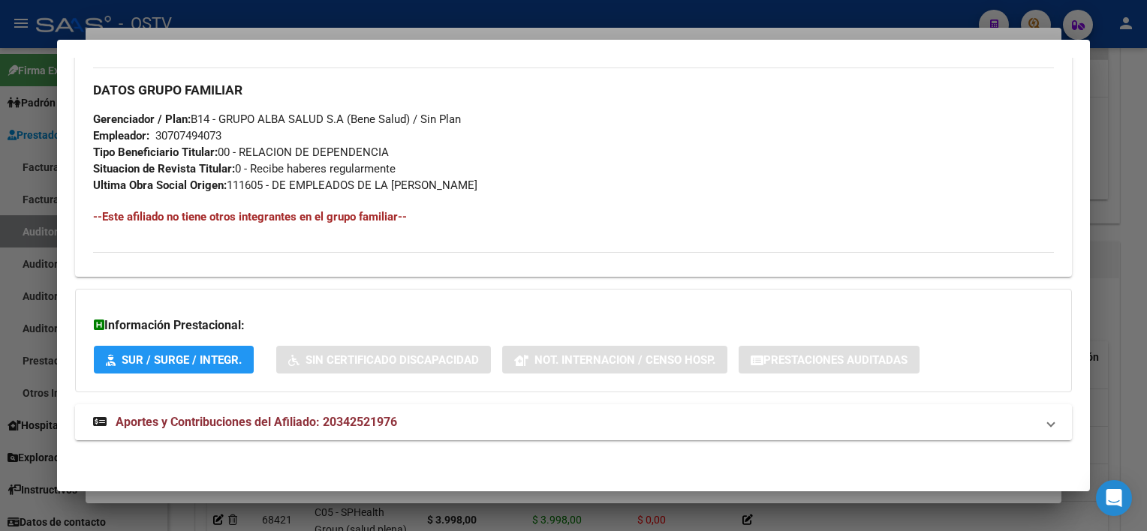
click at [327, 430] on strong "Aportes y Contribuciones del Afiliado: 20342521976" at bounding box center [245, 422] width 304 height 18
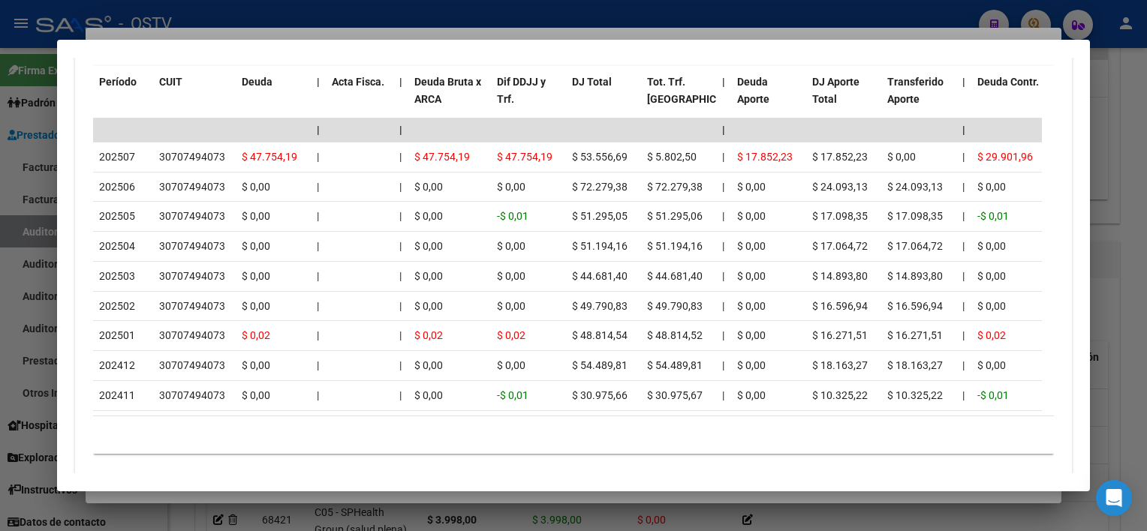
scroll to position [1384, 0]
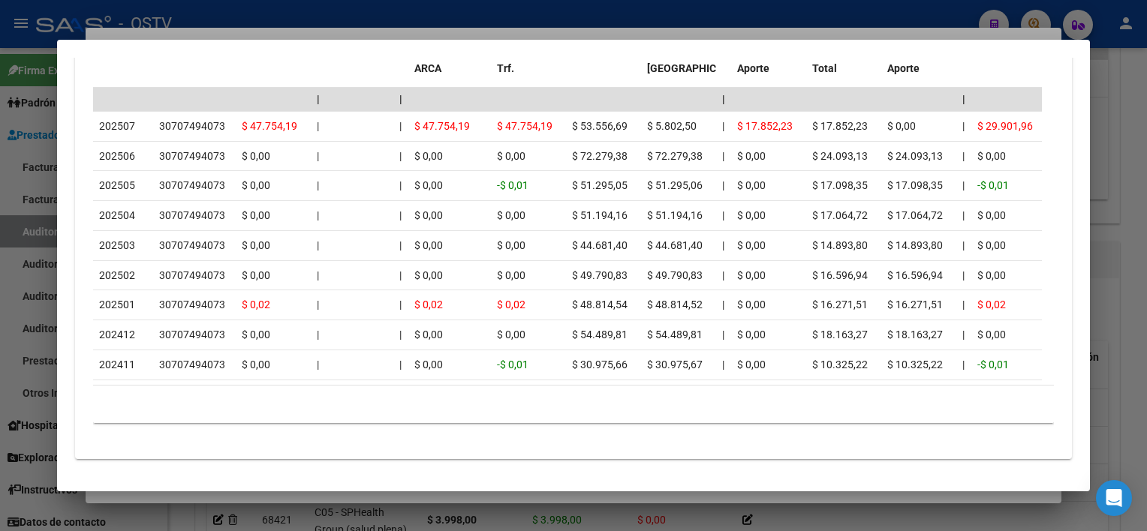
click at [411, 501] on div at bounding box center [573, 265] width 1147 height 531
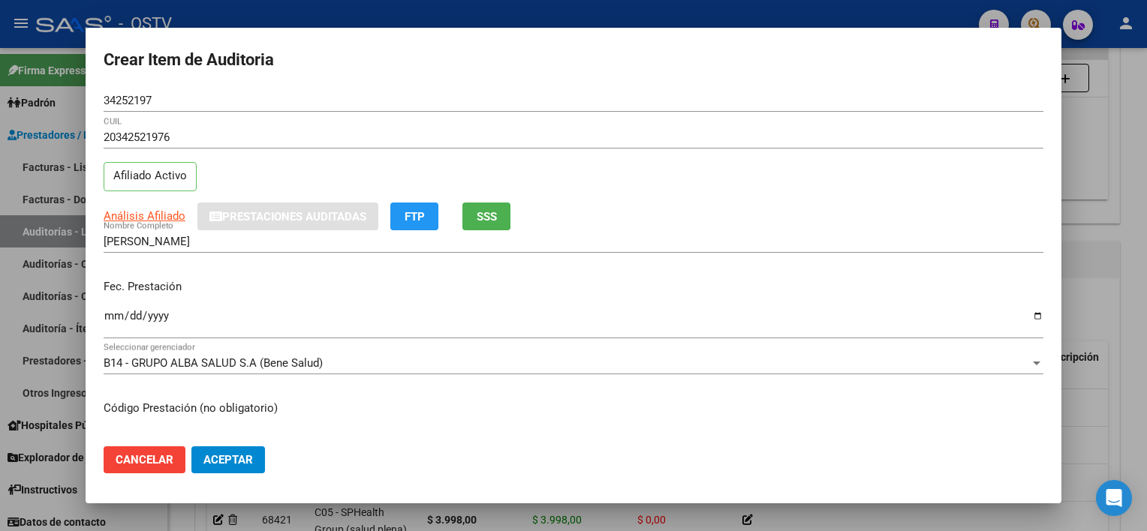
click at [278, 245] on div "PONCE WALTER GERONIMO Nombre Completo" at bounding box center [573, 241] width 939 height 23
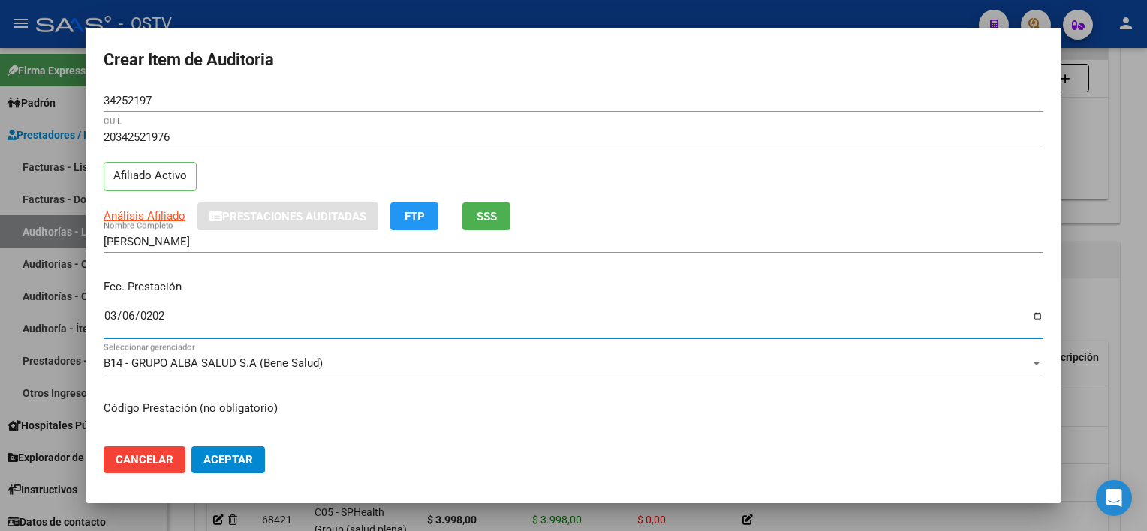
type input "2025-03-06"
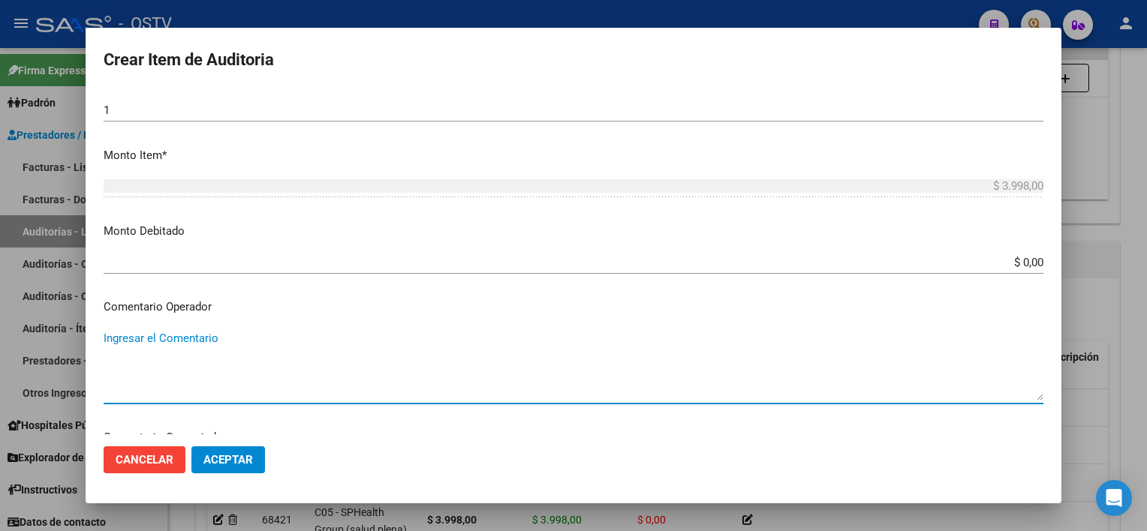
scroll to position [817, 0]
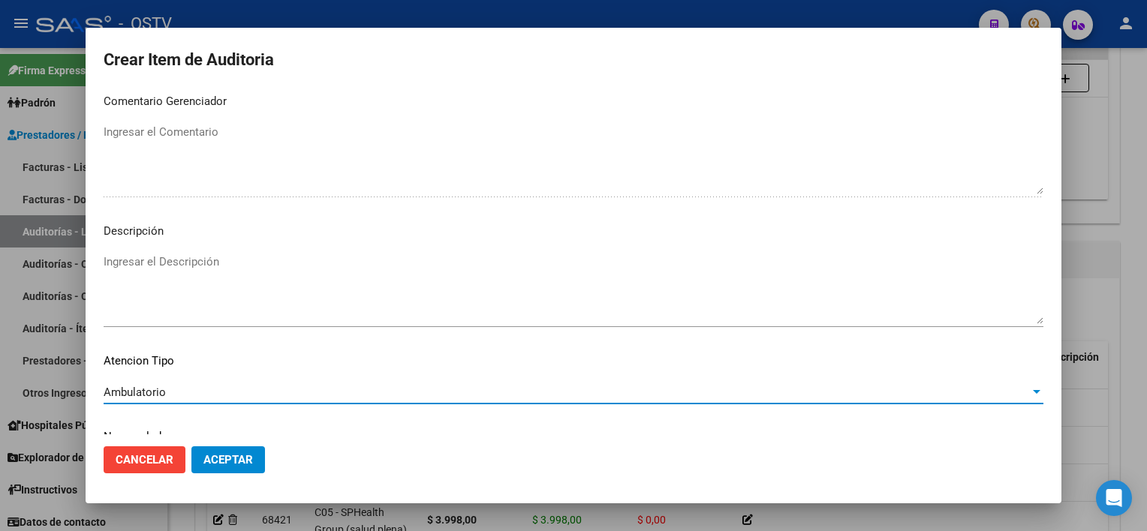
click at [244, 455] on span "Aceptar" at bounding box center [228, 460] width 50 height 14
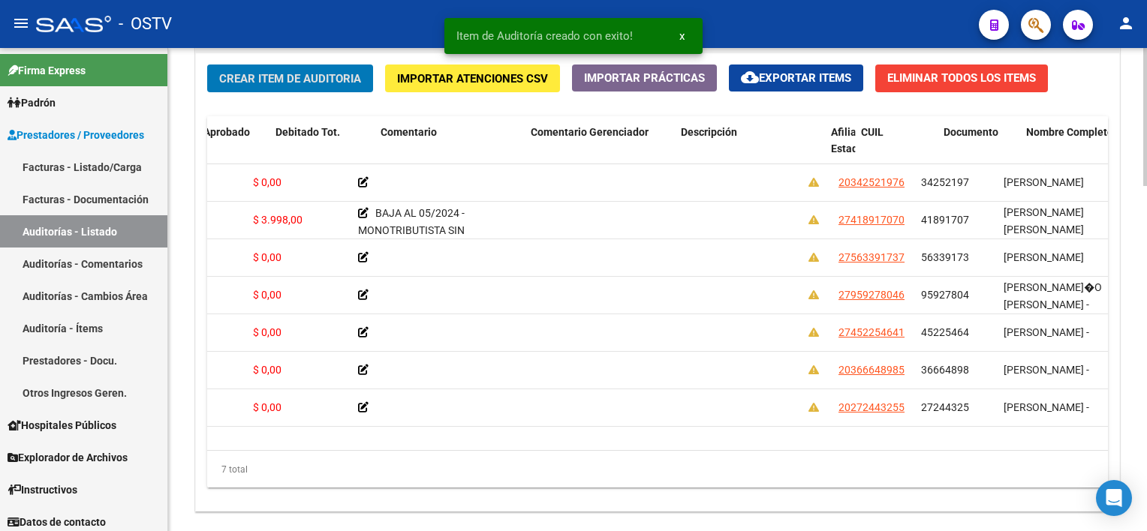
scroll to position [0, 395]
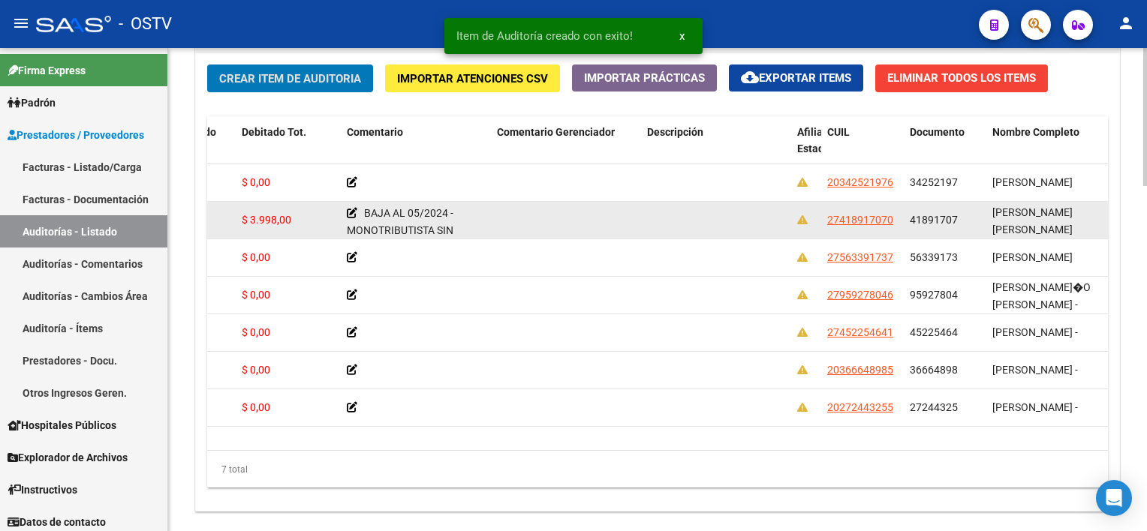
click at [858, 225] on app-link-go-to "27418917070" at bounding box center [860, 220] width 66 height 17
click at [857, 217] on span "27418917070" at bounding box center [860, 220] width 66 height 12
type textarea "27418917070"
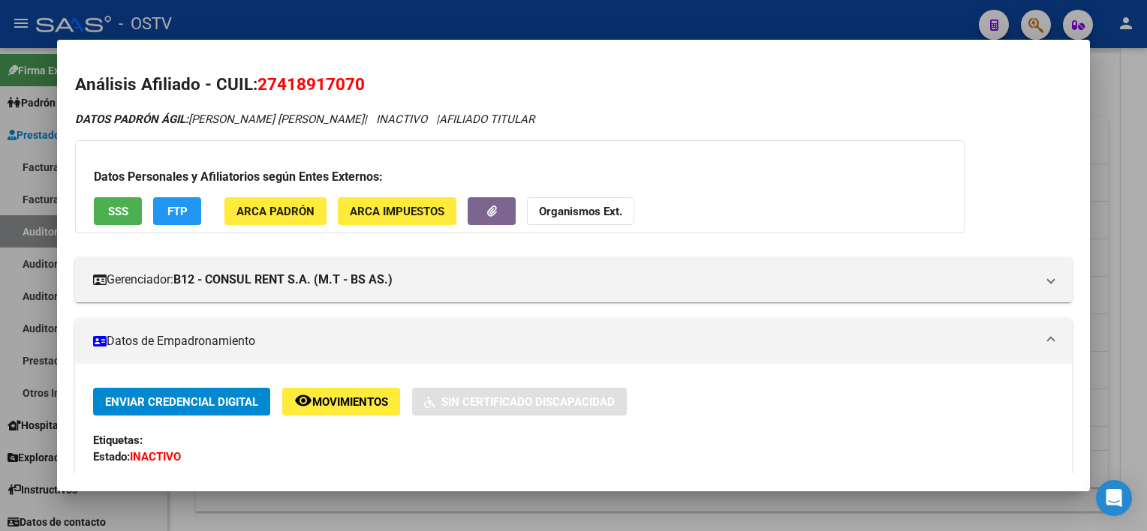
drag, startPoint x: 261, startPoint y: 80, endPoint x: 393, endPoint y: 80, distance: 132.1
click at [393, 80] on h2 "Análisis Afiliado - CUIL: 27418917070" at bounding box center [573, 85] width 996 height 26
copy span "27418917070"
click at [1144, 329] on div at bounding box center [573, 265] width 1147 height 531
click at [1143, 328] on div at bounding box center [1145, 289] width 4 height 483
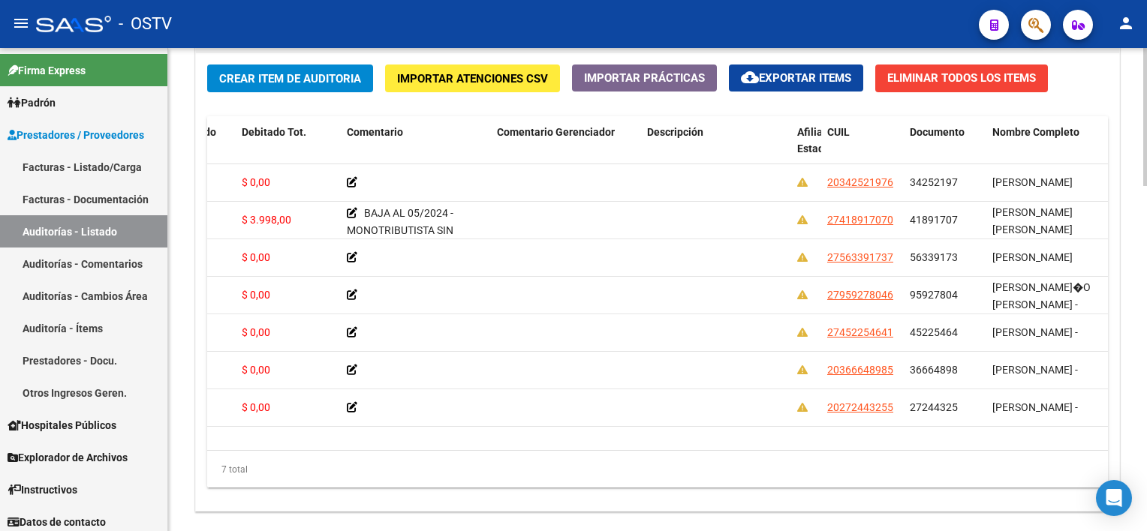
scroll to position [642, 0]
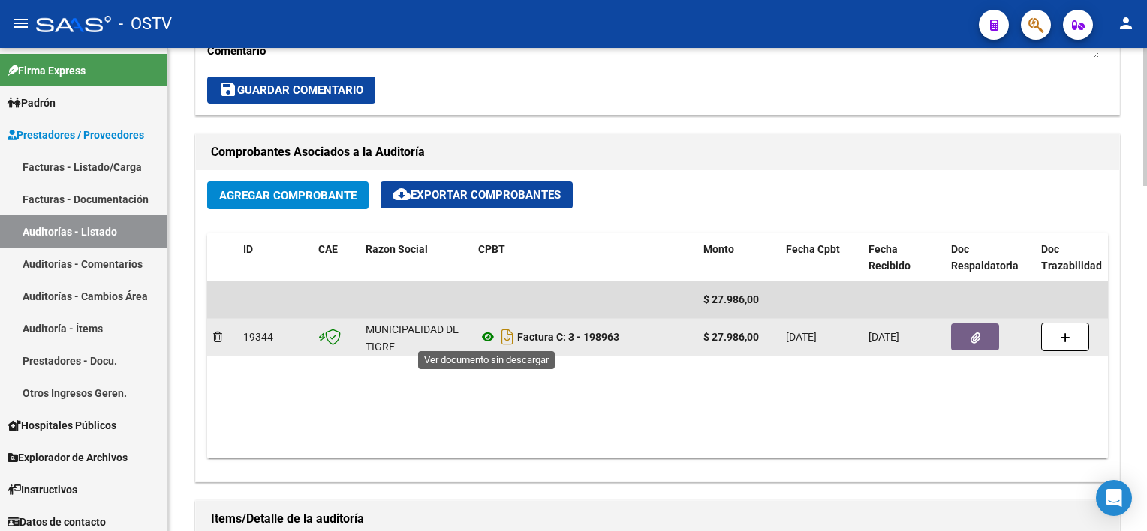
click at [489, 338] on icon at bounding box center [488, 337] width 20 height 18
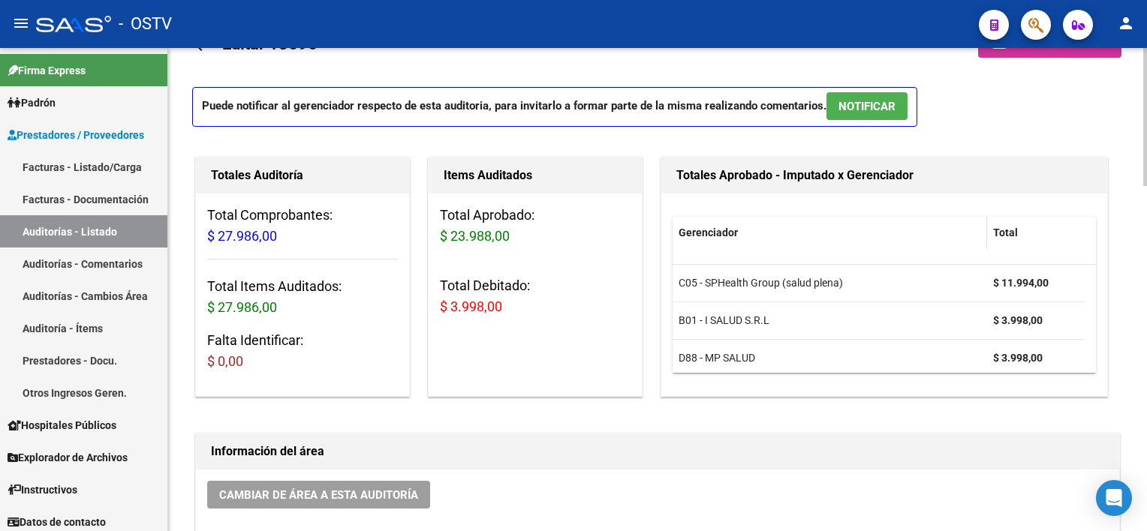
scroll to position [0, 0]
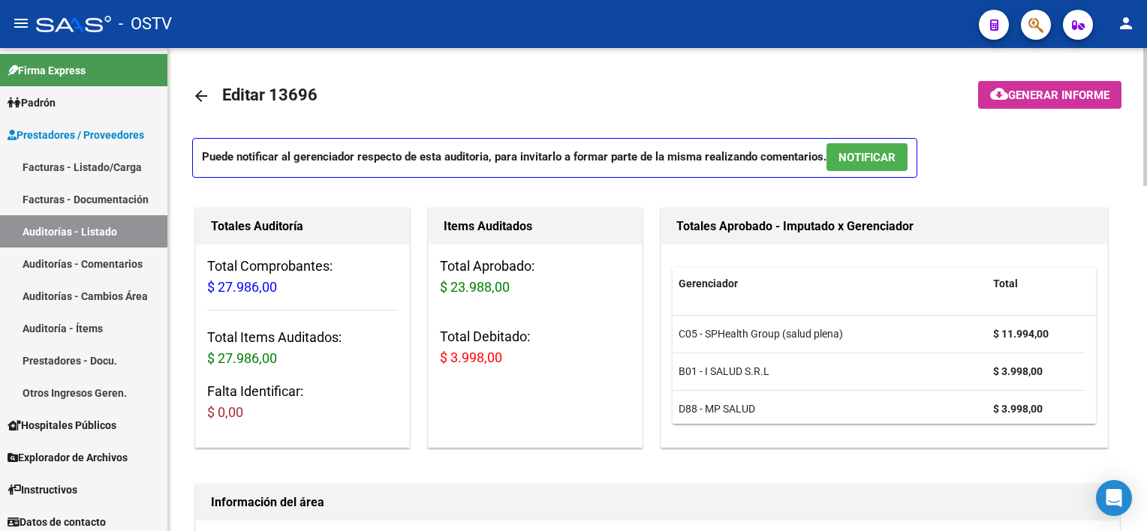
click at [1057, 92] on span "Generar informe" at bounding box center [1058, 96] width 101 height 14
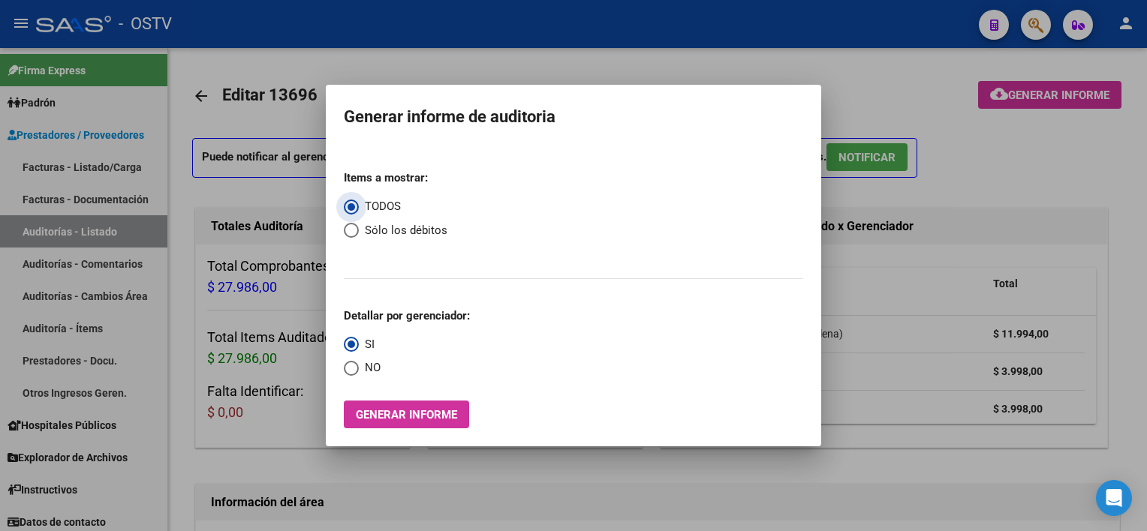
click at [383, 229] on span "Sólo los débitos" at bounding box center [403, 230] width 89 height 17
click at [359, 229] on input "Sólo los débitos" at bounding box center [351, 230] width 15 height 15
radio input "true"
click at [368, 371] on span "NO" at bounding box center [370, 367] width 22 height 17
click at [359, 371] on input "NO" at bounding box center [351, 368] width 15 height 15
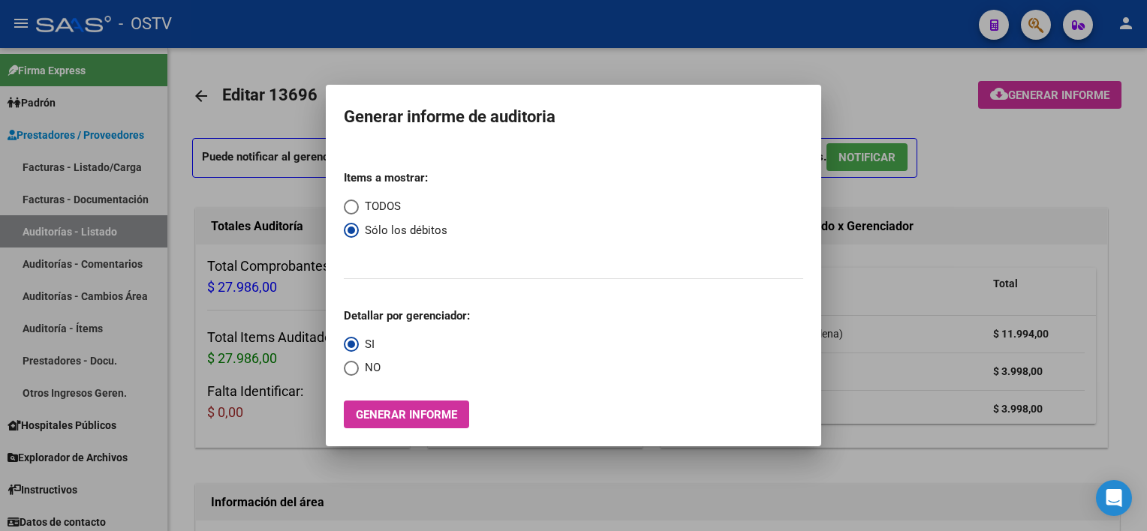
radio input "true"
click at [368, 417] on span "Generar informe" at bounding box center [406, 415] width 101 height 14
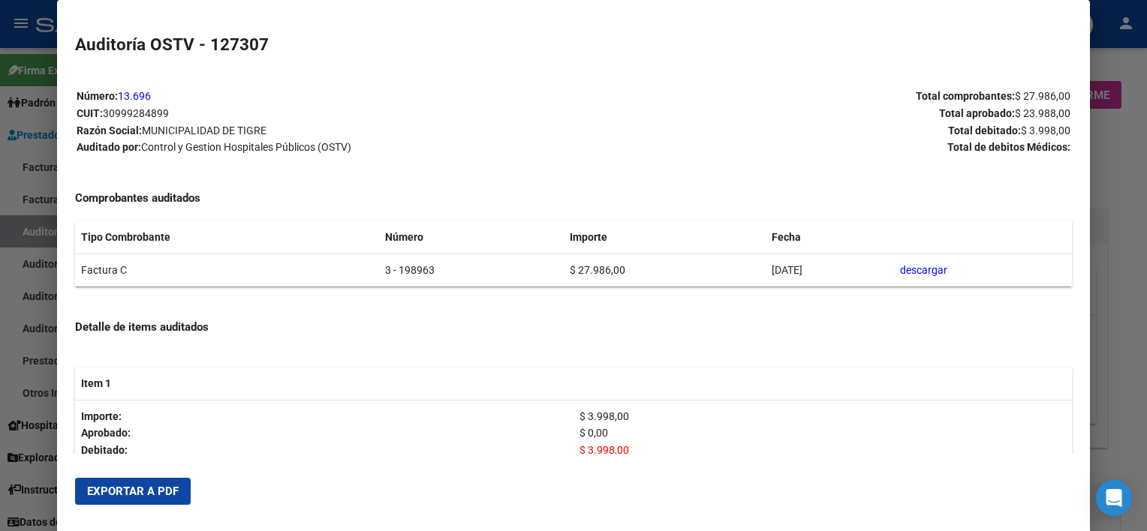
click at [165, 494] on span "Exportar a PDF" at bounding box center [133, 492] width 92 height 14
click at [1146, 246] on html "menu - OSTV person Firma Express Padrón Afiliados Empadronados Movimientos de A…" at bounding box center [573, 265] width 1147 height 531
drag, startPoint x: 1149, startPoint y: 246, endPoint x: 1123, endPoint y: 281, distance: 43.5
click at [1123, 281] on div at bounding box center [573, 265] width 1147 height 531
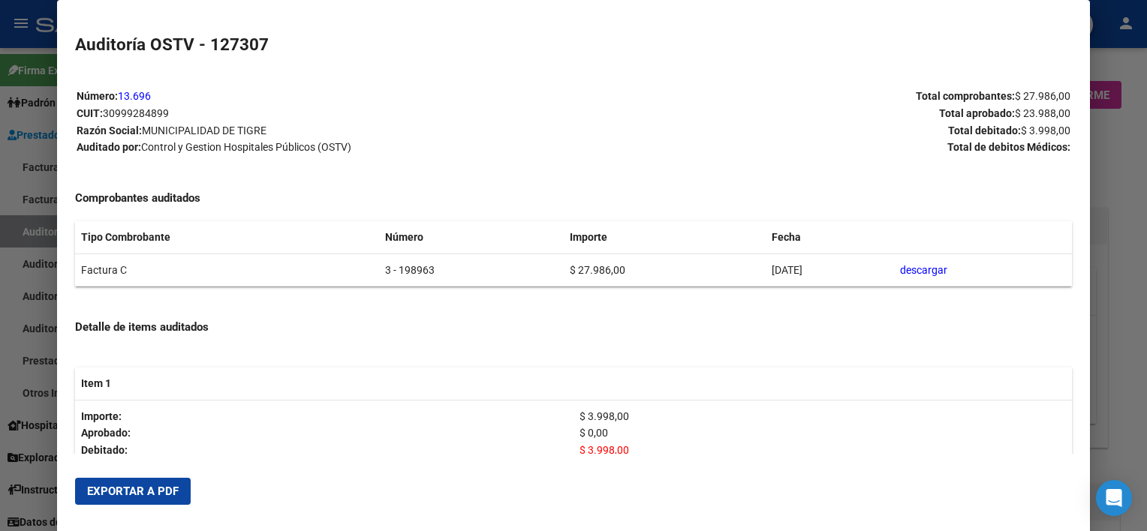
click at [1123, 282] on div at bounding box center [573, 265] width 1147 height 531
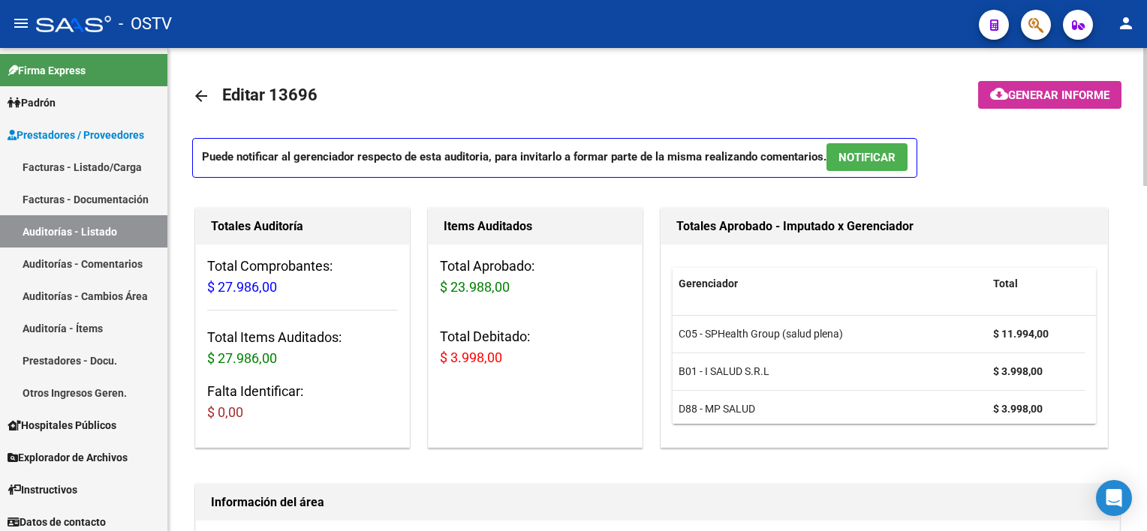
drag, startPoint x: 1123, startPoint y: 282, endPoint x: 955, endPoint y: 212, distance: 182.3
click at [978, 233] on h1 "Totales Aprobado - Imputado x Gerenciador" at bounding box center [884, 227] width 416 height 24
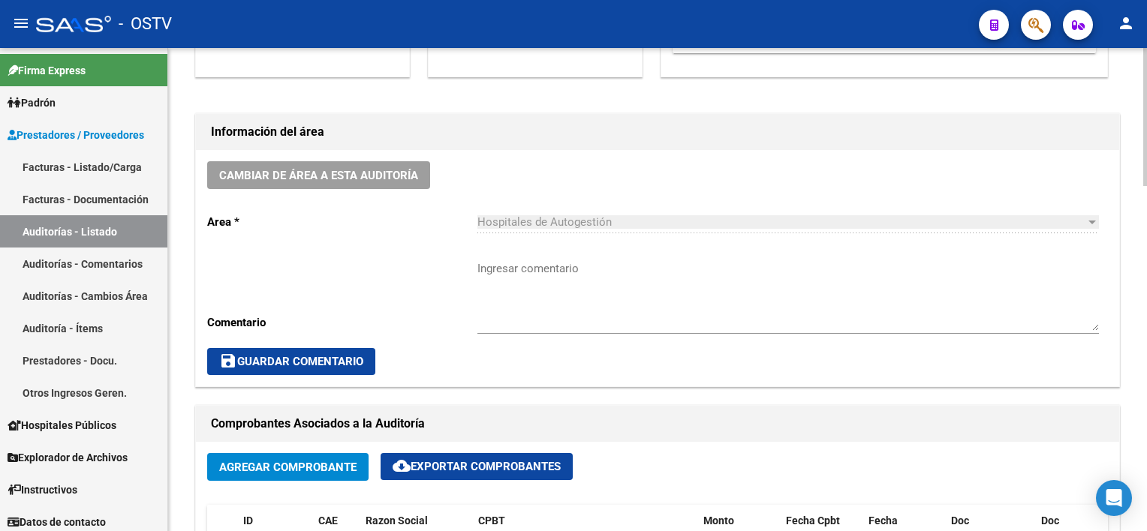
scroll to position [375, 0]
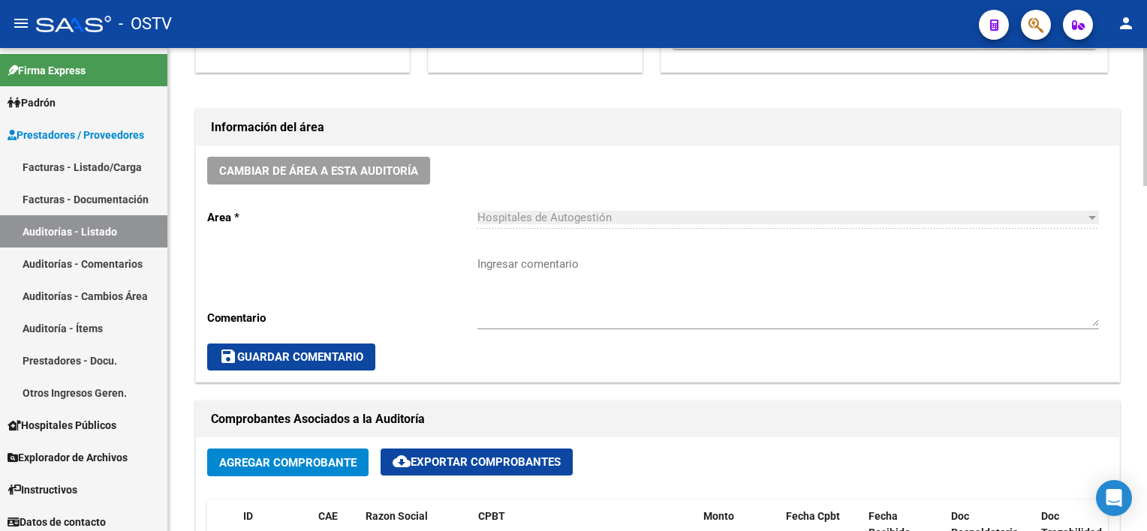
click at [598, 290] on textarea "Ingresar comentario" at bounding box center [787, 291] width 621 height 71
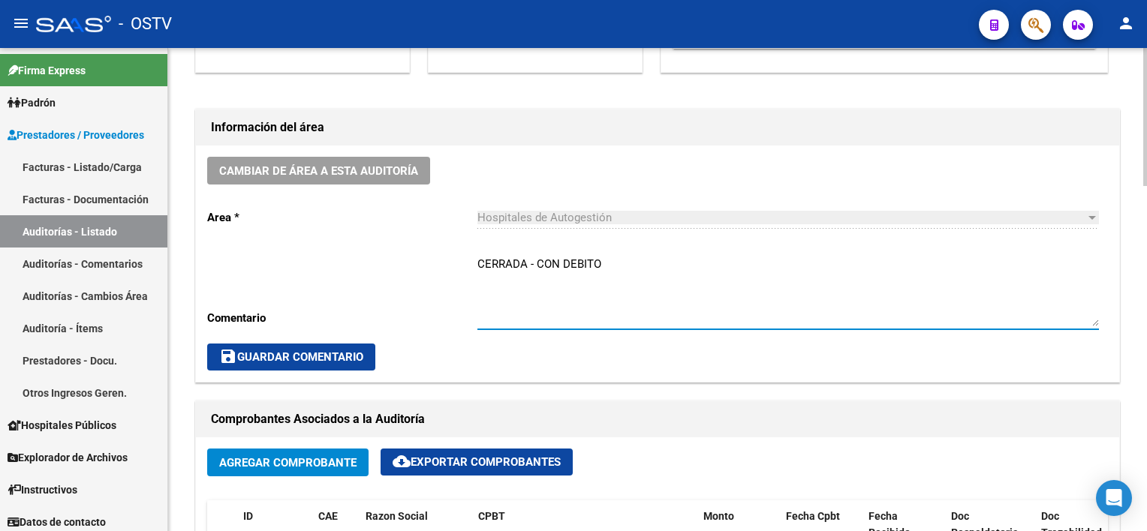
type textarea "CERRADA - CON DEBITO"
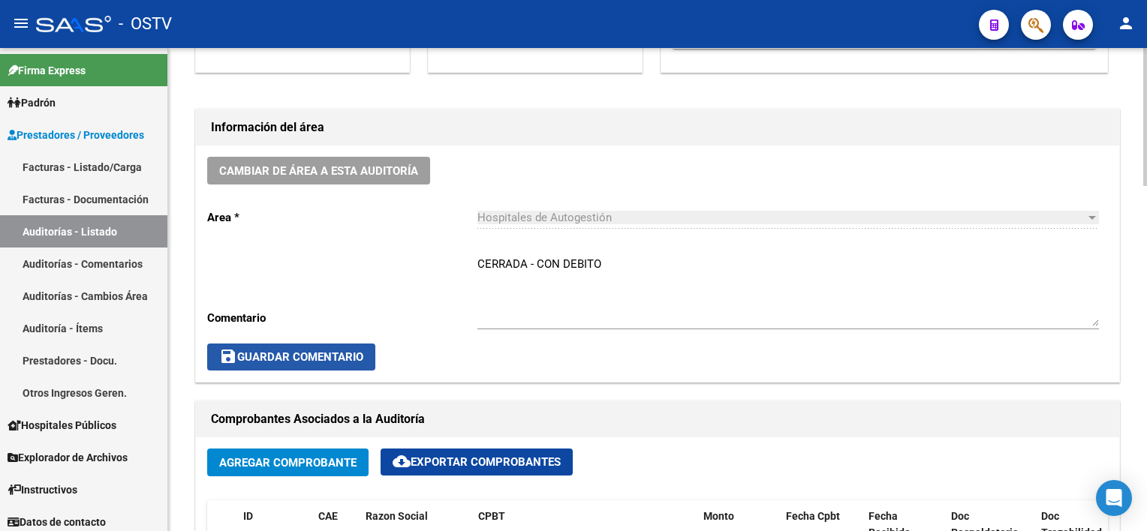
click at [290, 364] on button "save Guardar Comentario" at bounding box center [291, 357] width 168 height 27
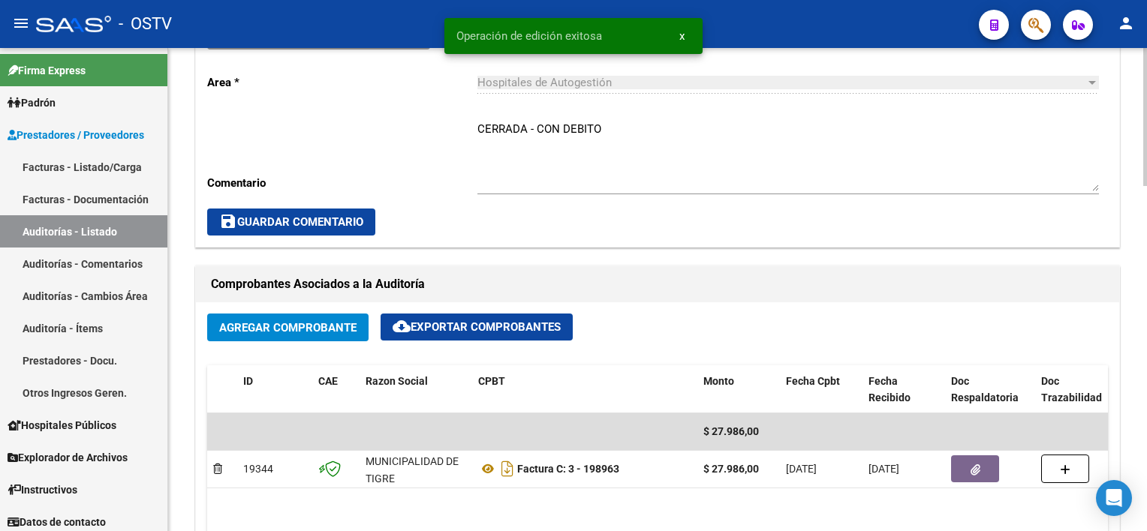
scroll to position [525, 0]
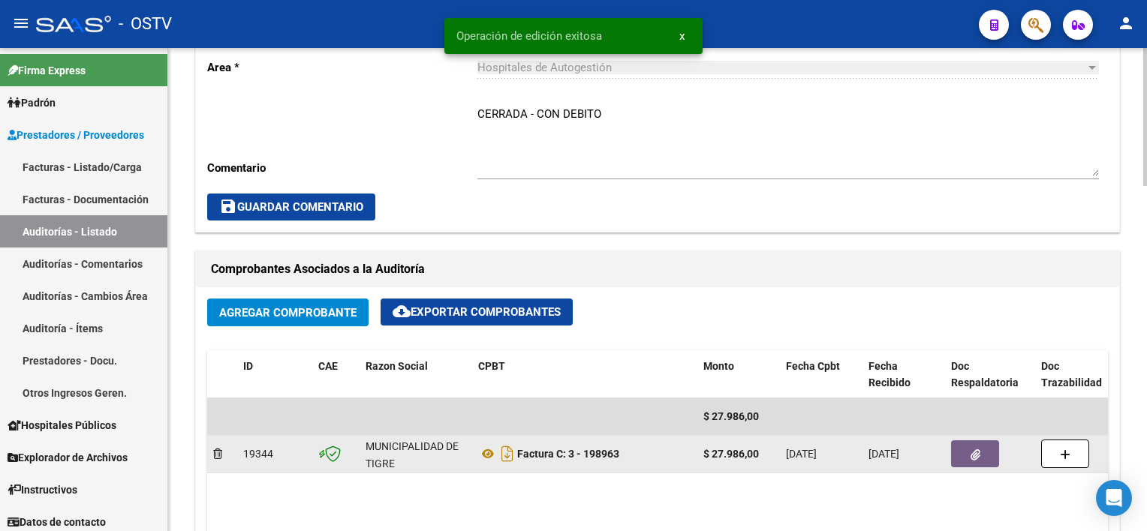
click at [984, 445] on button "button" at bounding box center [975, 453] width 48 height 27
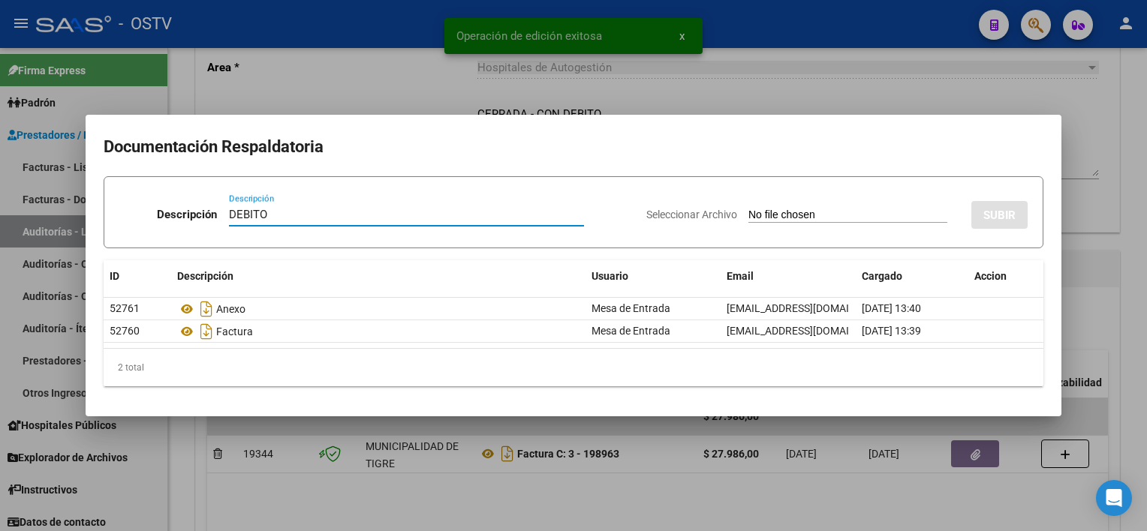
type input "DEBITO"
click at [831, 214] on input "Seleccionar Archivo" at bounding box center [847, 216] width 199 height 14
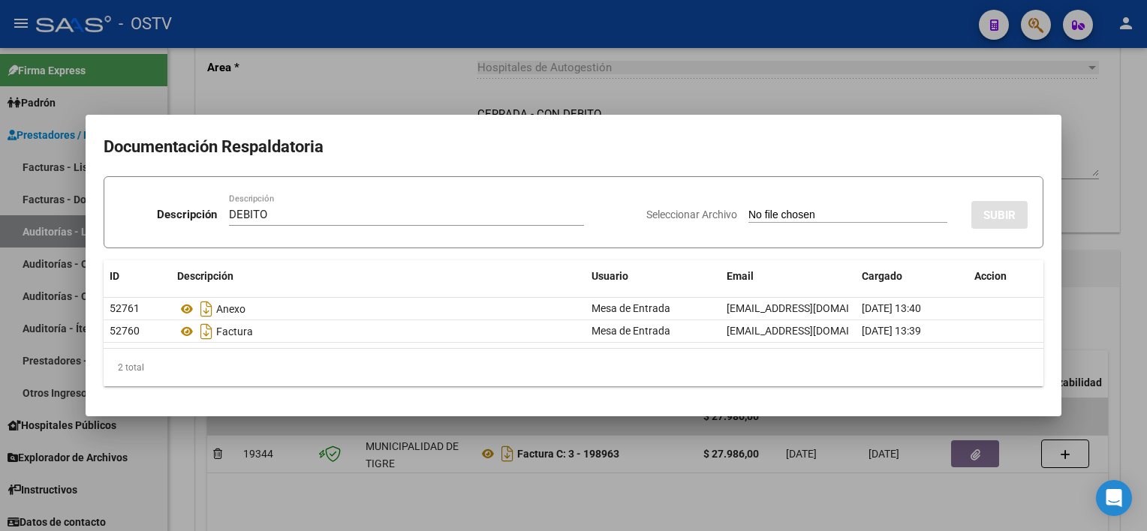
type input "C:\fakepath\DEBITO FC 3-198963.pdf"
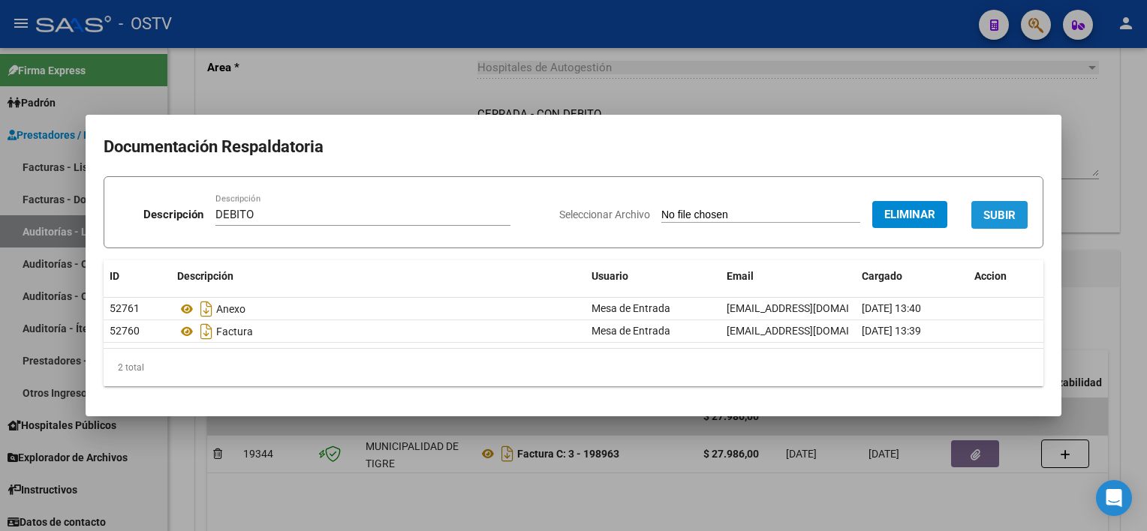
click at [1008, 212] on span "SUBIR" at bounding box center [999, 216] width 32 height 14
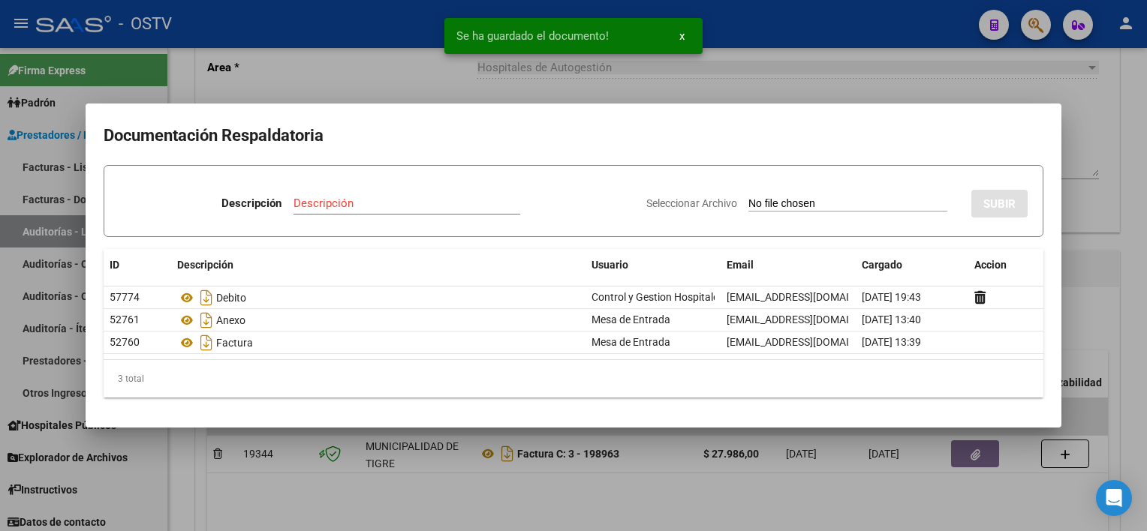
click at [1108, 260] on div at bounding box center [573, 265] width 1147 height 531
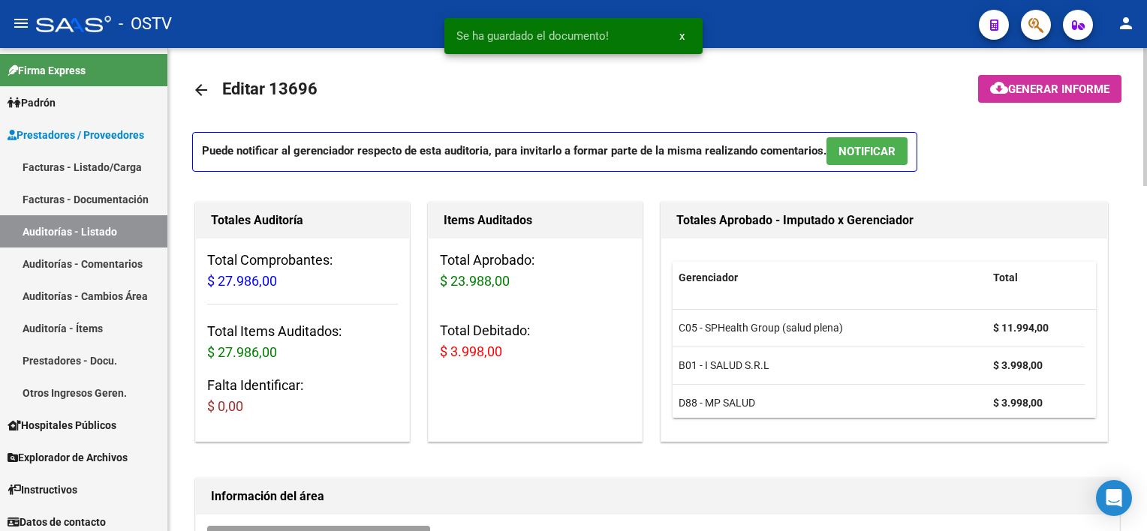
scroll to position [0, 0]
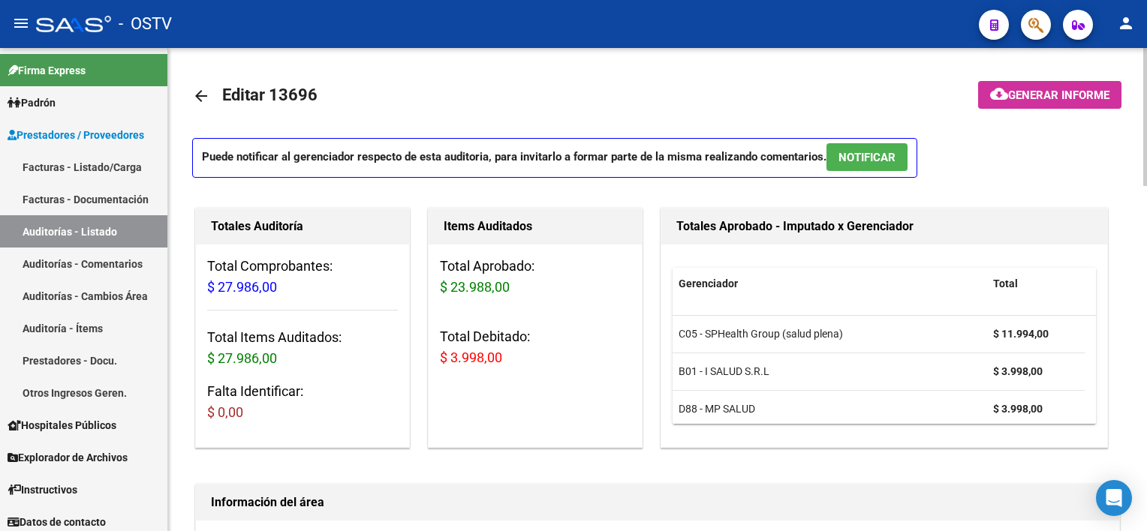
click at [200, 93] on mat-icon "arrow_back" at bounding box center [201, 96] width 18 height 18
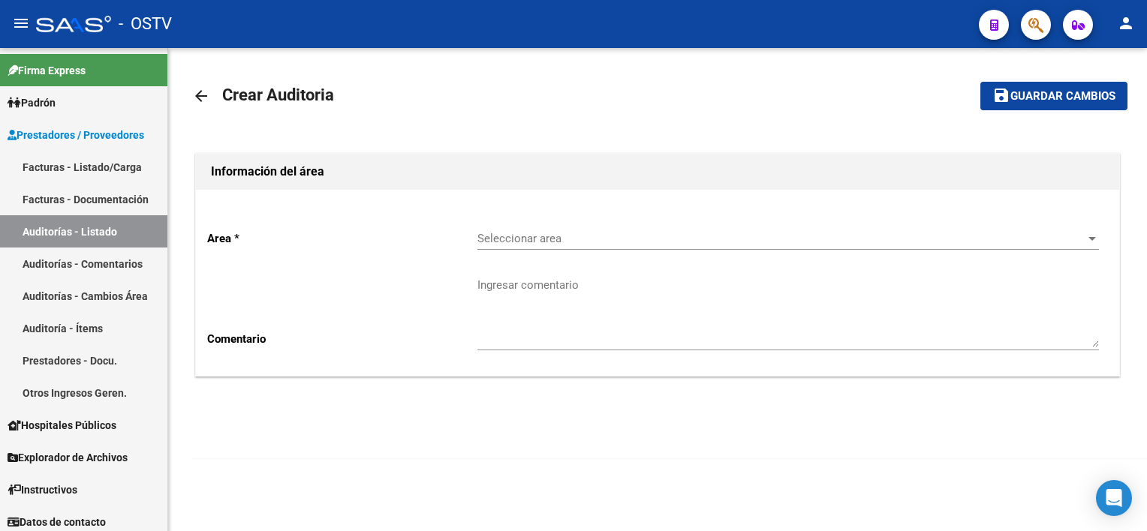
click at [501, 235] on span "Seleccionar area" at bounding box center [781, 239] width 608 height 14
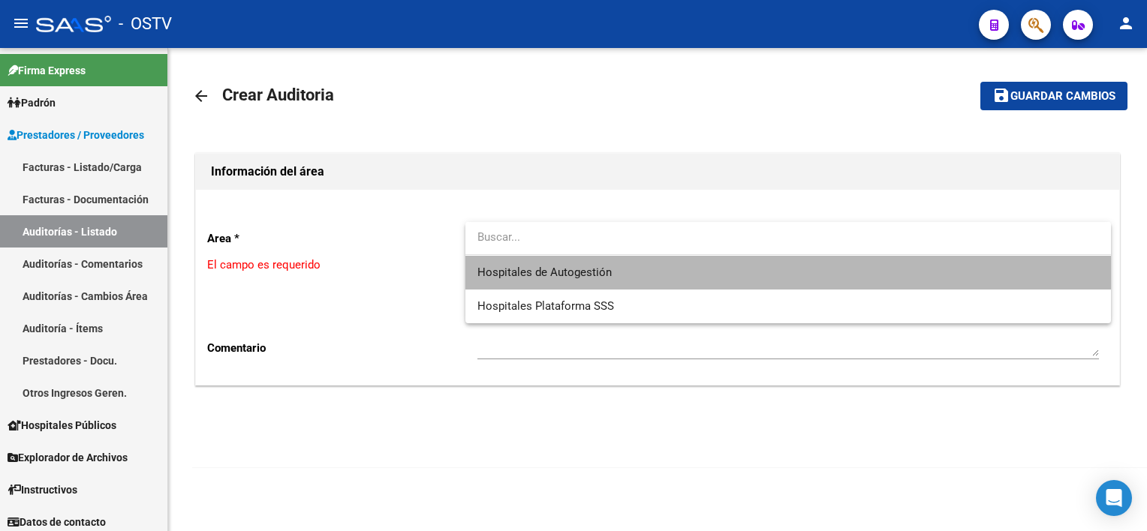
click at [504, 259] on span "Hospitales de Autogestión" at bounding box center [787, 273] width 621 height 34
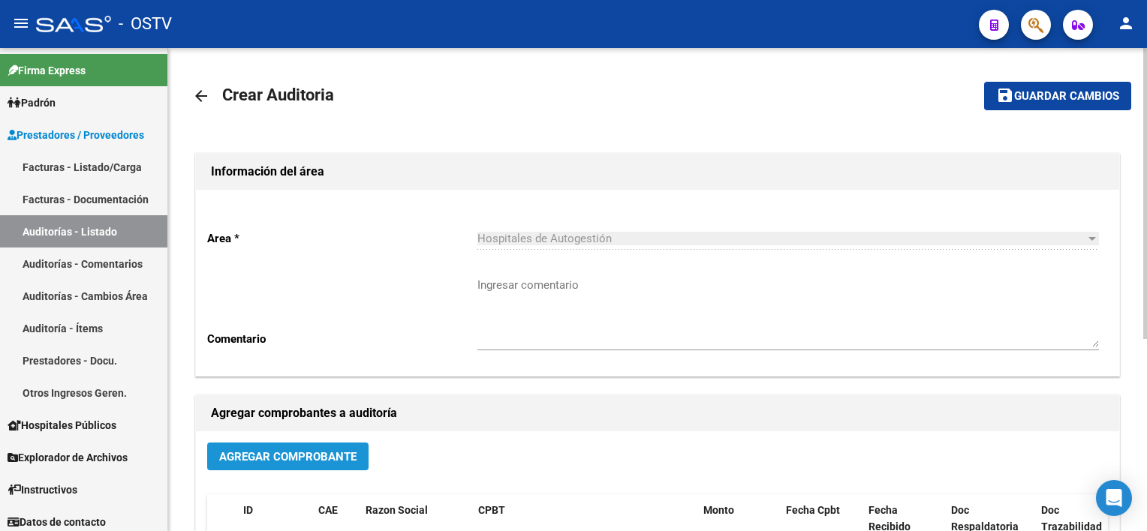
click at [332, 459] on span "Agregar Comprobante" at bounding box center [287, 457] width 137 height 14
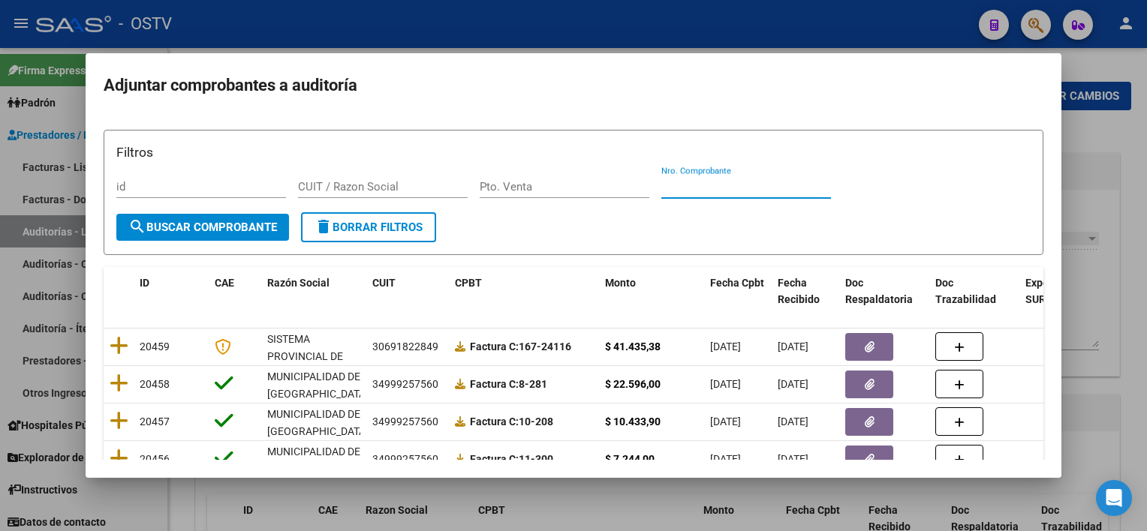
click at [711, 186] on input "Nro. Comprobante" at bounding box center [746, 187] width 170 height 14
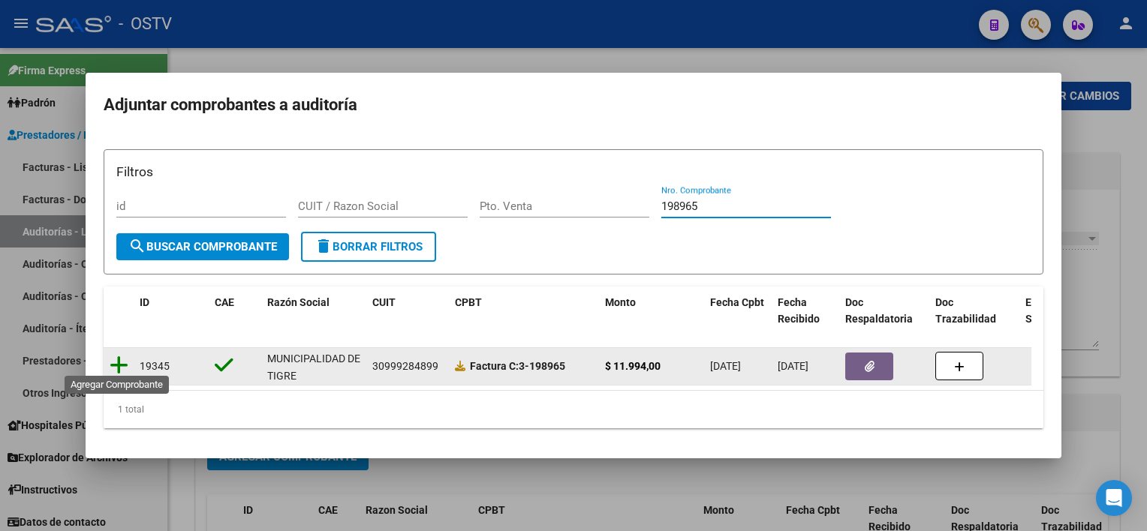
type input "198965"
click at [123, 361] on icon at bounding box center [119, 365] width 19 height 21
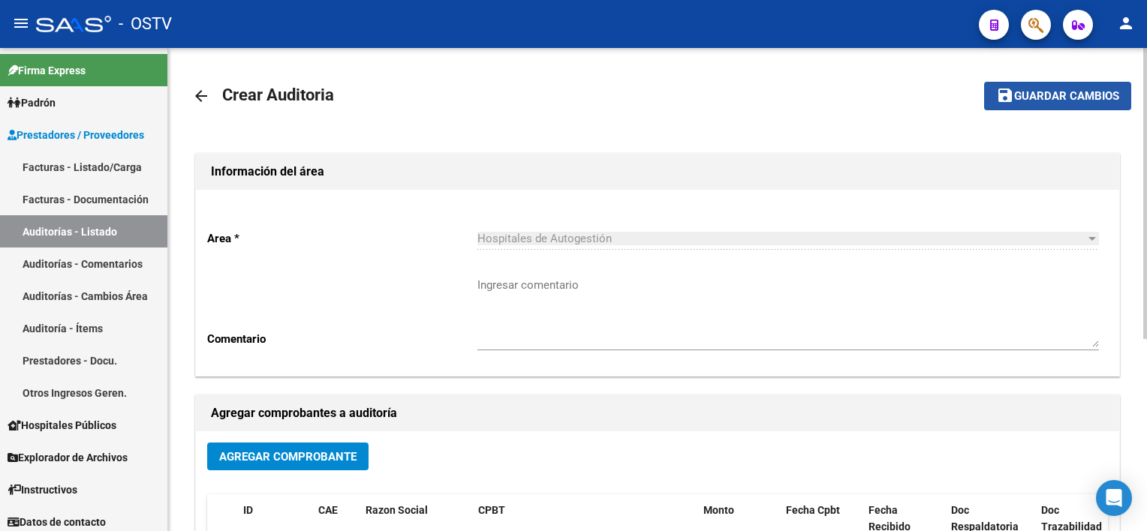
click at [1069, 101] on span "Guardar cambios" at bounding box center [1066, 97] width 105 height 14
